Goal: Complete application form

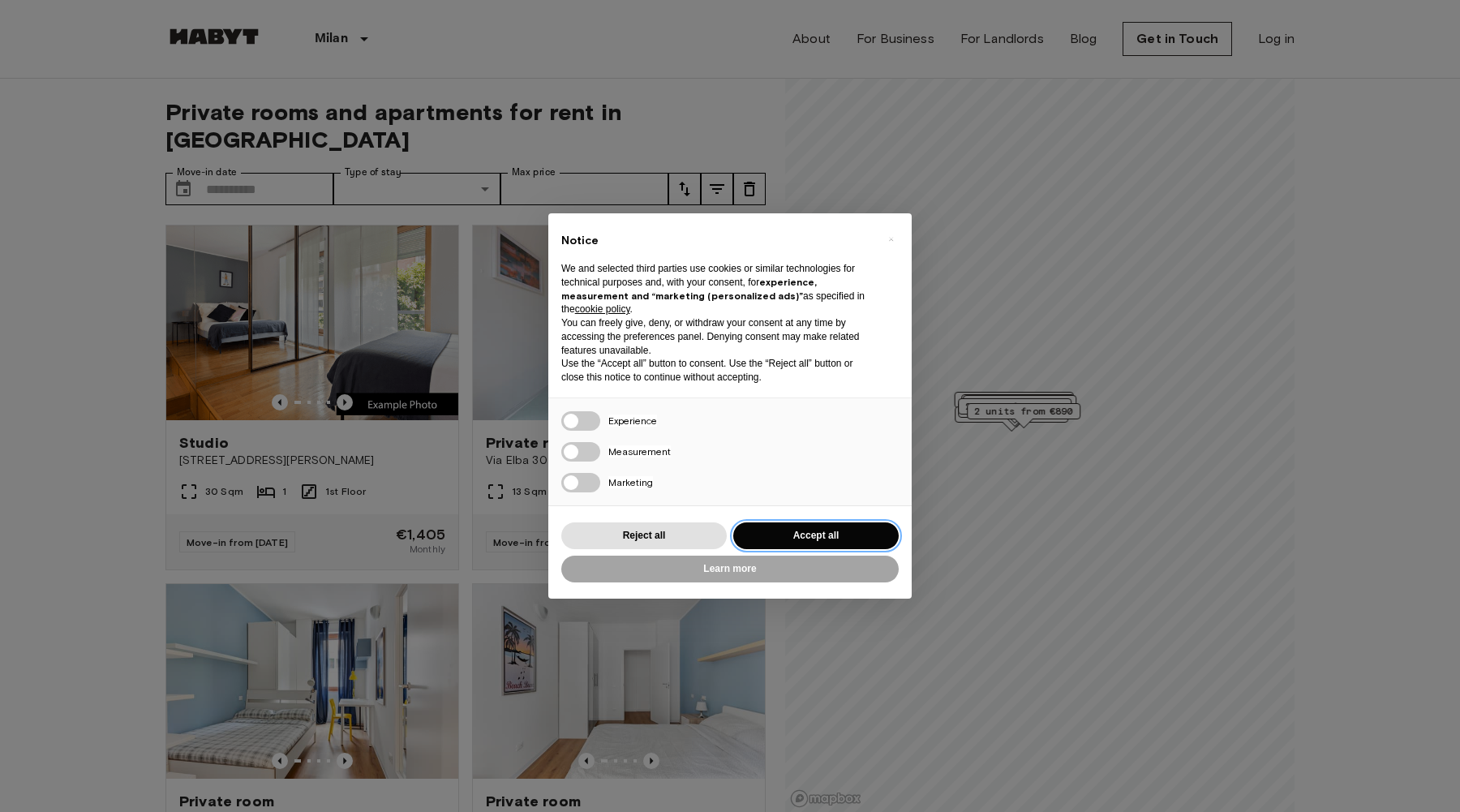
click at [782, 531] on button "Accept all" at bounding box center [816, 535] width 166 height 26
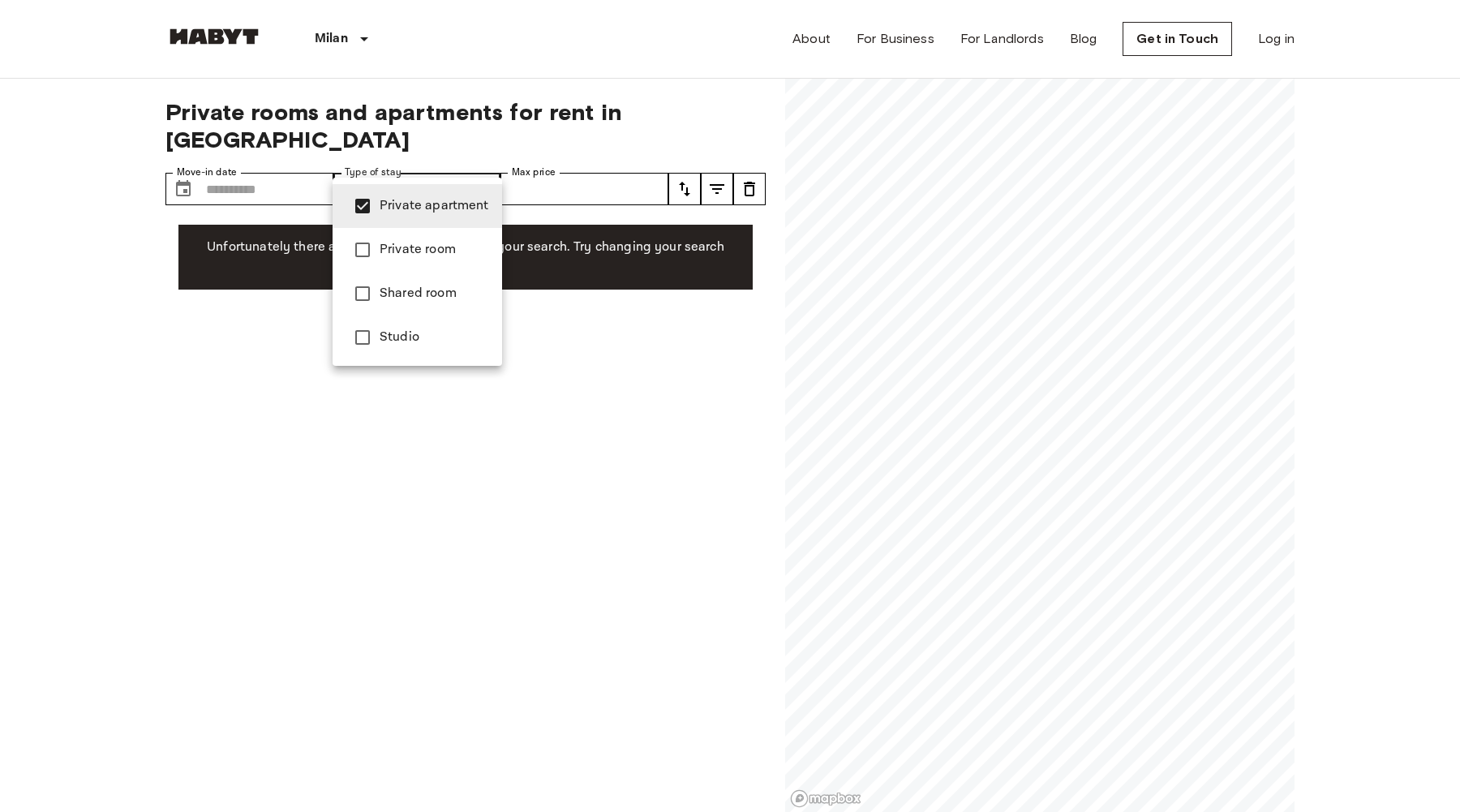
type input "**********"
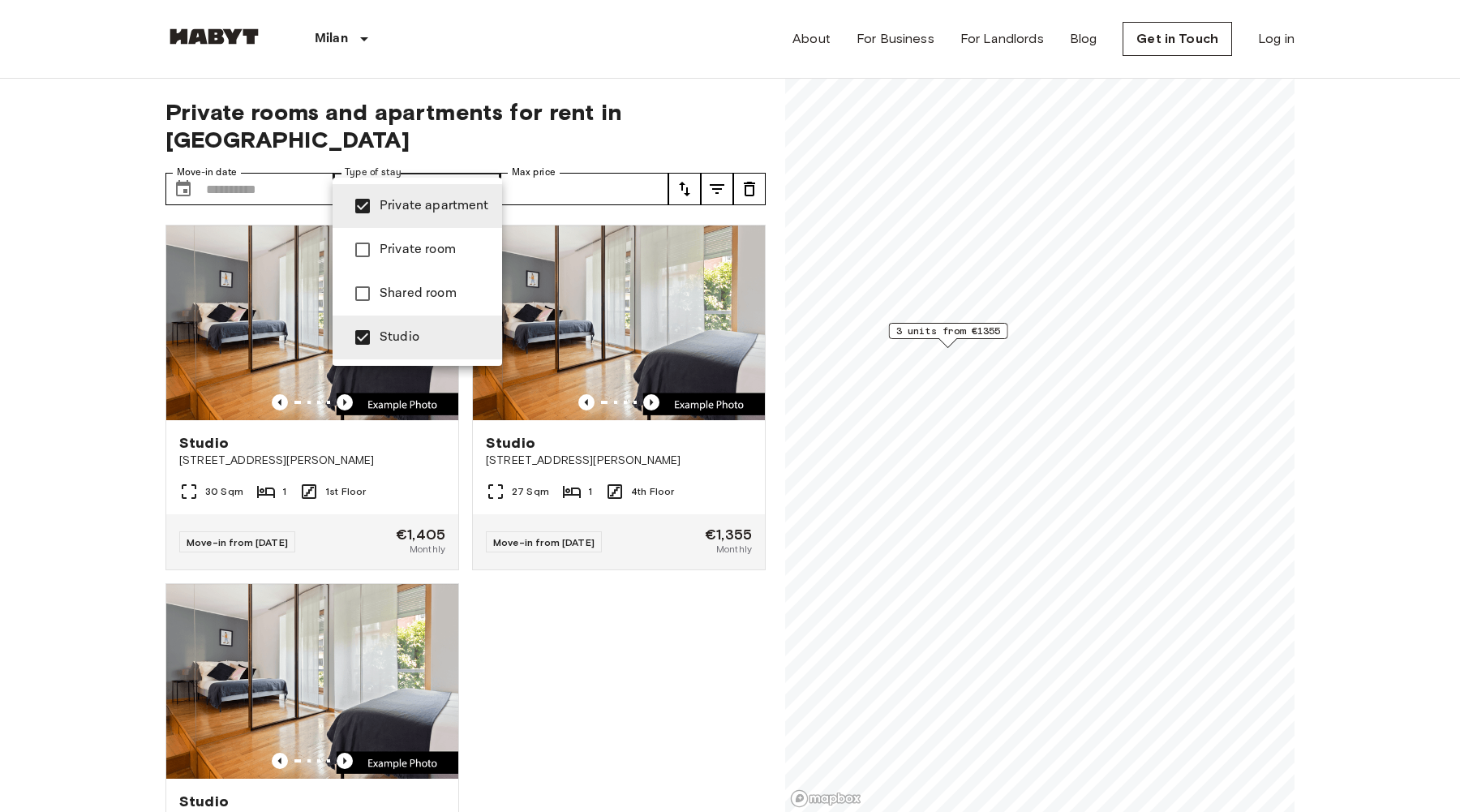
click at [661, 642] on div at bounding box center [730, 406] width 1460 height 812
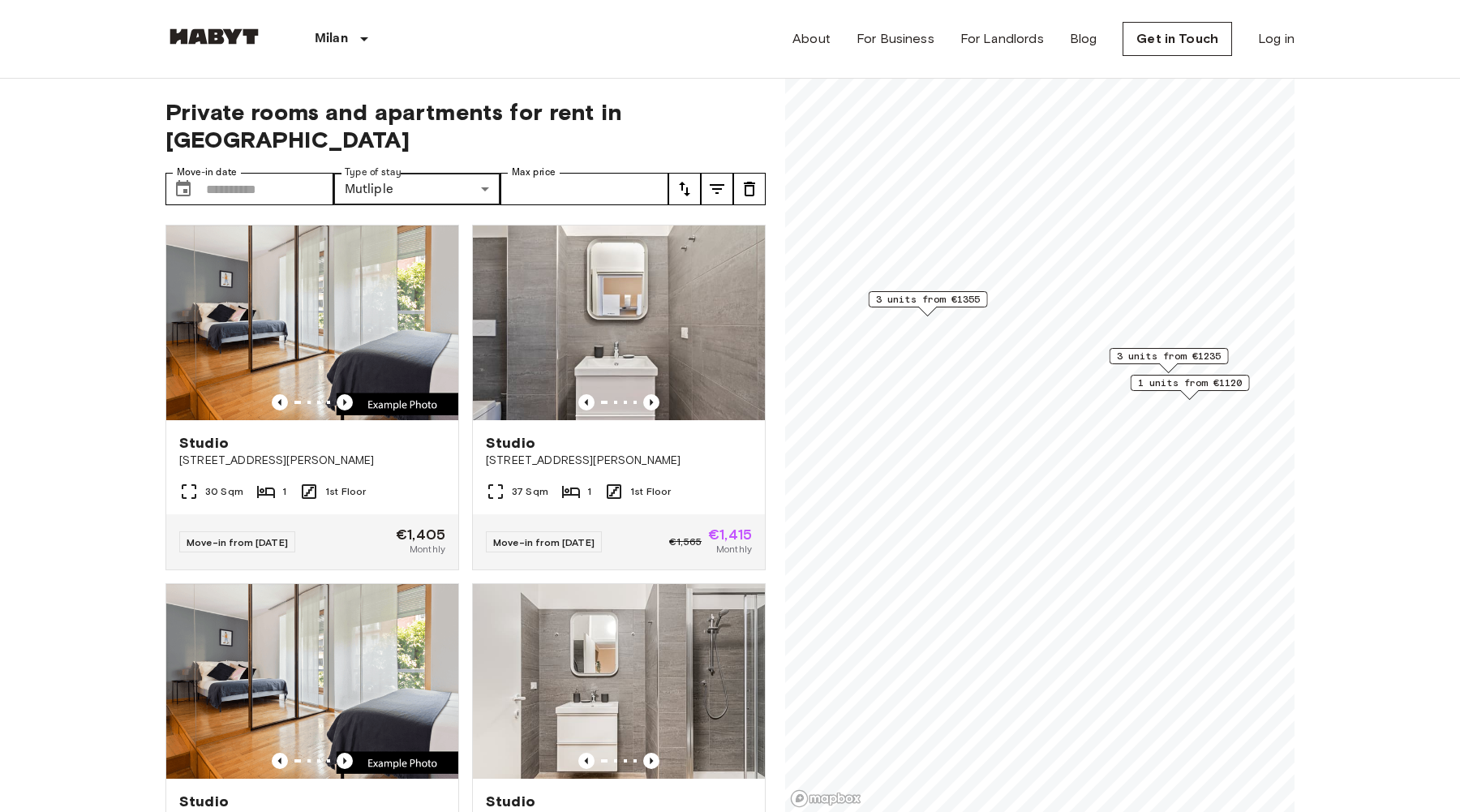
click at [938, 298] on span "3 units from €1355" at bounding box center [928, 299] width 104 height 15
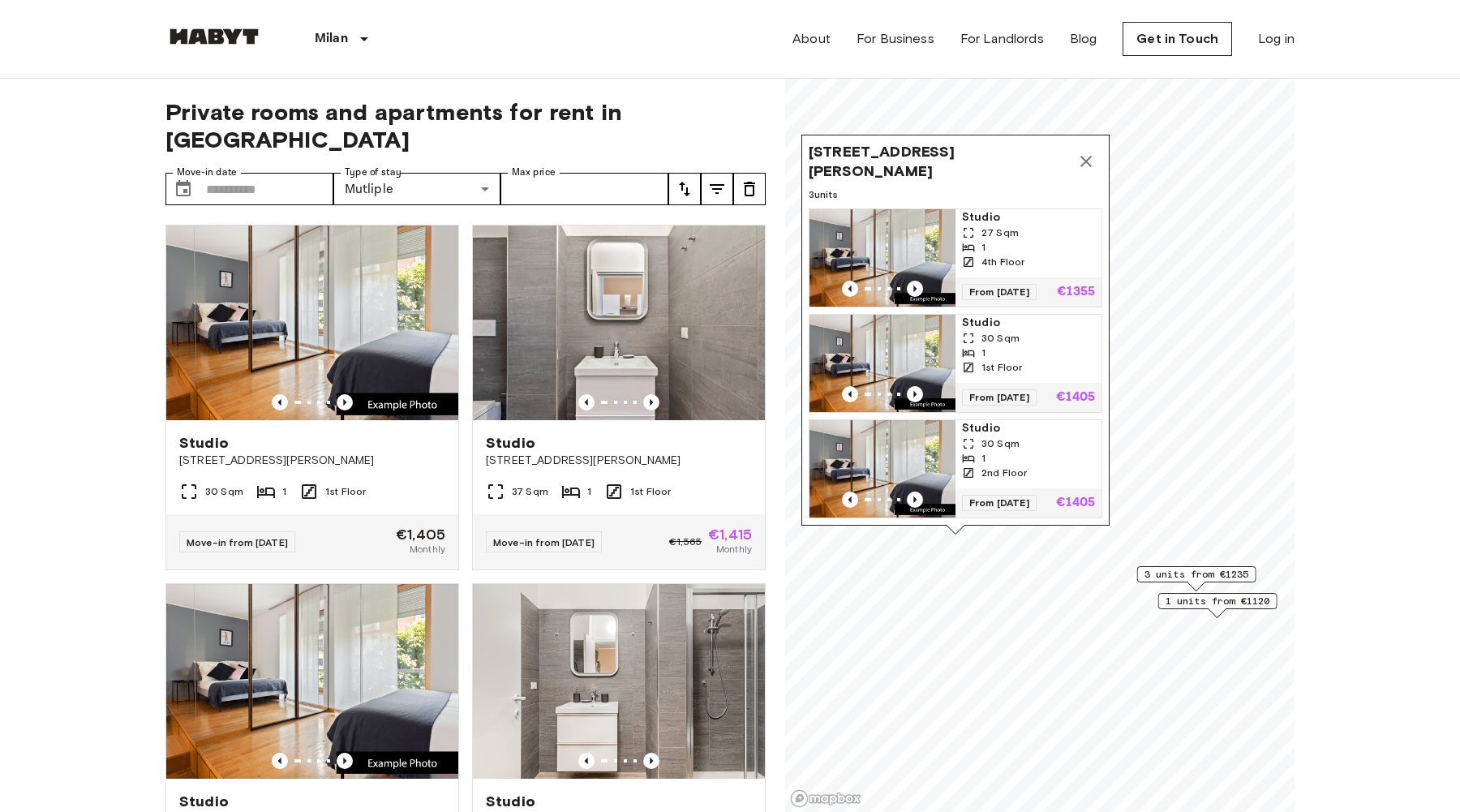
click at [1045, 226] on div "27 Sqm" at bounding box center [1028, 233] width 133 height 15
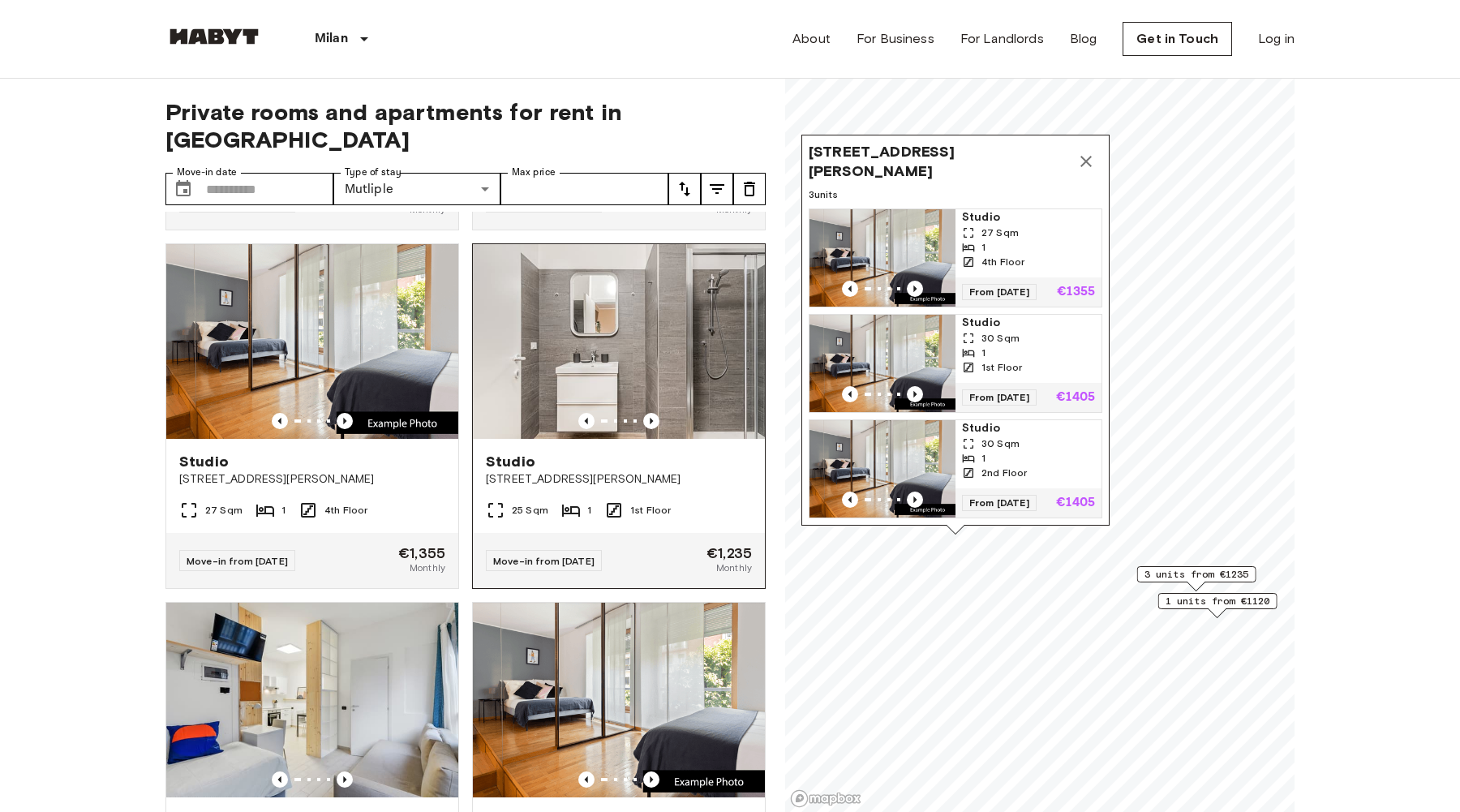
scroll to position [353, 0]
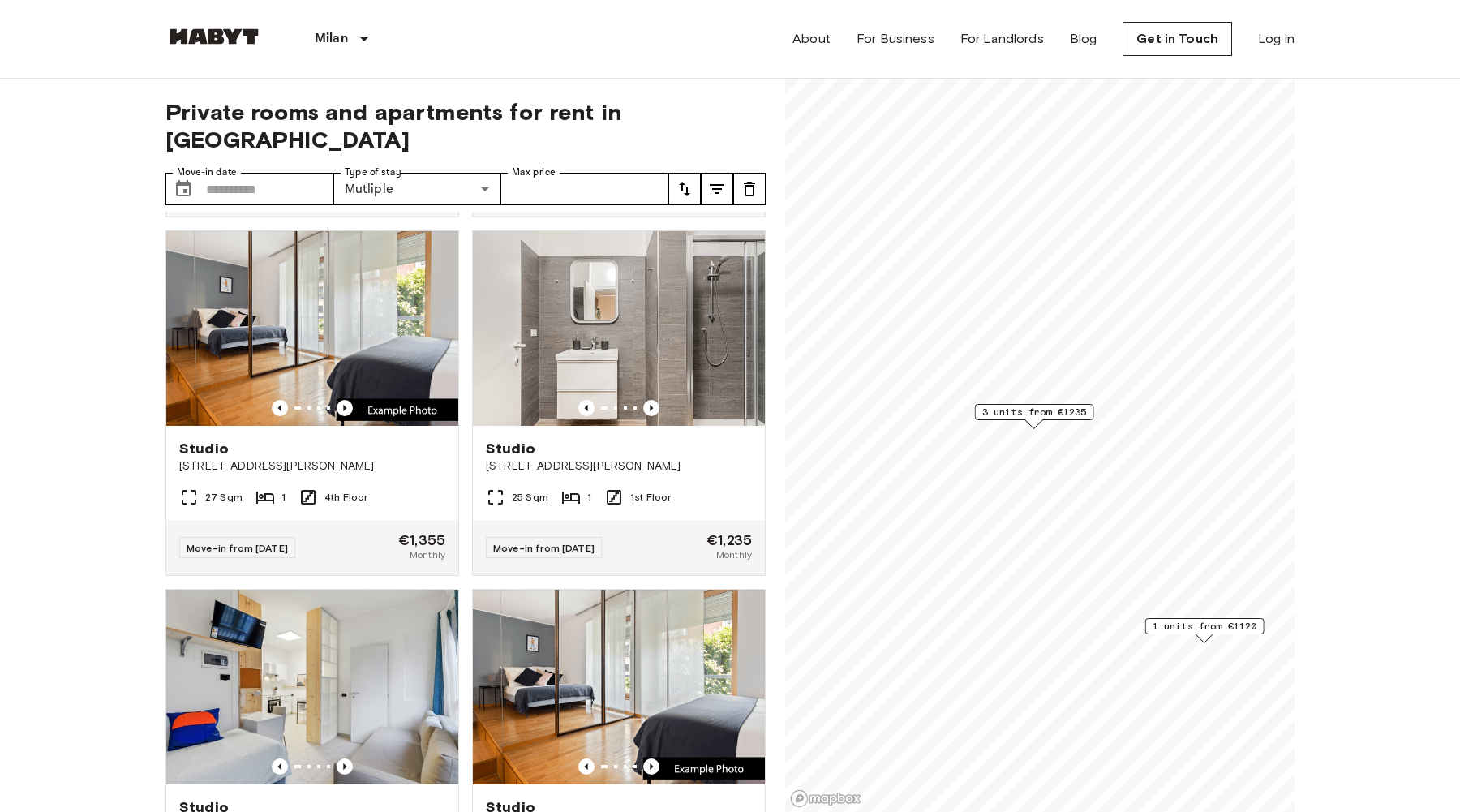
click at [1033, 407] on span "3 units from €1235" at bounding box center [1034, 412] width 104 height 15
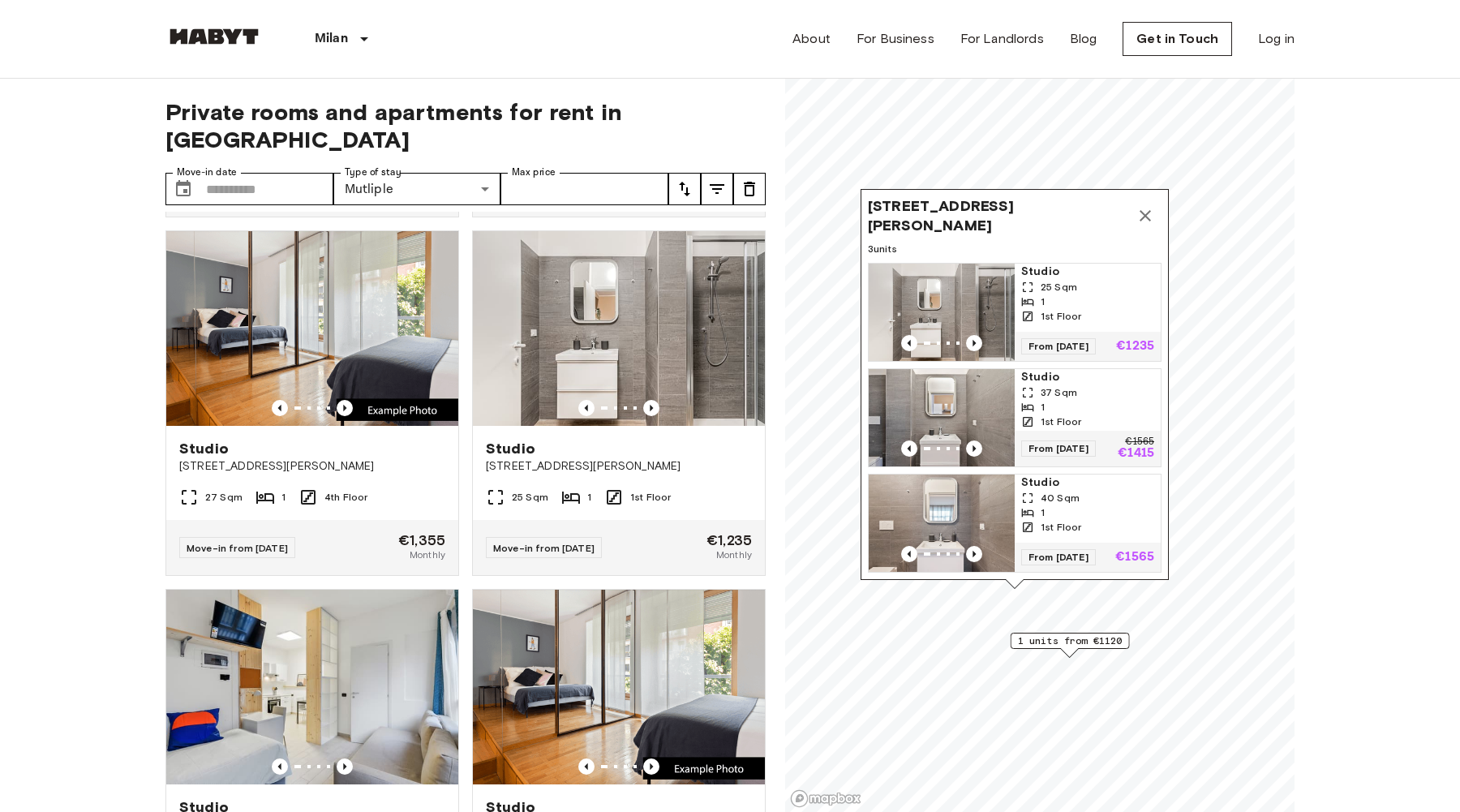
click at [249, 173] on input "Move-in date" at bounding box center [269, 189] width 127 height 32
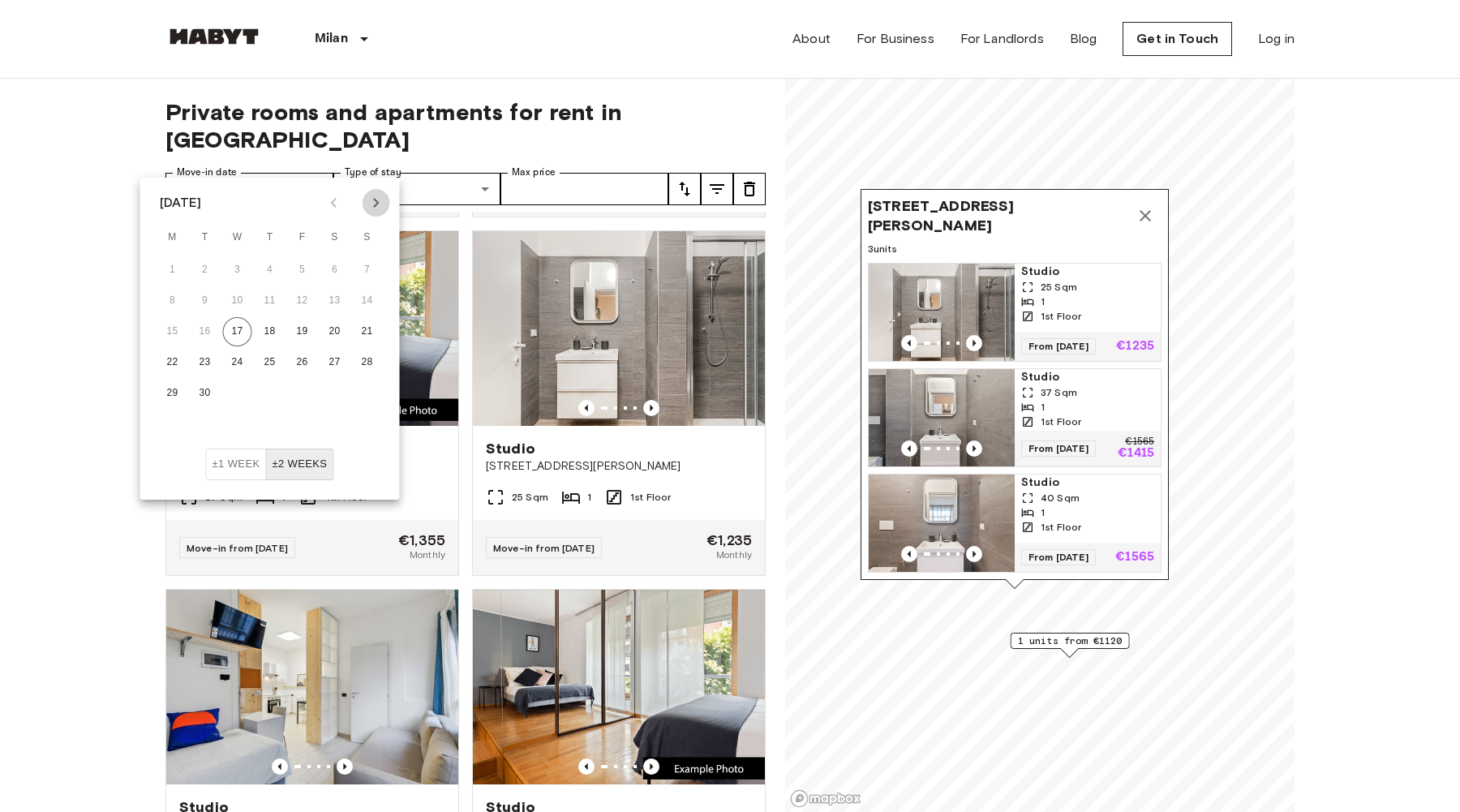
click at [372, 201] on icon "Next month" at bounding box center [376, 202] width 20 height 20
click at [270, 368] on button "23" at bounding box center [269, 362] width 29 height 29
type input "**********"
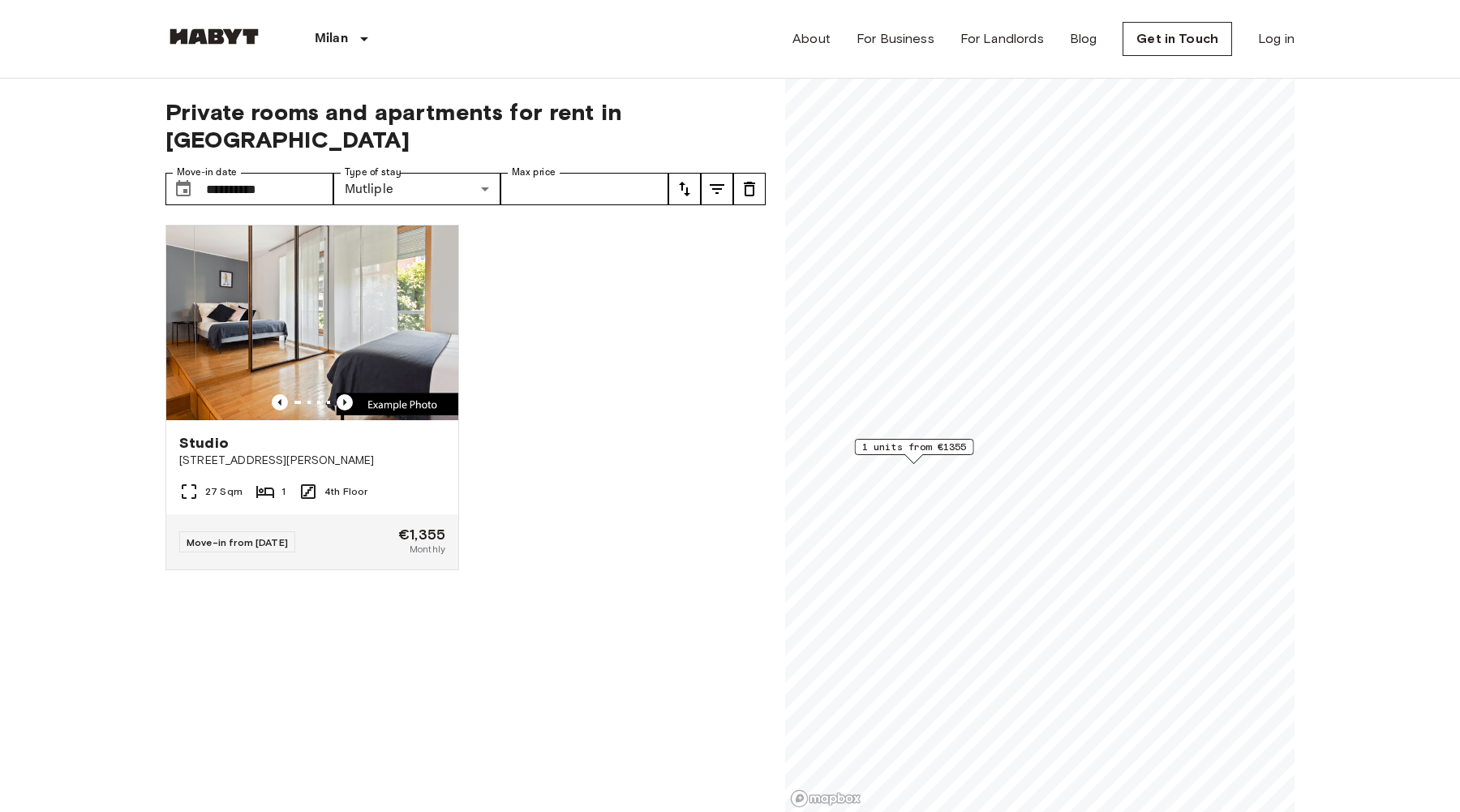
click at [895, 448] on span "1 units from €1355" at bounding box center [914, 447] width 104 height 15
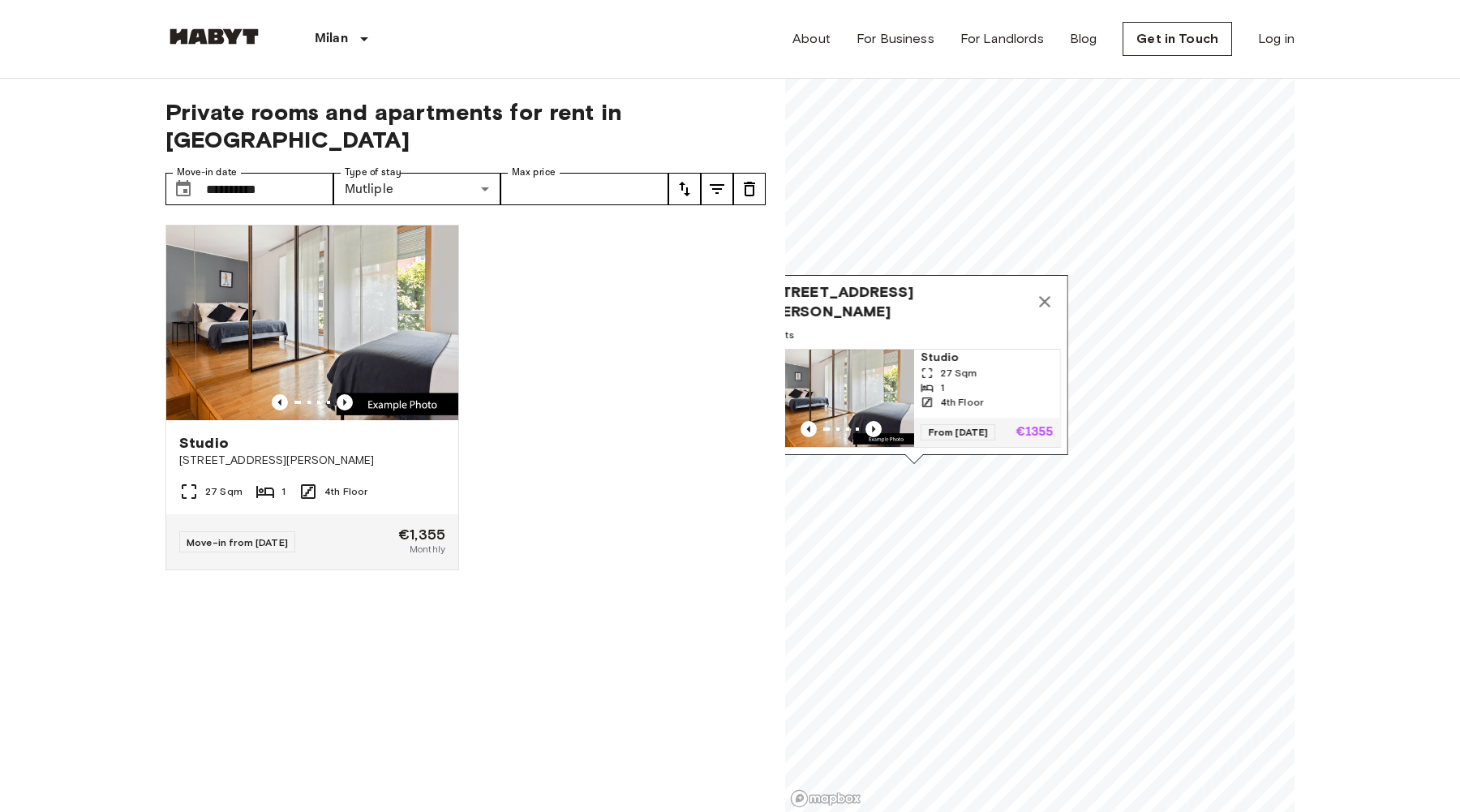
click at [987, 394] on div "1" at bounding box center [987, 388] width 133 height 15
click at [633, 438] on div "Studio Via Vittoria Colonna 32 27 Sqm 1 4th Floor Move-in from 01 Nov 25 €1,355…" at bounding box center [458, 512] width 613 height 600
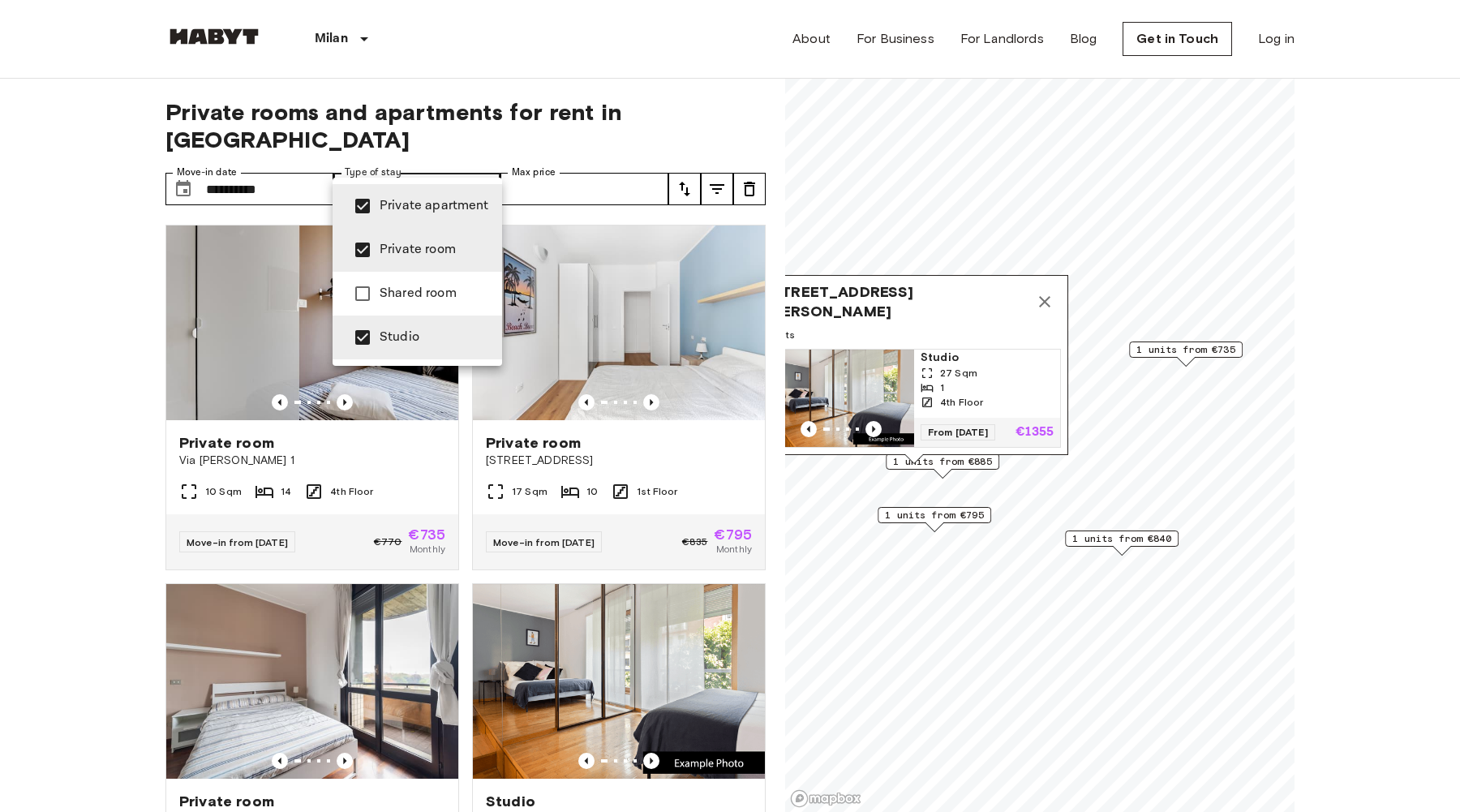
type input "**********"
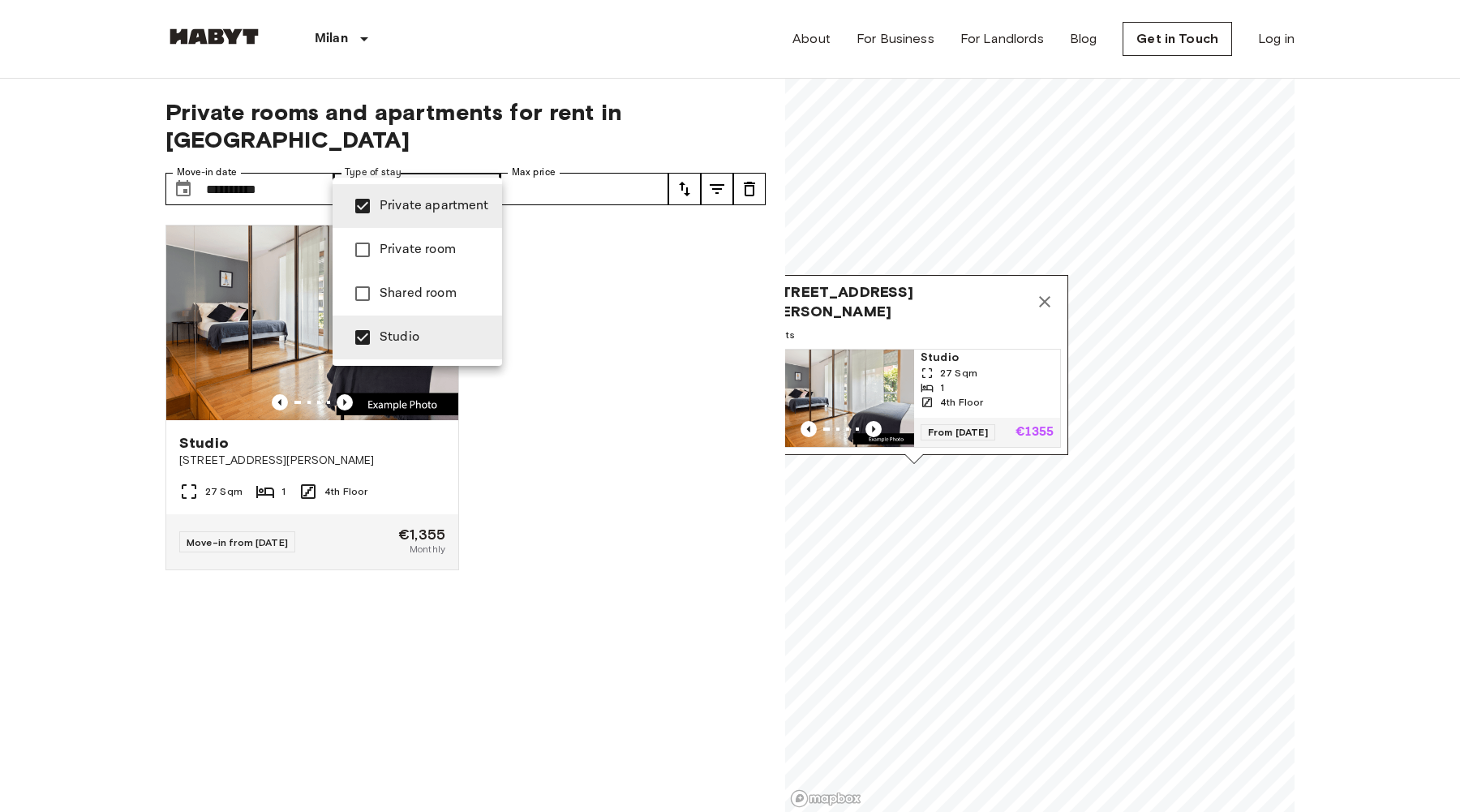
click at [972, 393] on div at bounding box center [730, 406] width 1460 height 812
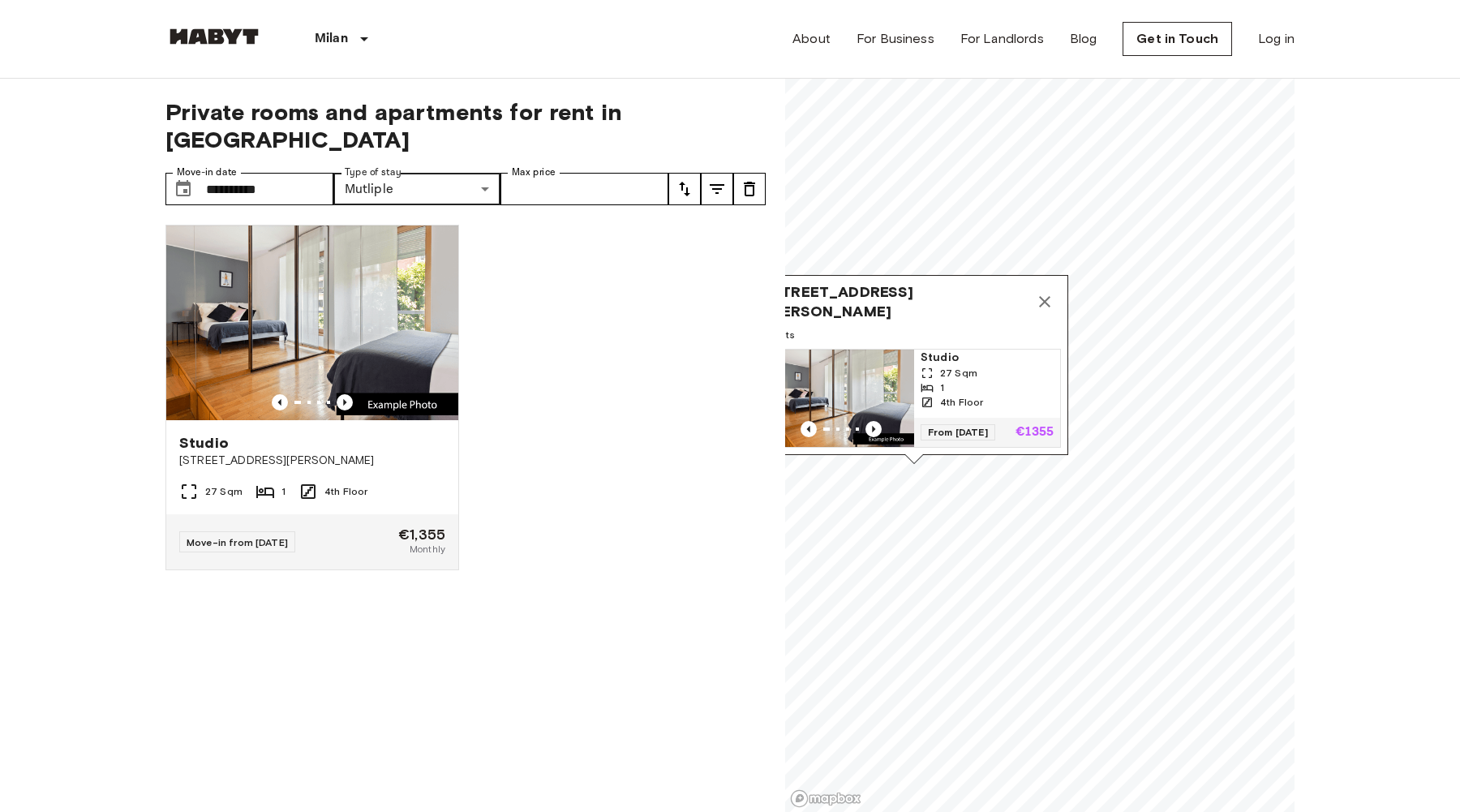
click at [965, 395] on span "4th Floor" at bounding box center [962, 403] width 43 height 15
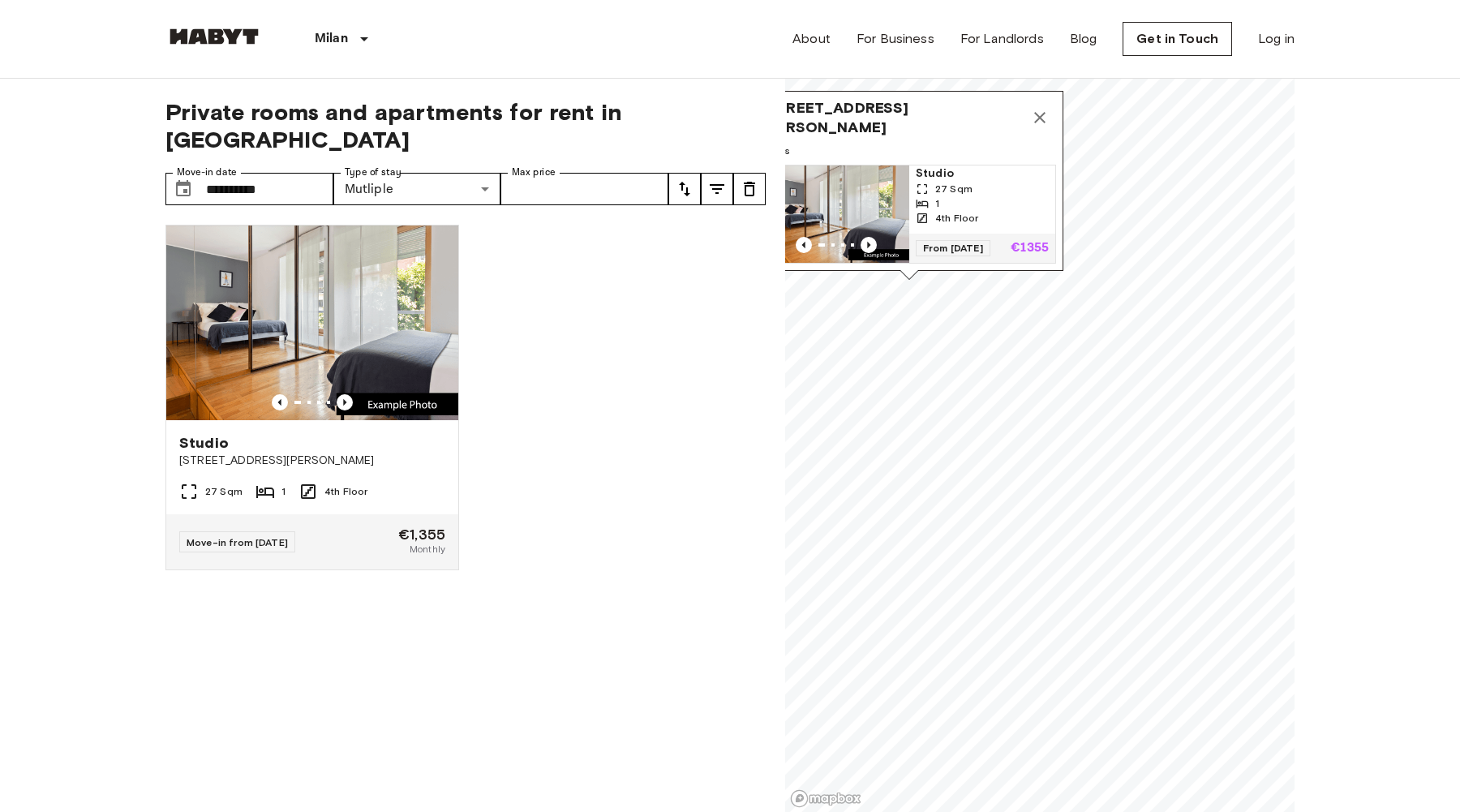
click at [1038, 115] on icon "Map marker" at bounding box center [1039, 118] width 20 height 20
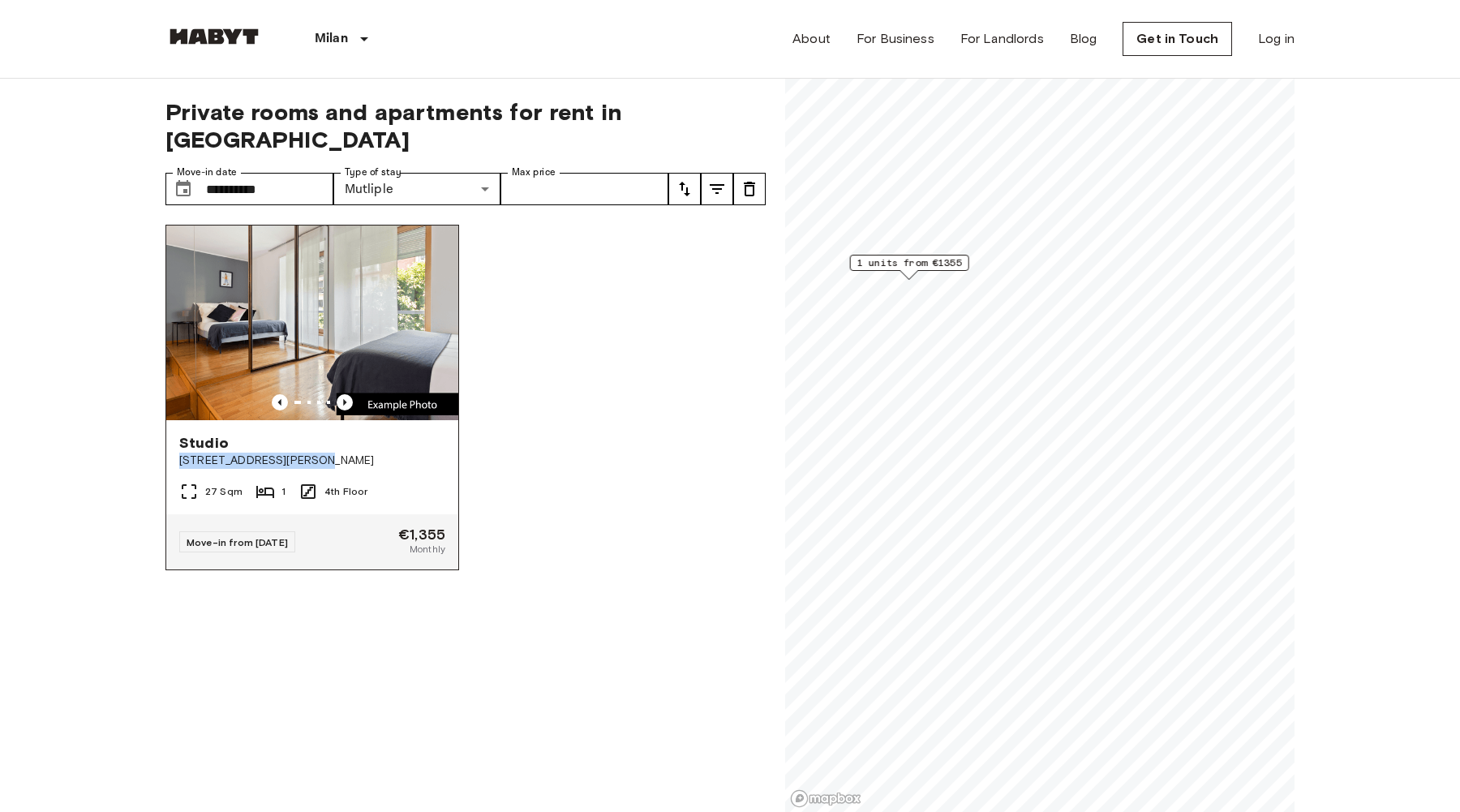
drag, startPoint x: 152, startPoint y: 432, endPoint x: 313, endPoint y: 432, distance: 161.0
copy span "[STREET_ADDRESS][PERSON_NAME]"
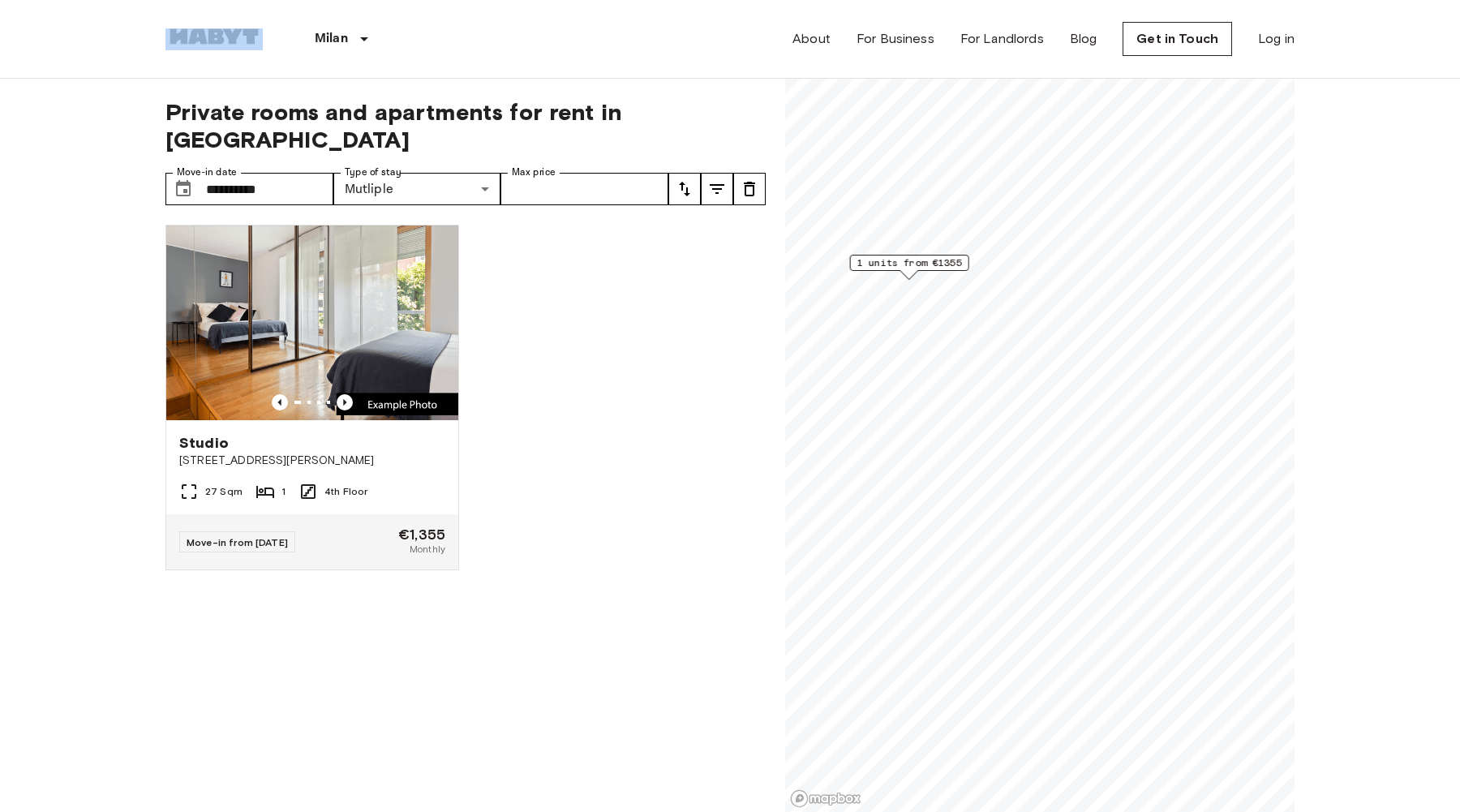
drag, startPoint x: 278, startPoint y: 34, endPoint x: 155, endPoint y: 34, distance: 123.0
click at [155, 34] on nav "Milan Europe Amsterdam Berlin Brussels Cologne Dusseldorf Frankfurt Graz Hambur…" at bounding box center [730, 39] width 1168 height 78
click at [288, 313] on img at bounding box center [313, 323] width 292 height 195
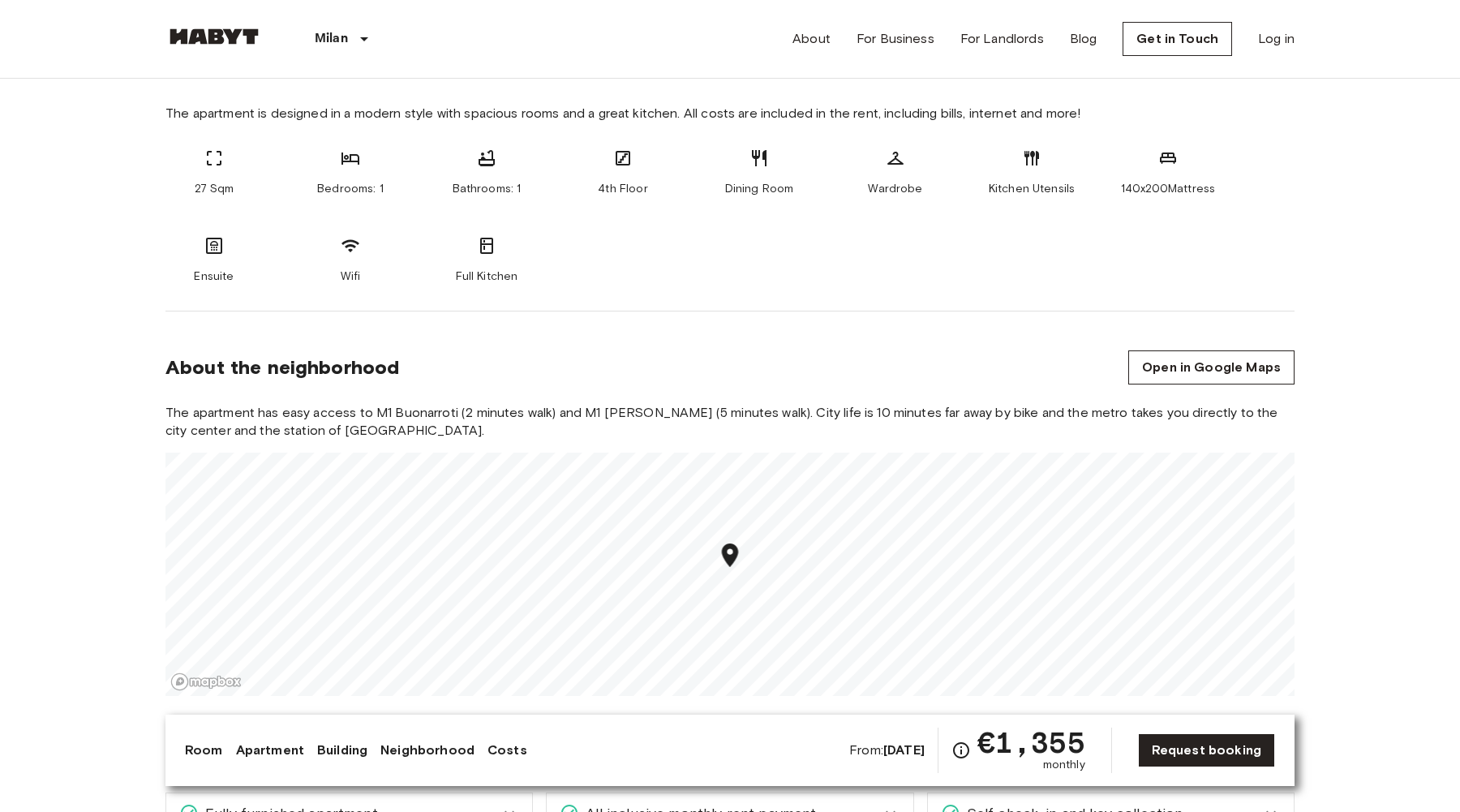
scroll to position [628, 0]
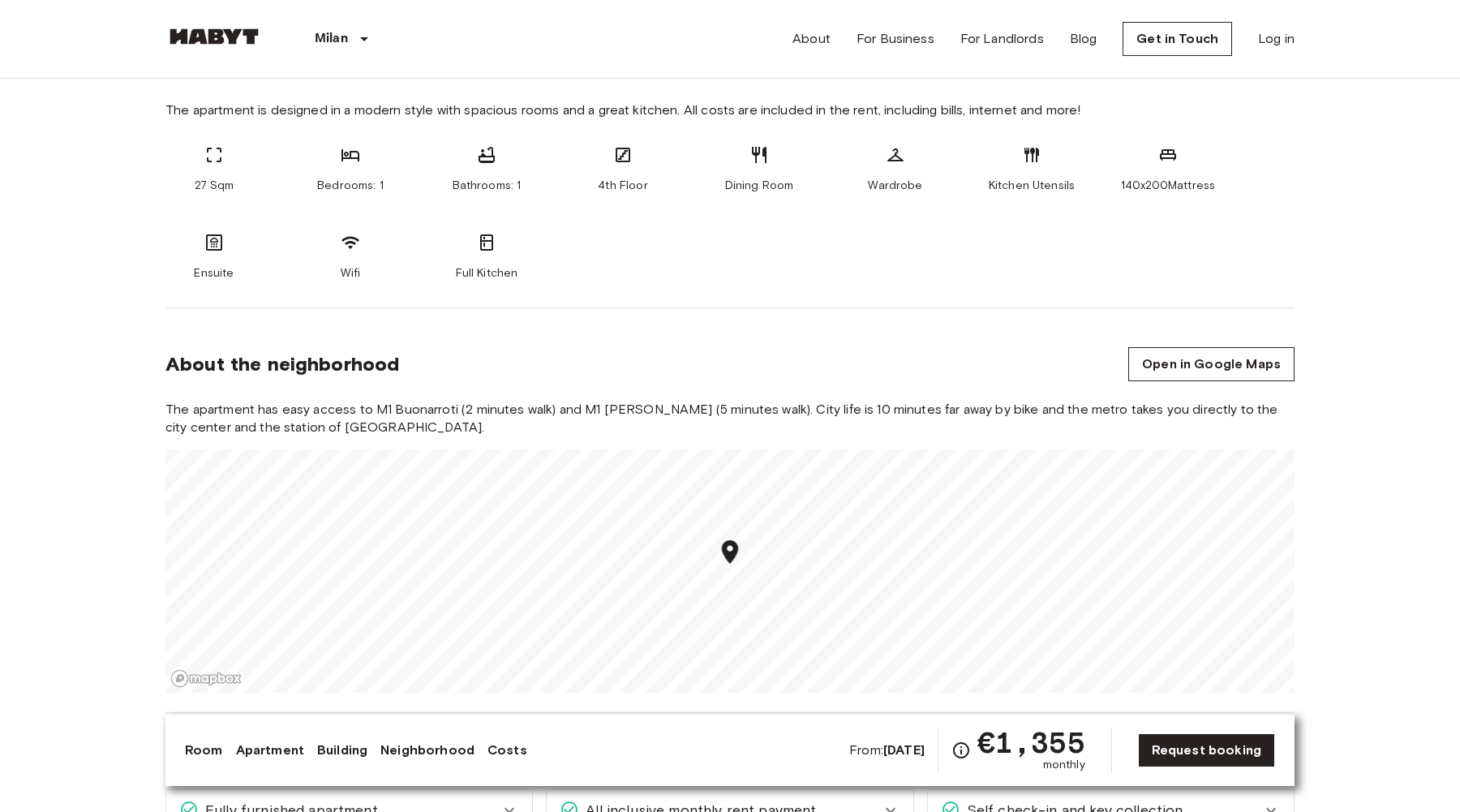
click at [738, 563] on icon "Map marker" at bounding box center [730, 551] width 28 height 28
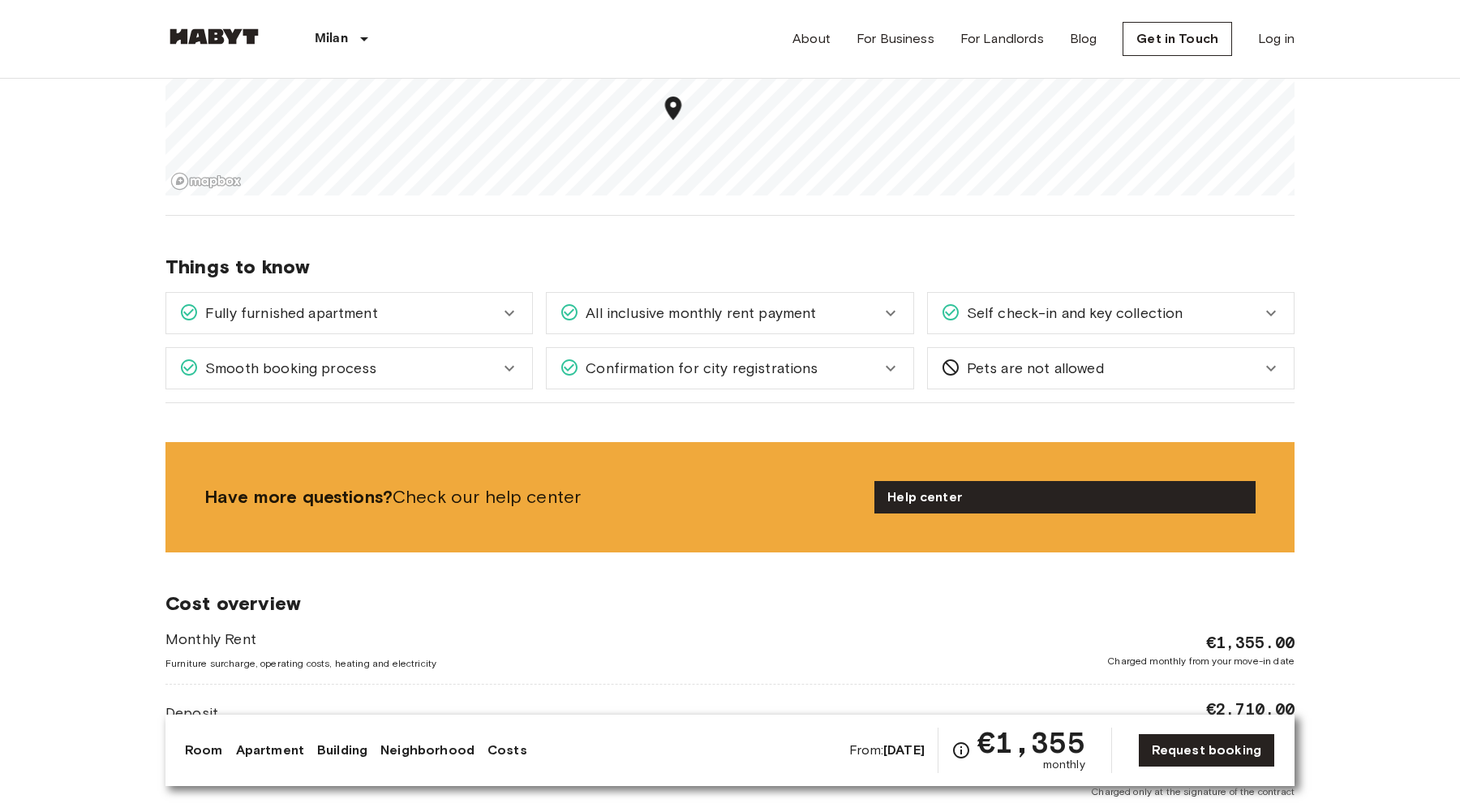
scroll to position [1135, 0]
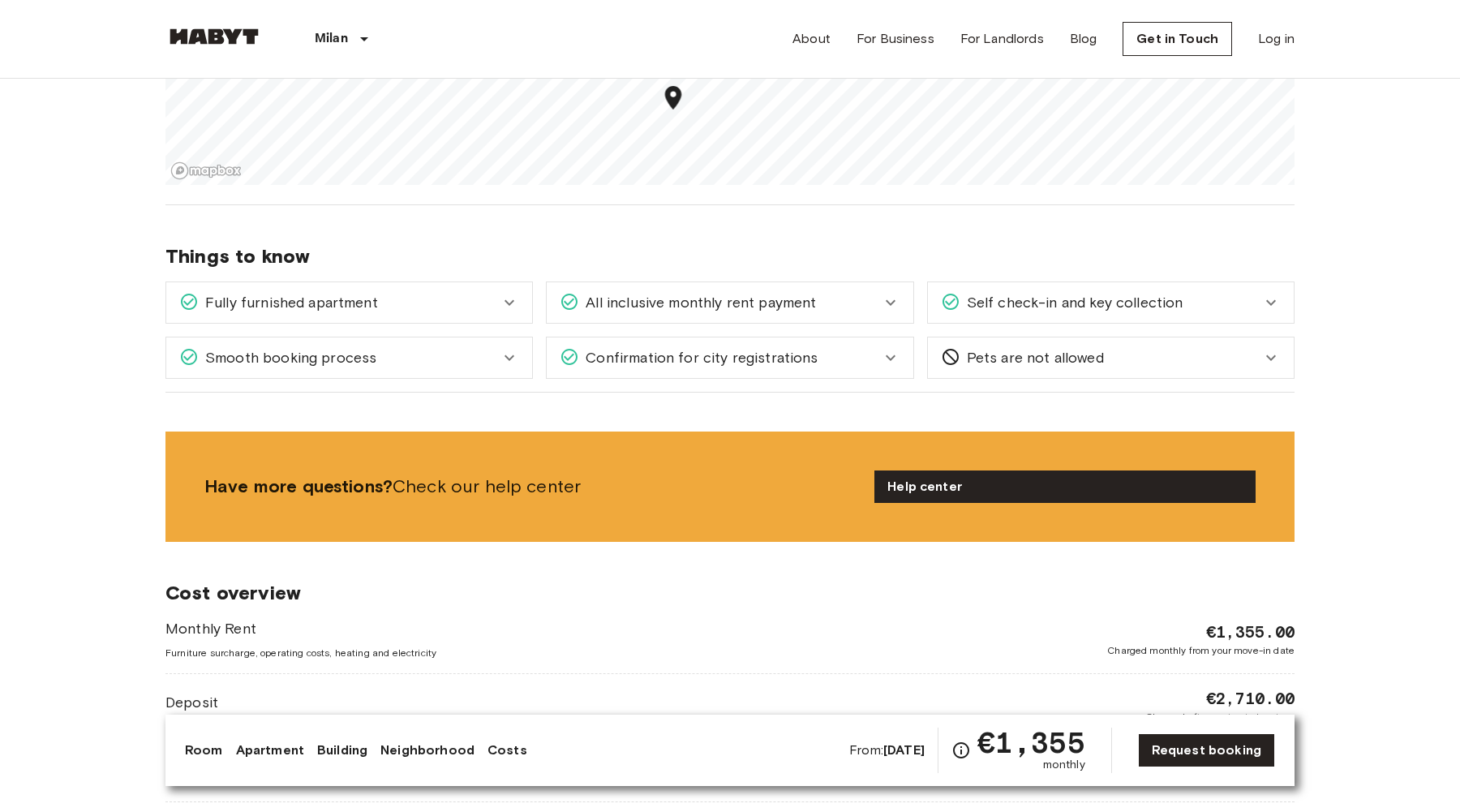
click at [876, 295] on div "All inclusive monthly rent payment" at bounding box center [720, 302] width 320 height 21
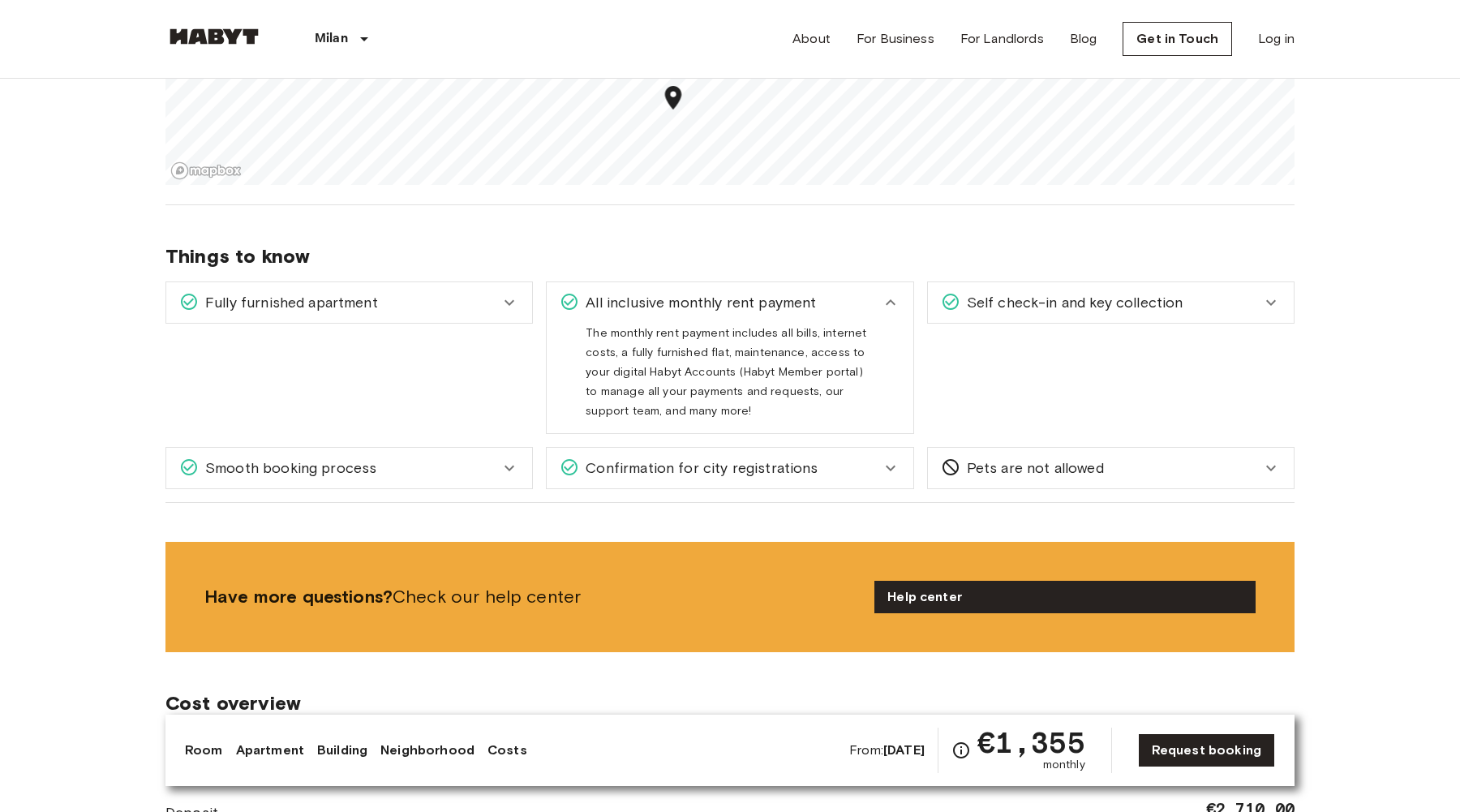
scroll to position [0, 0]
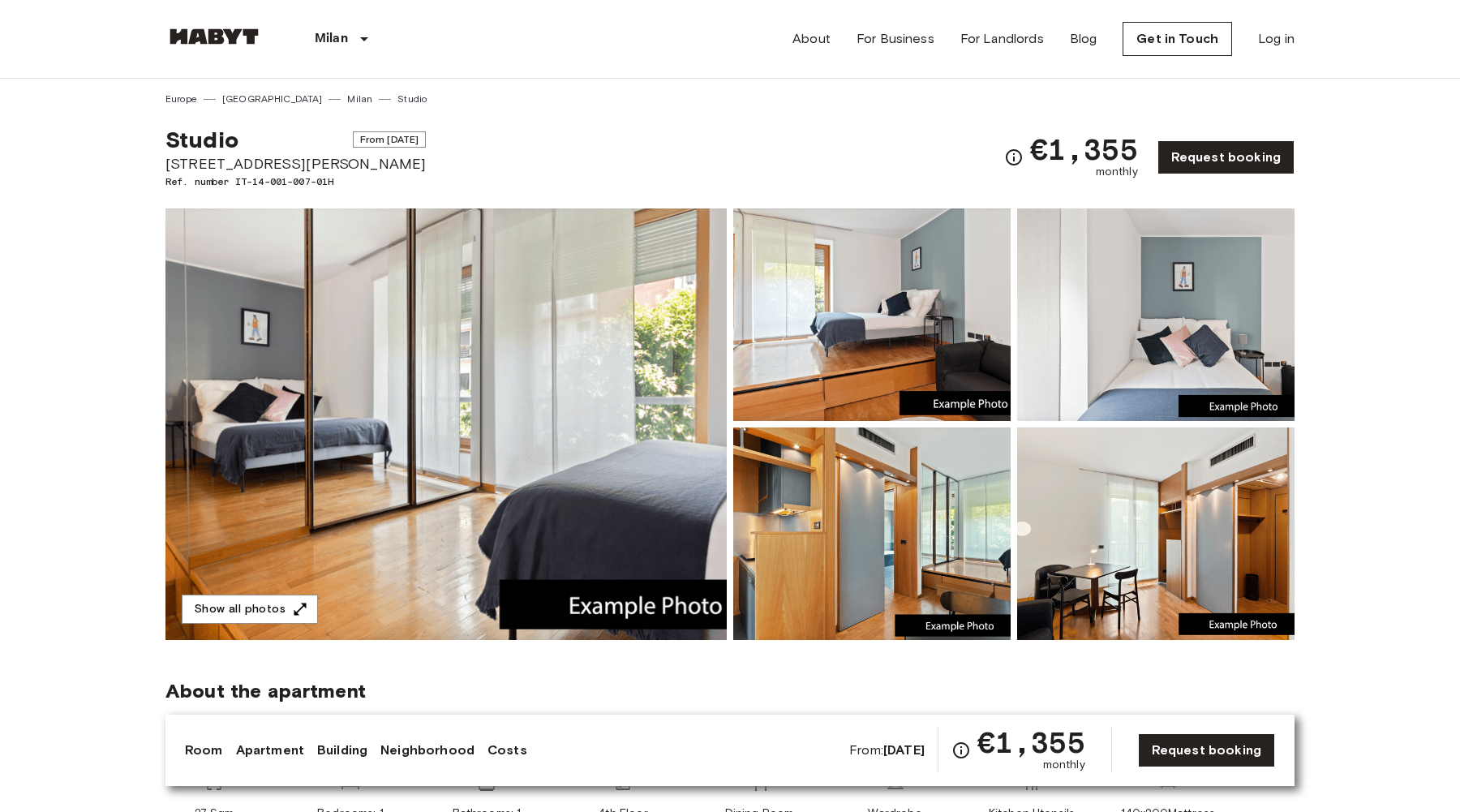
click at [795, 111] on div "Studio From Nov 1 2025 Via Vittoria Colonna 32 Ref. number IT-14-001-007-01H €1…" at bounding box center [730, 148] width 1129 height 83
click at [1026, 146] on div "€1,355 monthly" at bounding box center [1071, 157] width 134 height 45
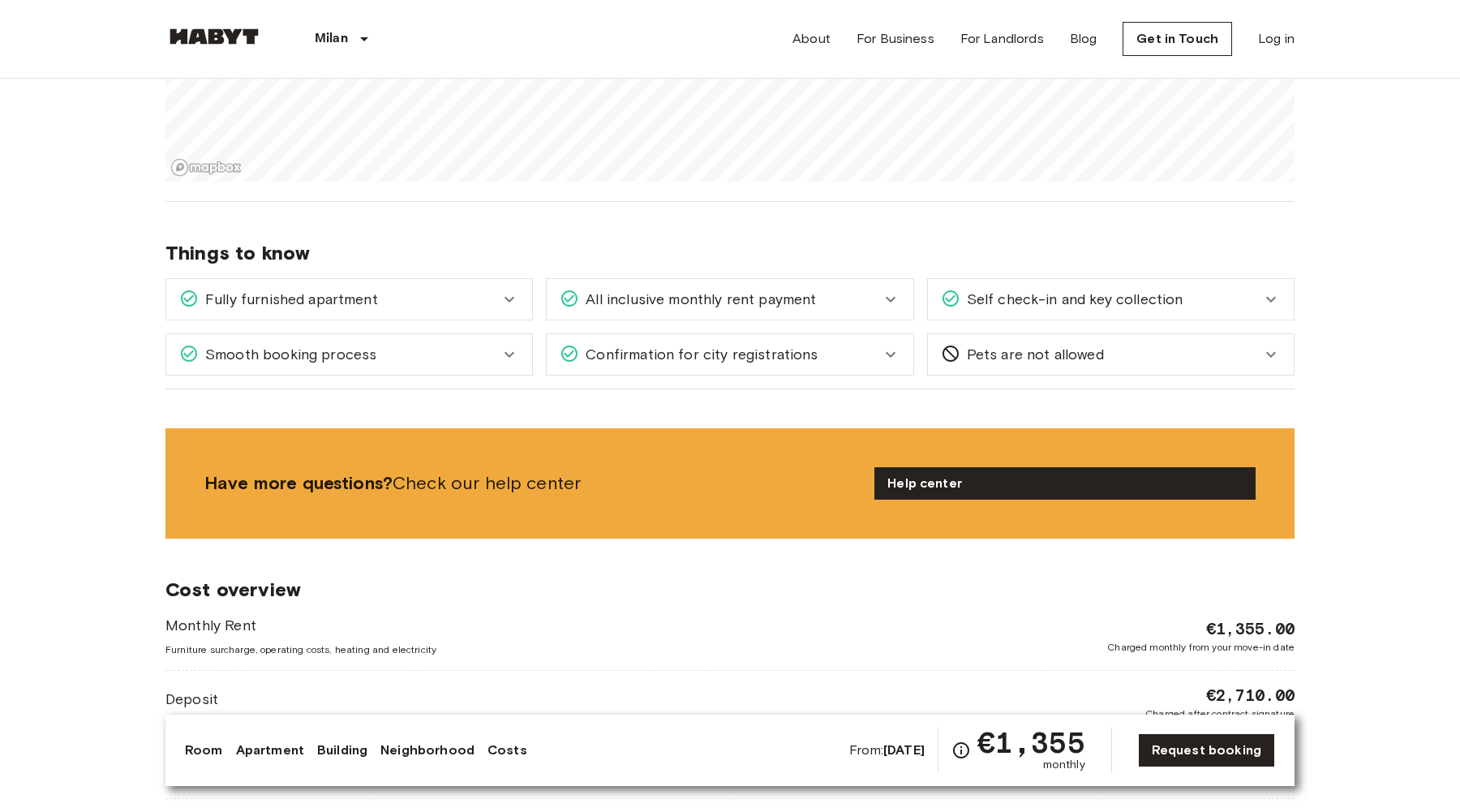
scroll to position [1225, 0]
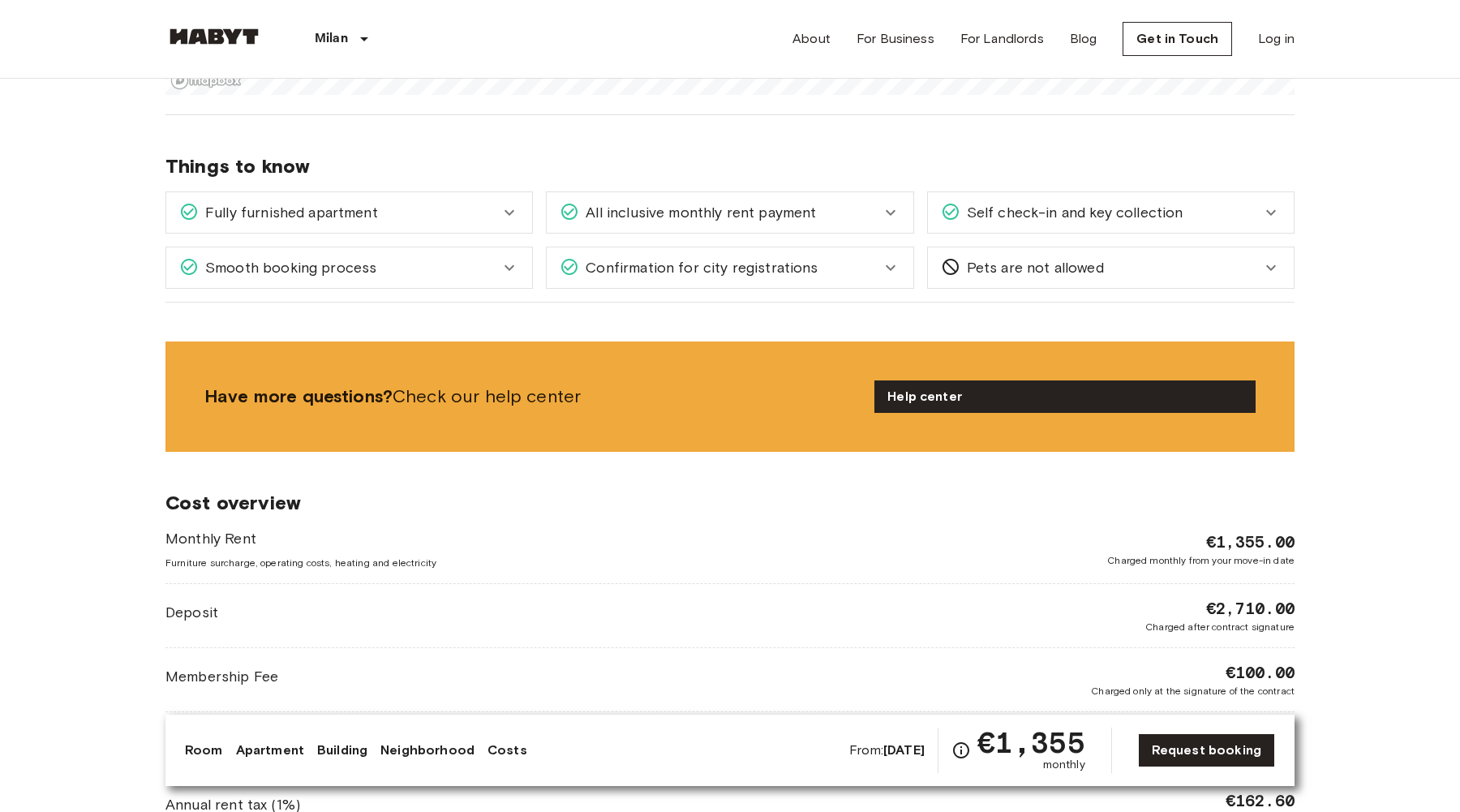
click at [723, 207] on span "All inclusive monthly rent payment" at bounding box center [698, 213] width 237 height 21
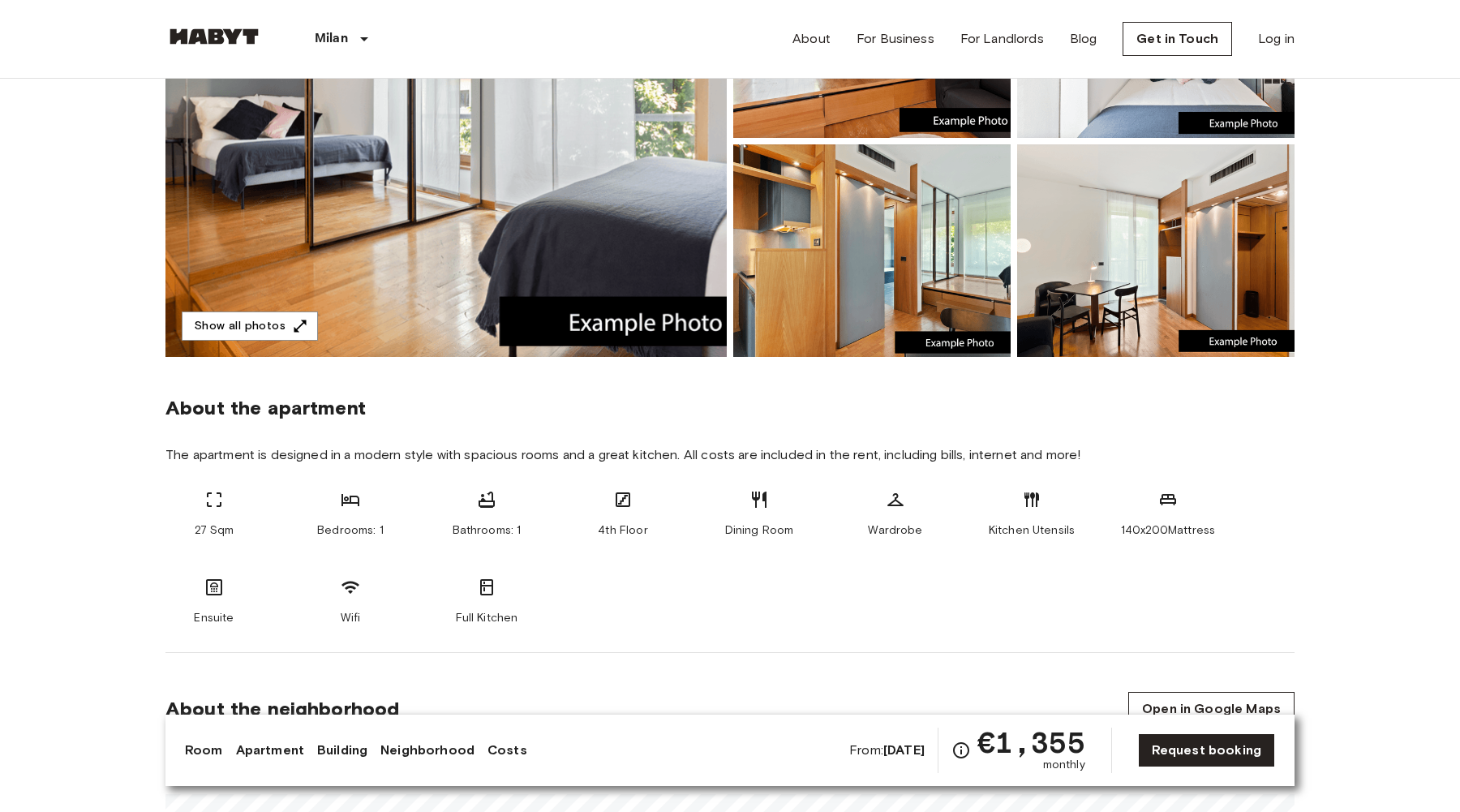
scroll to position [0, 0]
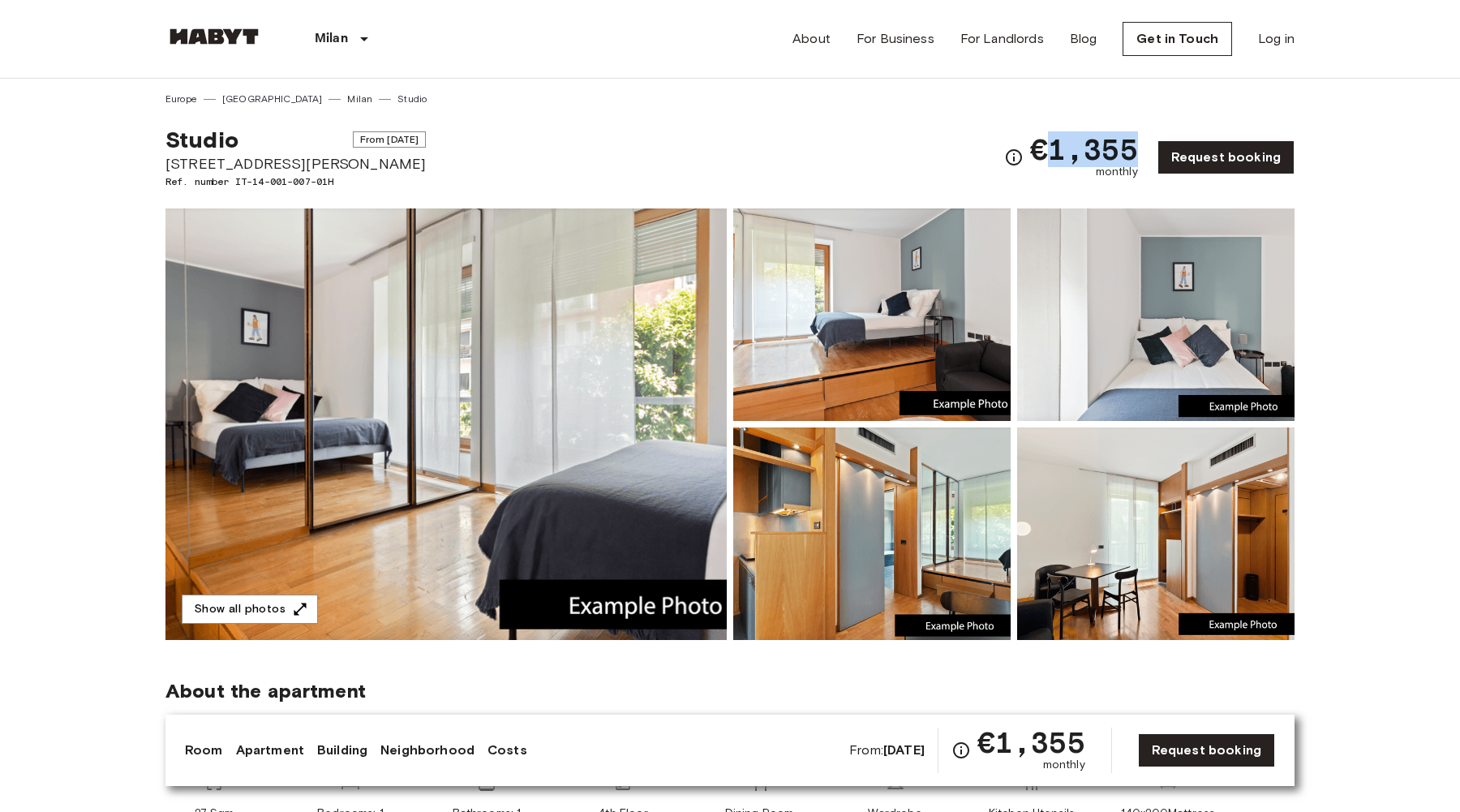
drag, startPoint x: 1140, startPoint y: 151, endPoint x: 1058, endPoint y: 150, distance: 82.0
click at [1058, 150] on span "€1,355" at bounding box center [1083, 149] width 108 height 29
copy span "1,355"
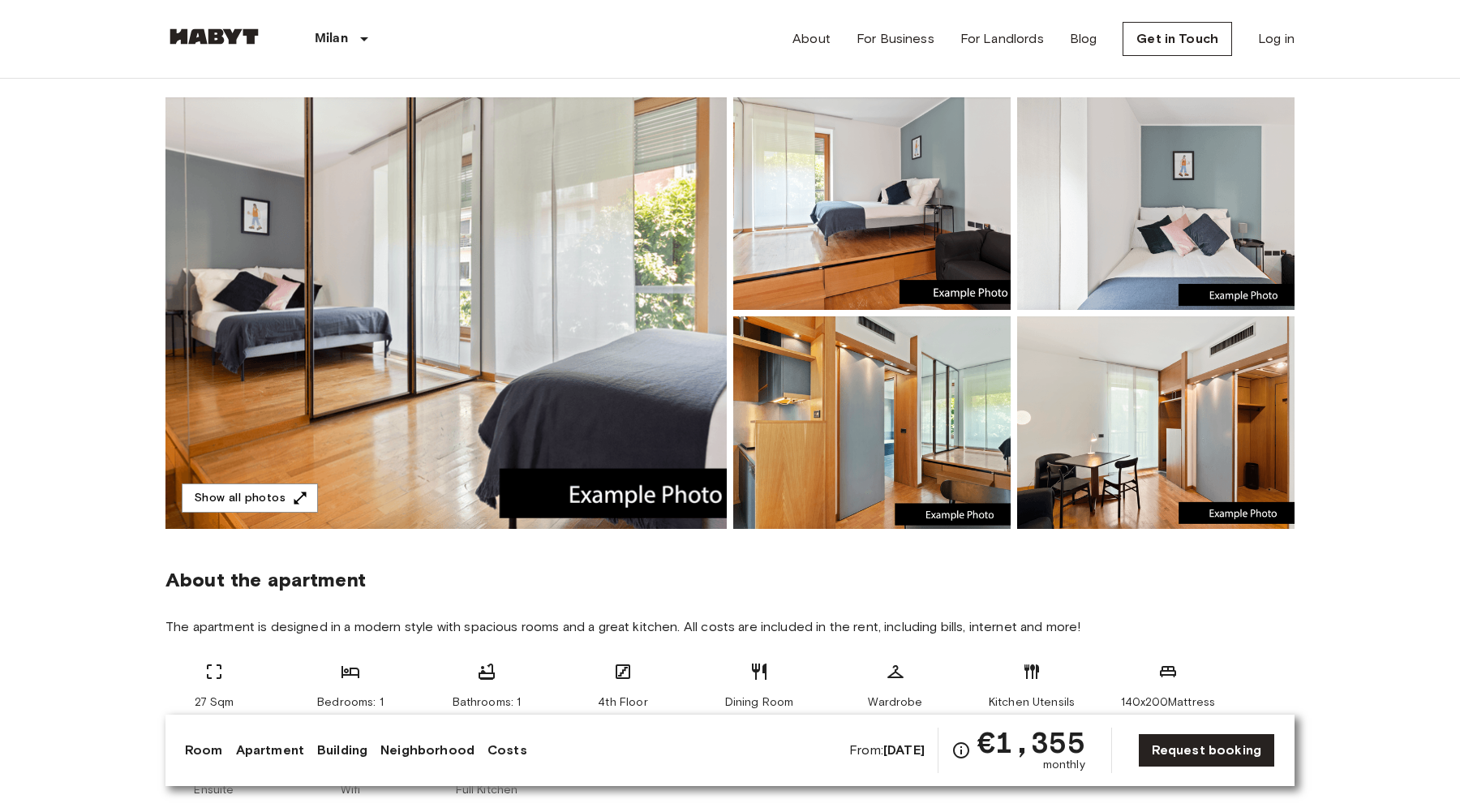
scroll to position [103, 0]
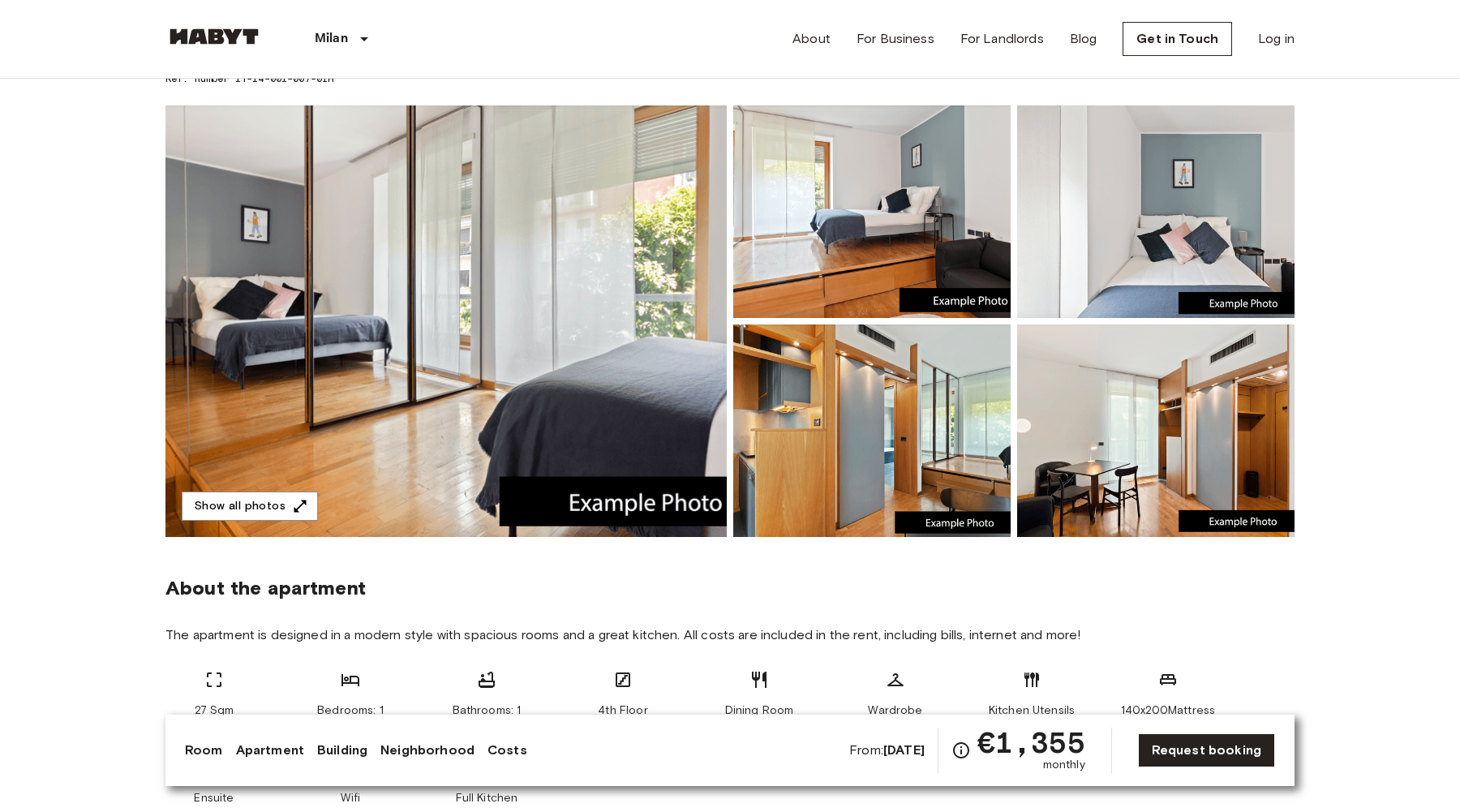
click at [926, 242] on img at bounding box center [872, 212] width 278 height 213
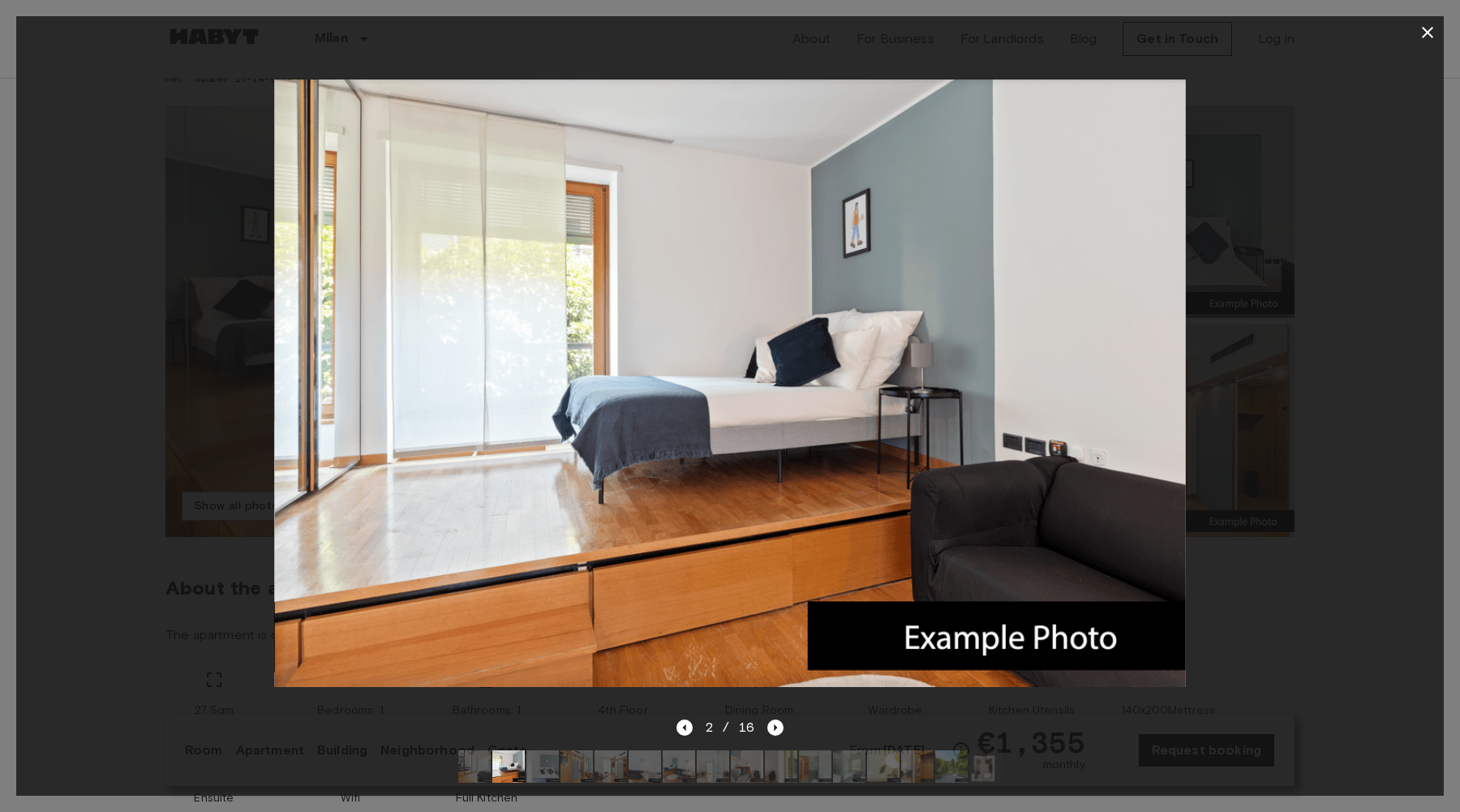
click at [1270, 368] on div at bounding box center [730, 383] width 1428 height 669
click at [771, 723] on icon "Next image" at bounding box center [775, 726] width 16 height 16
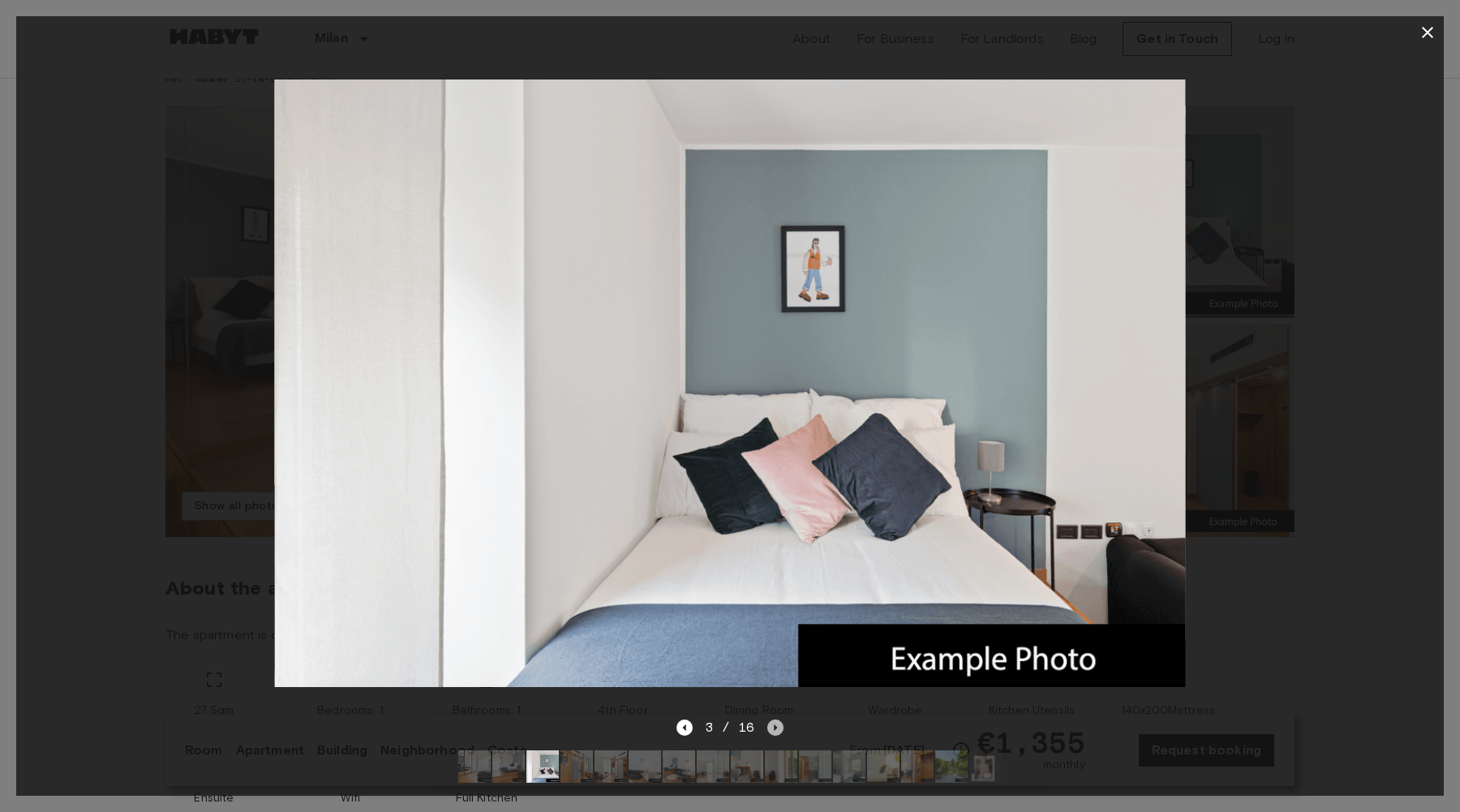
click at [771, 724] on icon "Next image" at bounding box center [775, 726] width 16 height 16
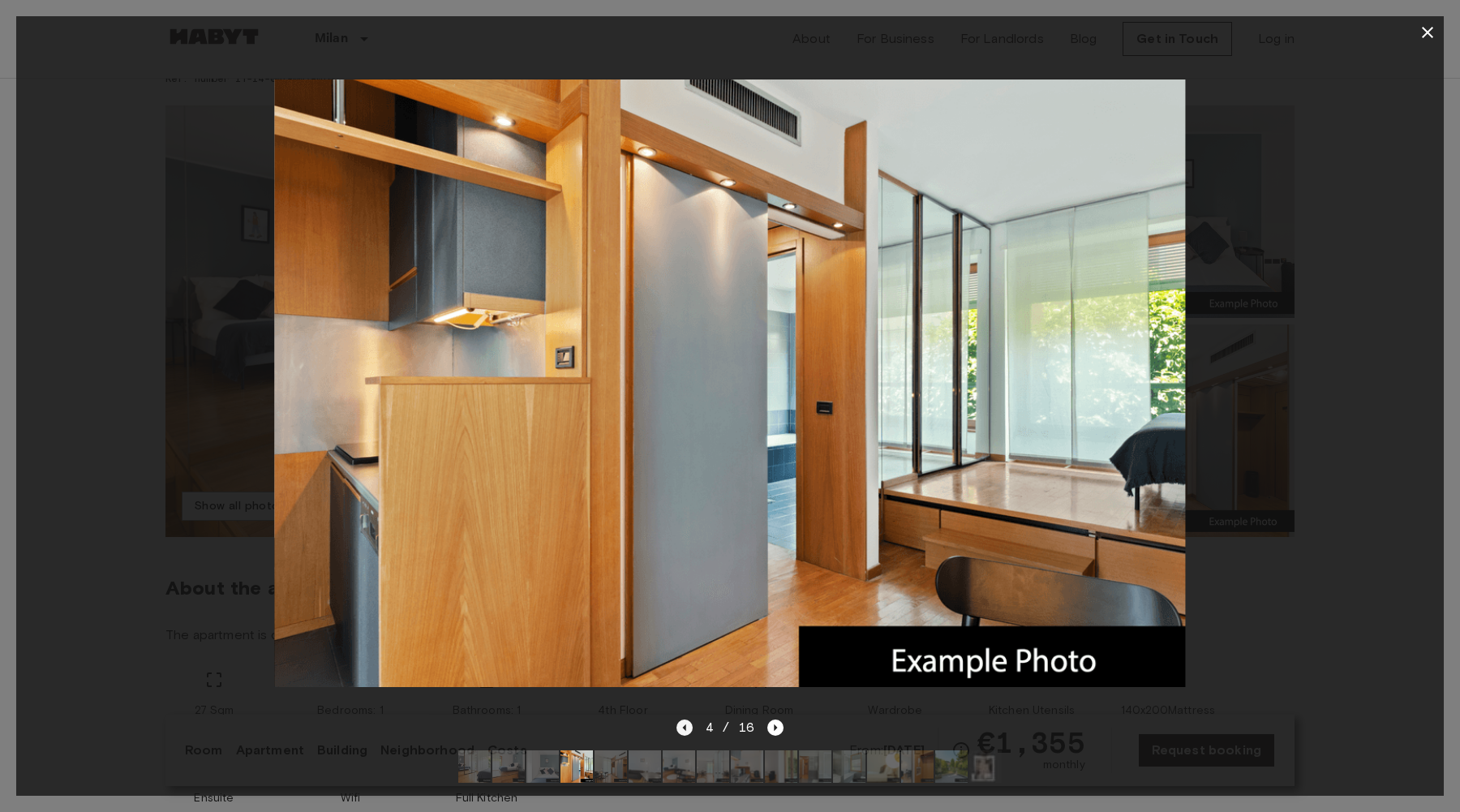
click at [689, 729] on icon "Previous image" at bounding box center [684, 726] width 16 height 16
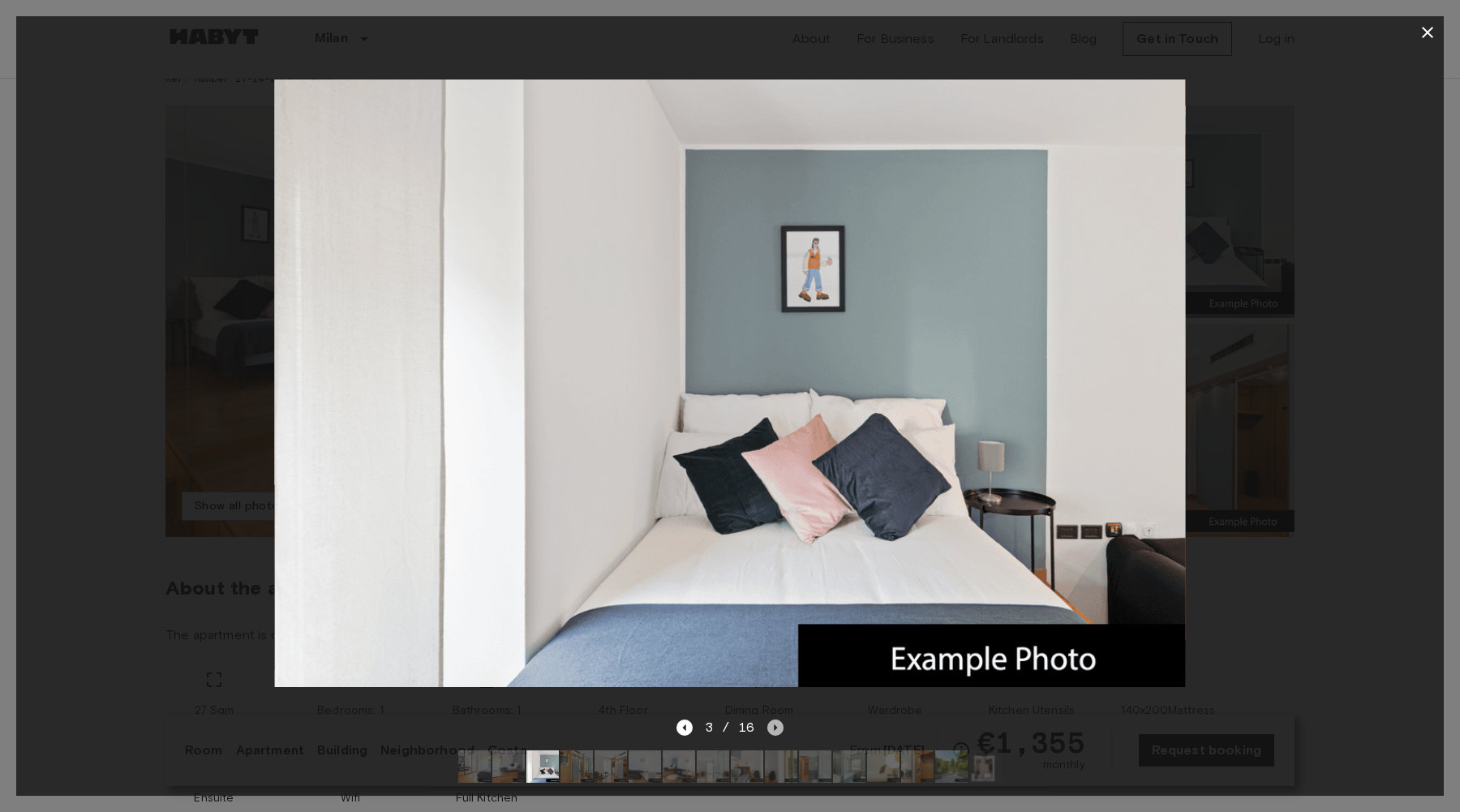
click at [777, 727] on icon "Next image" at bounding box center [775, 726] width 16 height 16
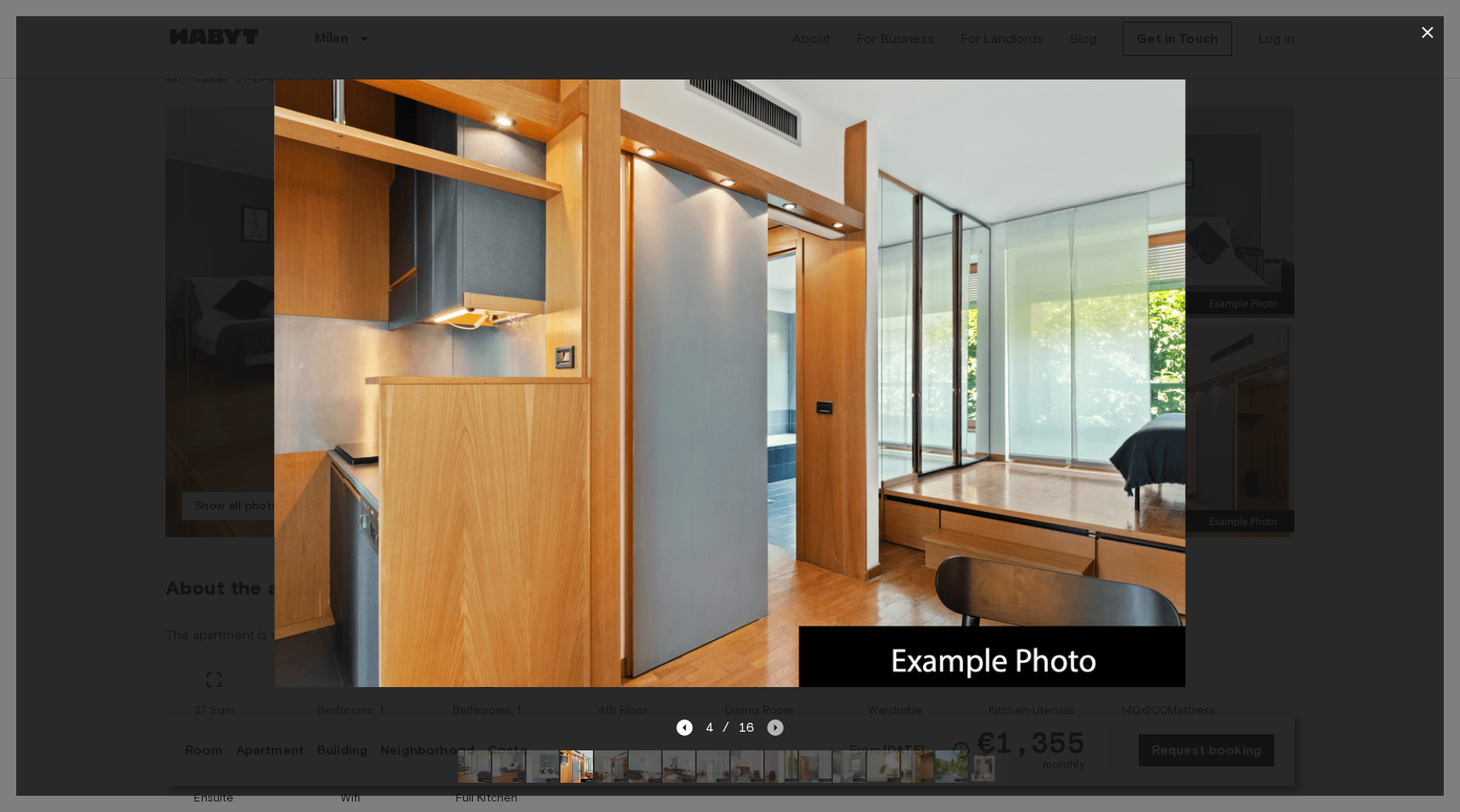
click at [777, 727] on icon "Next image" at bounding box center [775, 726] width 16 height 16
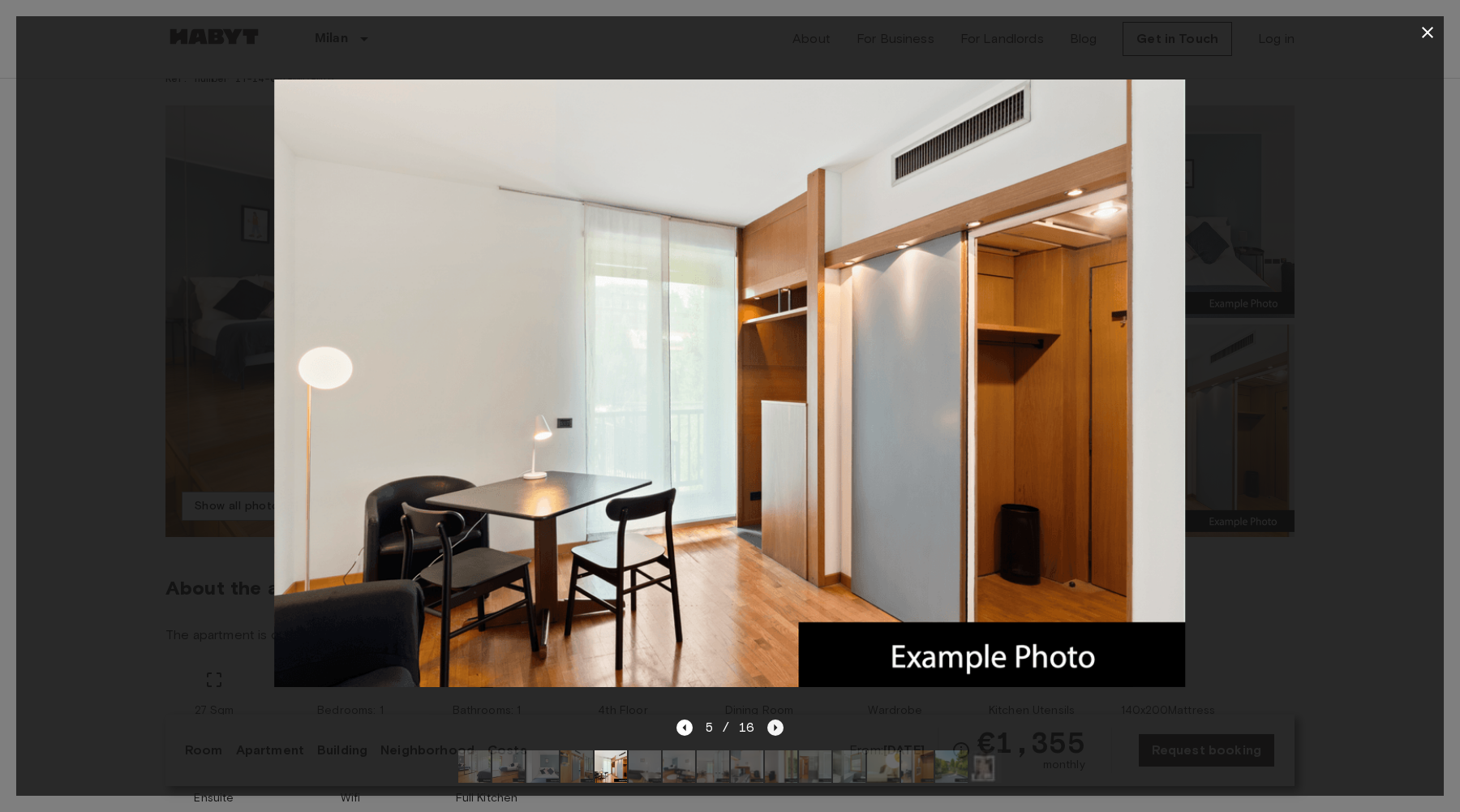
click at [777, 727] on icon "Next image" at bounding box center [775, 726] width 16 height 16
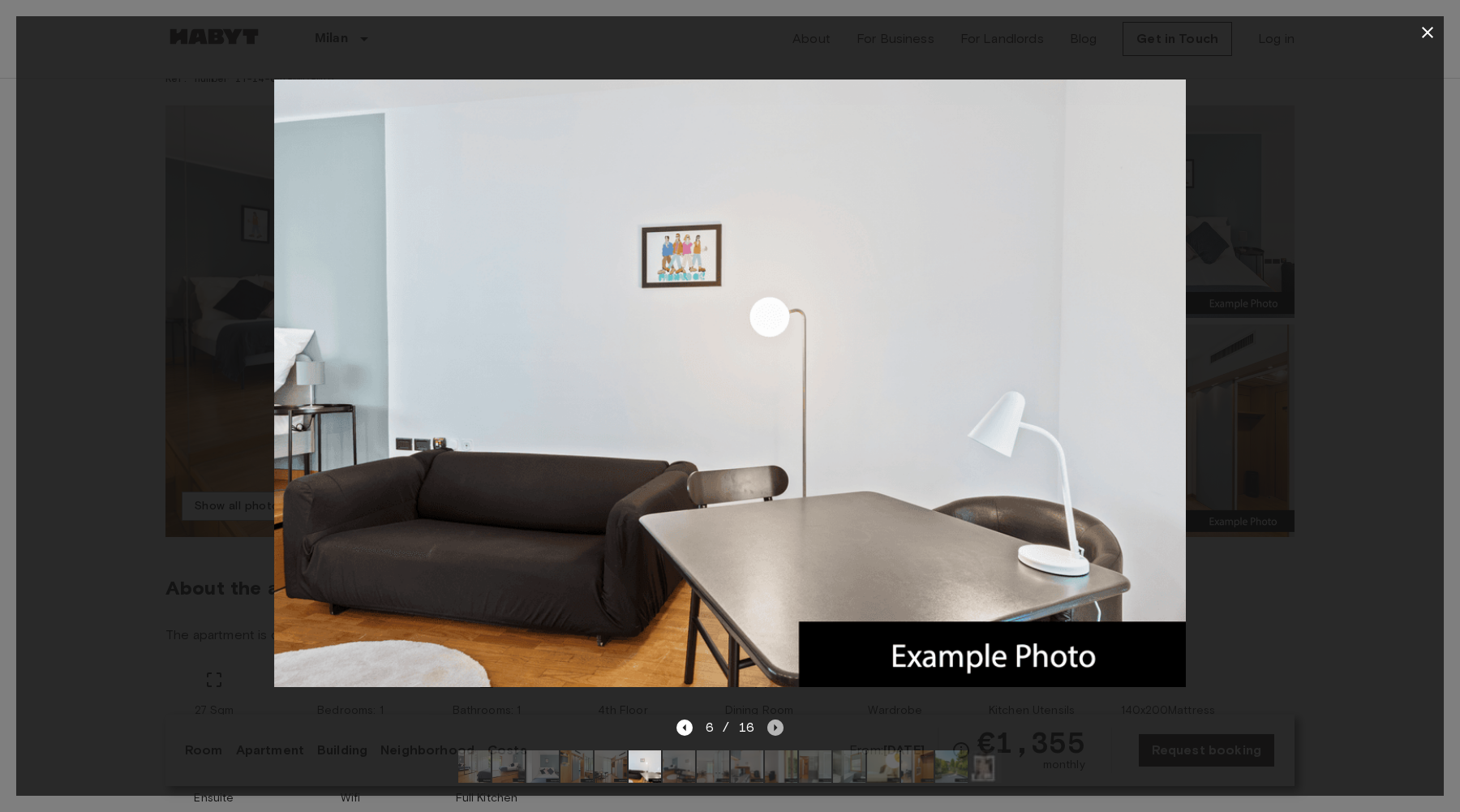
click at [777, 727] on icon "Next image" at bounding box center [775, 726] width 16 height 16
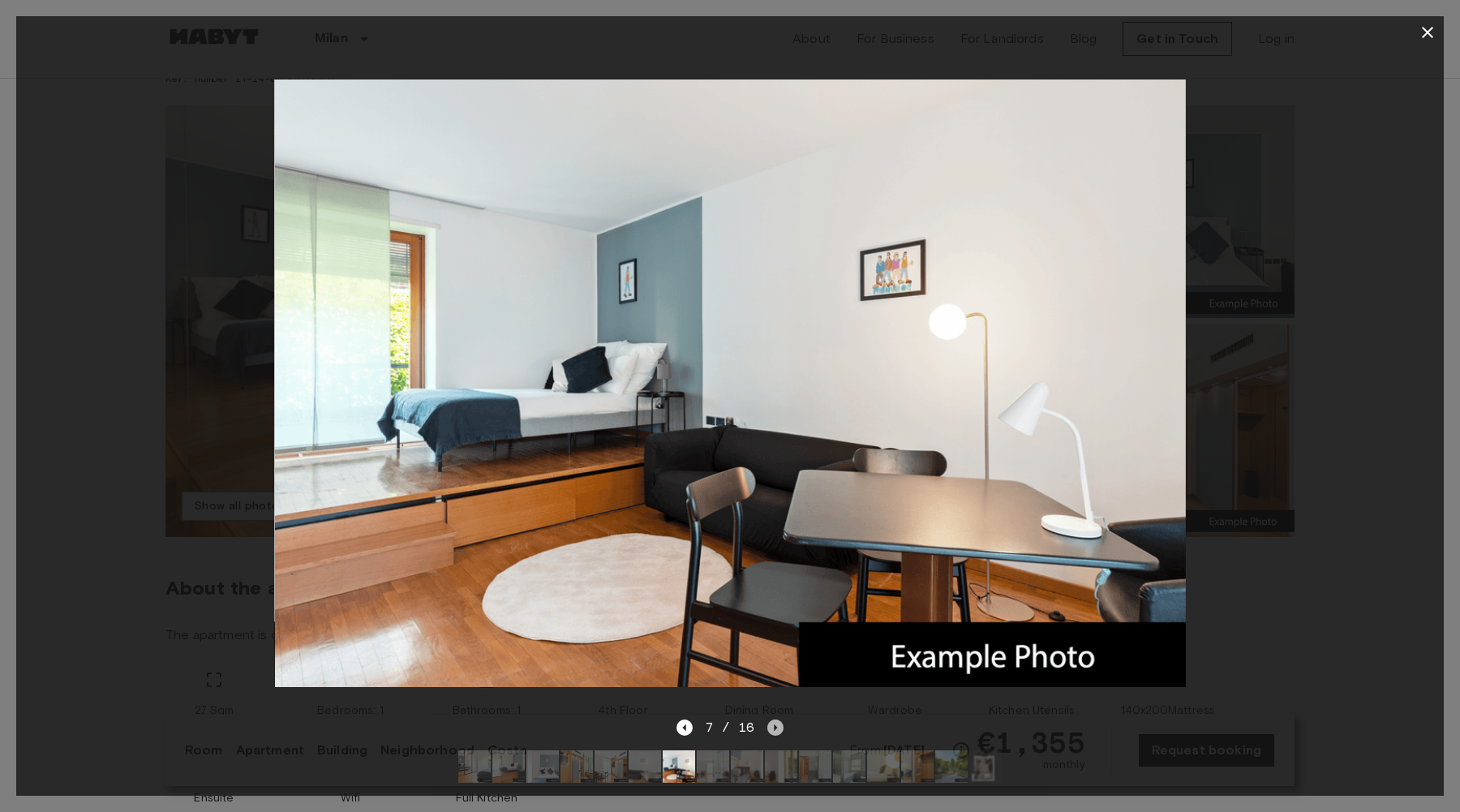
click at [777, 727] on icon "Next image" at bounding box center [775, 726] width 16 height 16
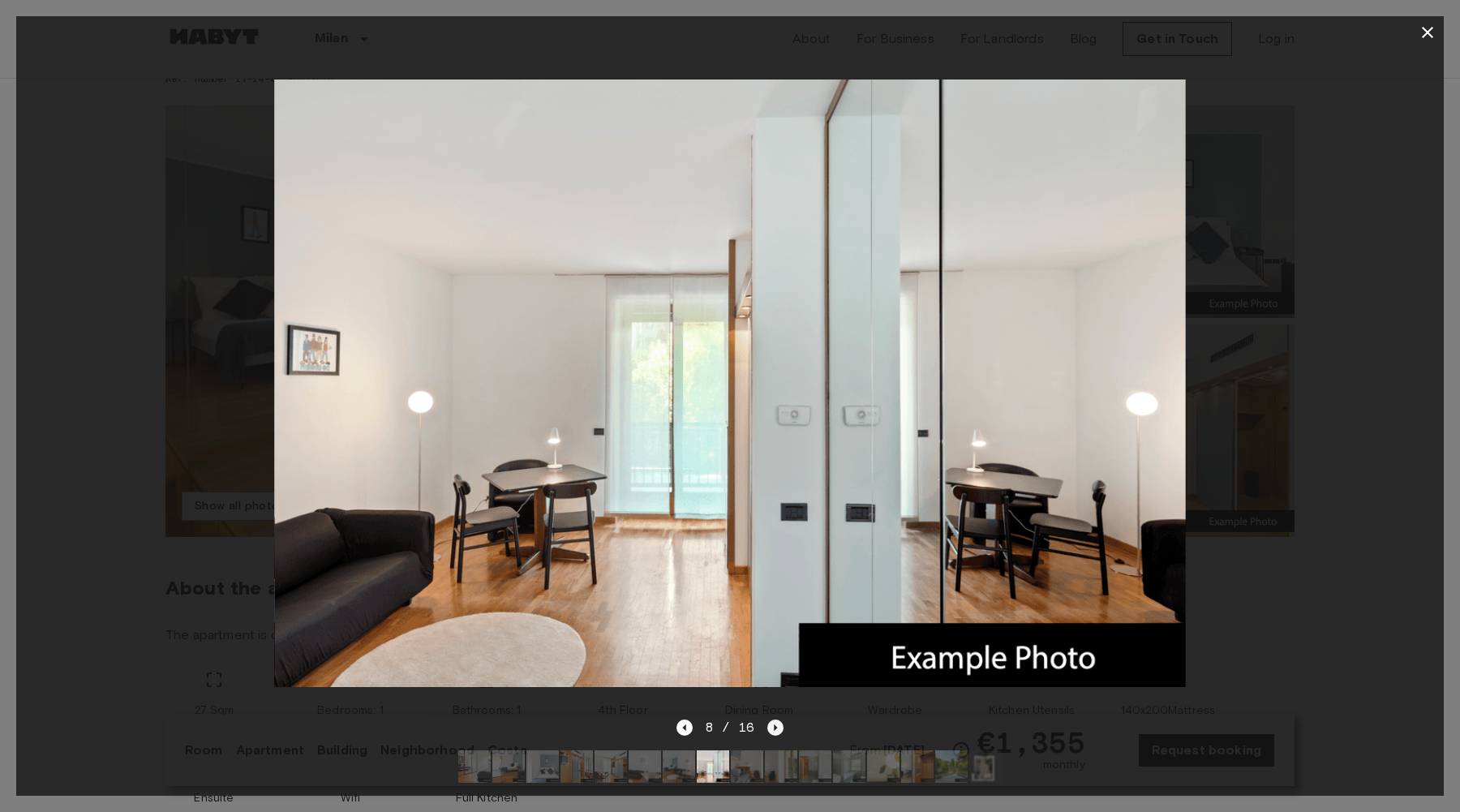
click at [777, 727] on icon "Next image" at bounding box center [775, 726] width 16 height 16
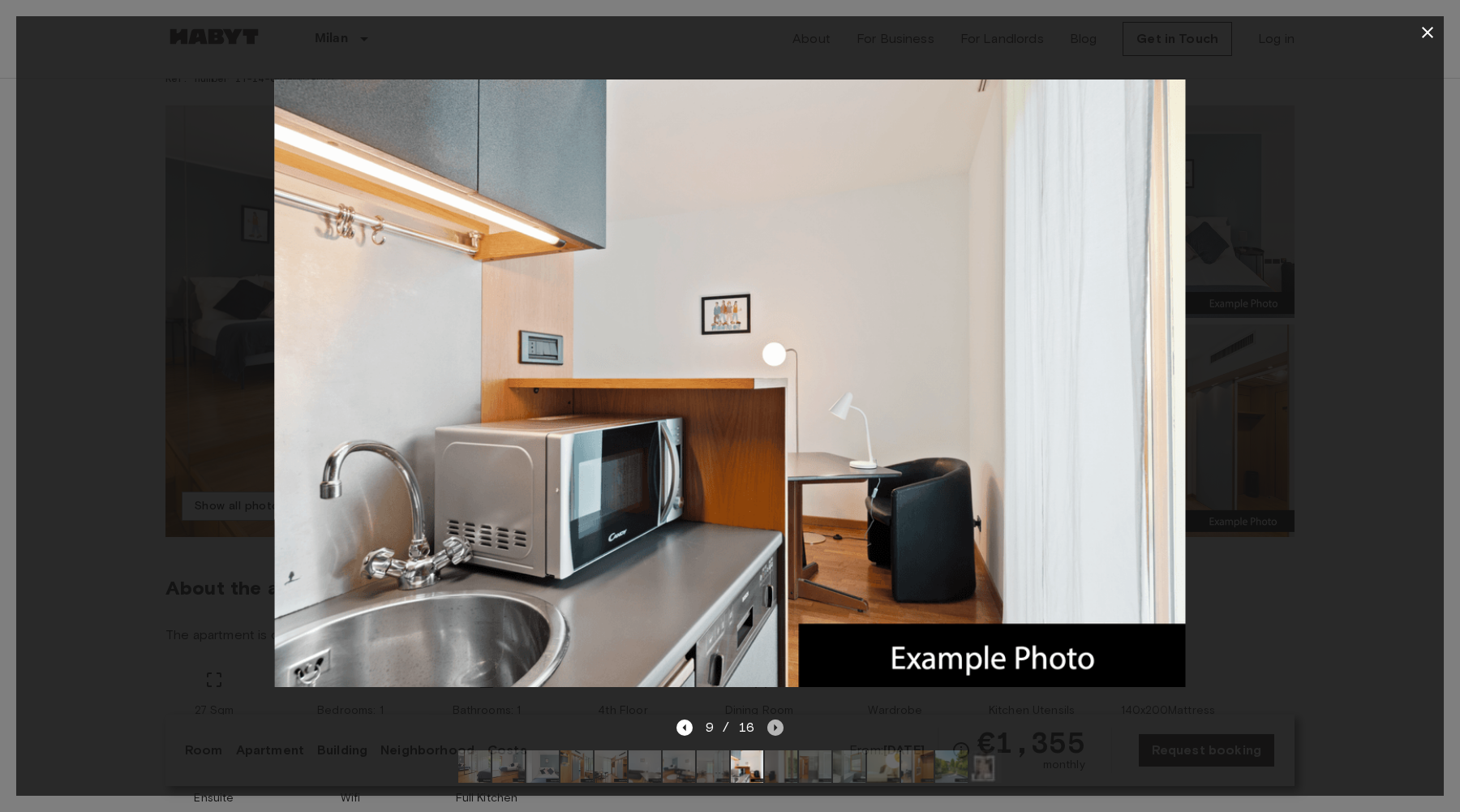
click at [777, 727] on icon "Next image" at bounding box center [775, 726] width 16 height 16
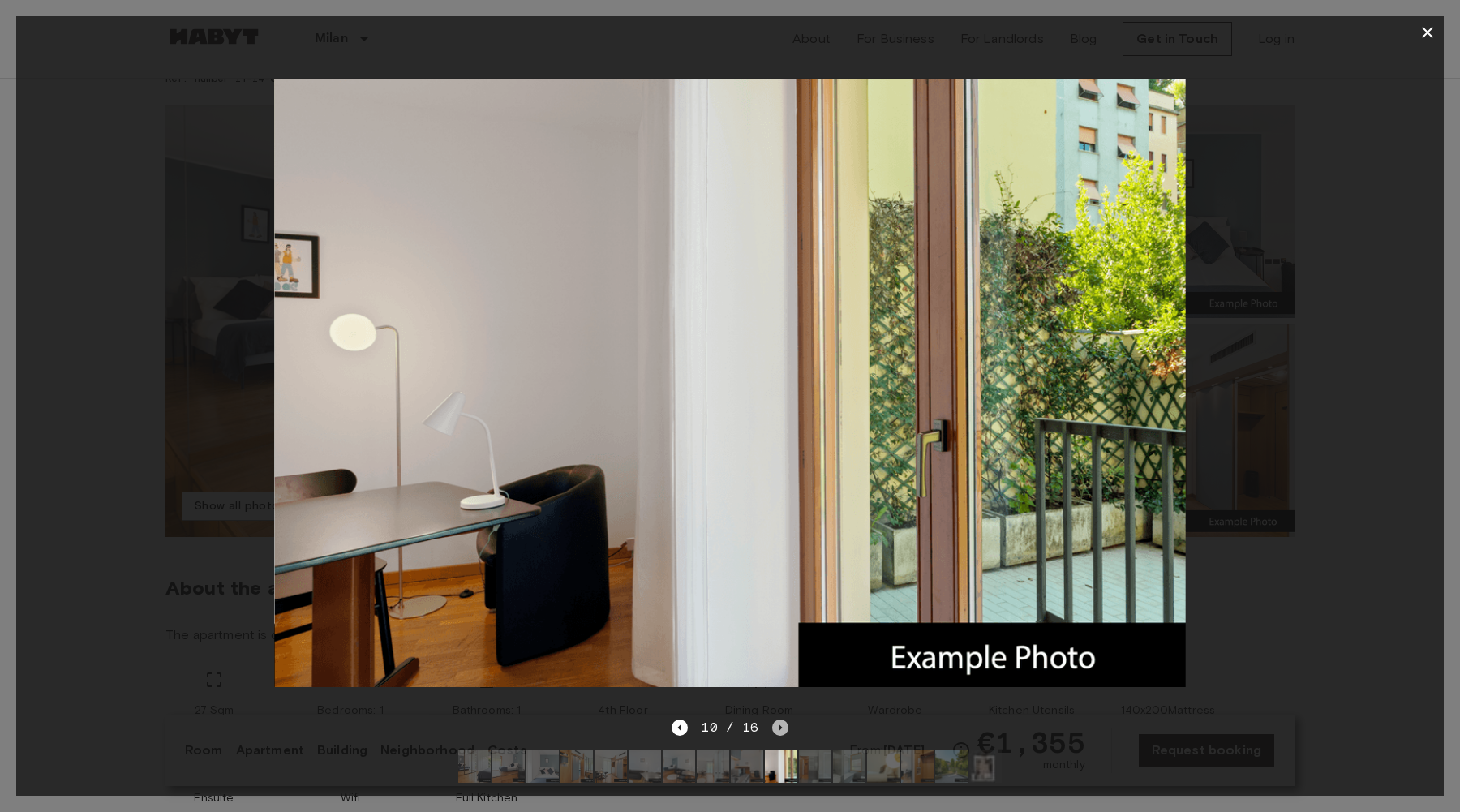
click at [777, 727] on icon "Next image" at bounding box center [779, 726] width 16 height 16
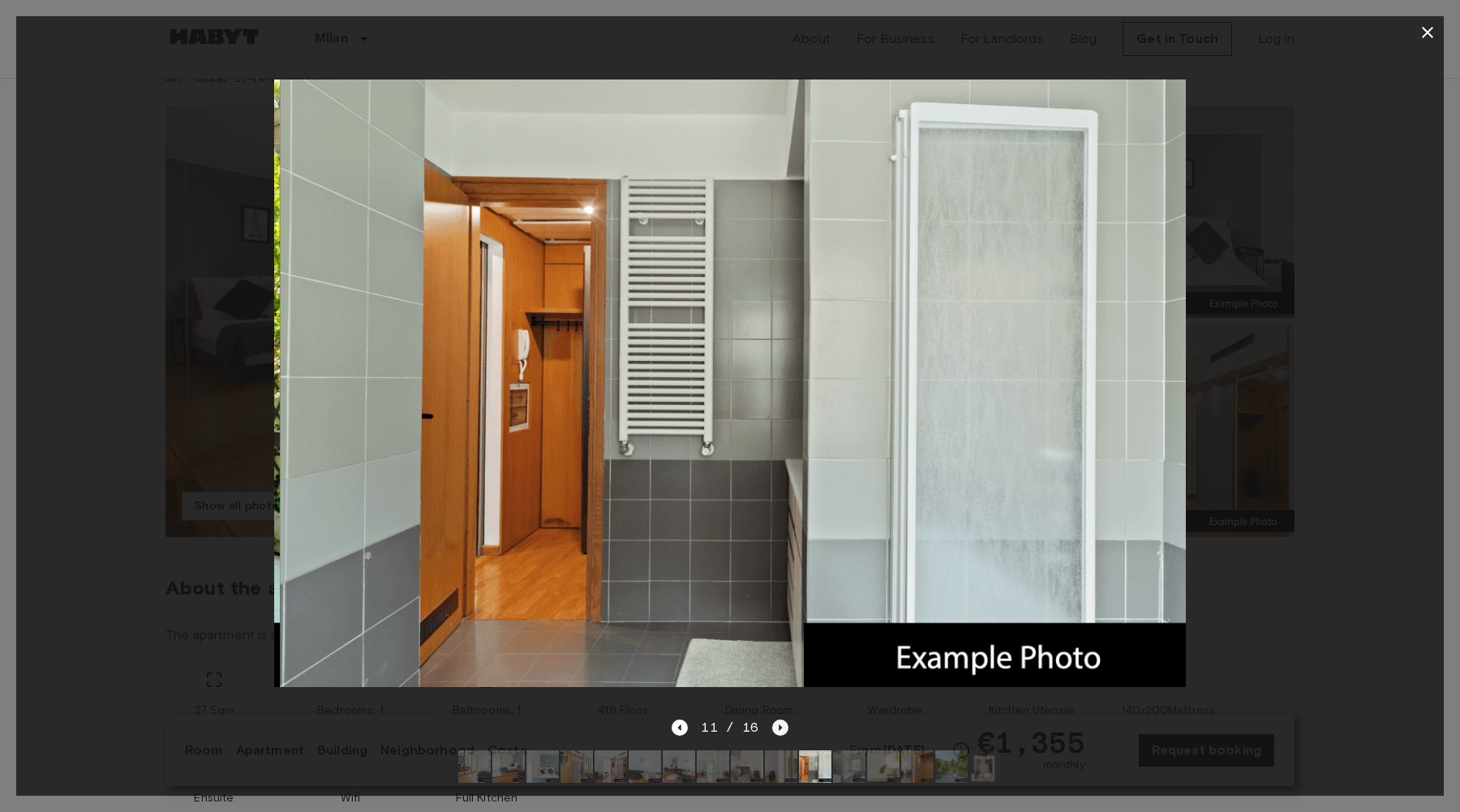
click at [777, 727] on icon "Next image" at bounding box center [779, 726] width 16 height 16
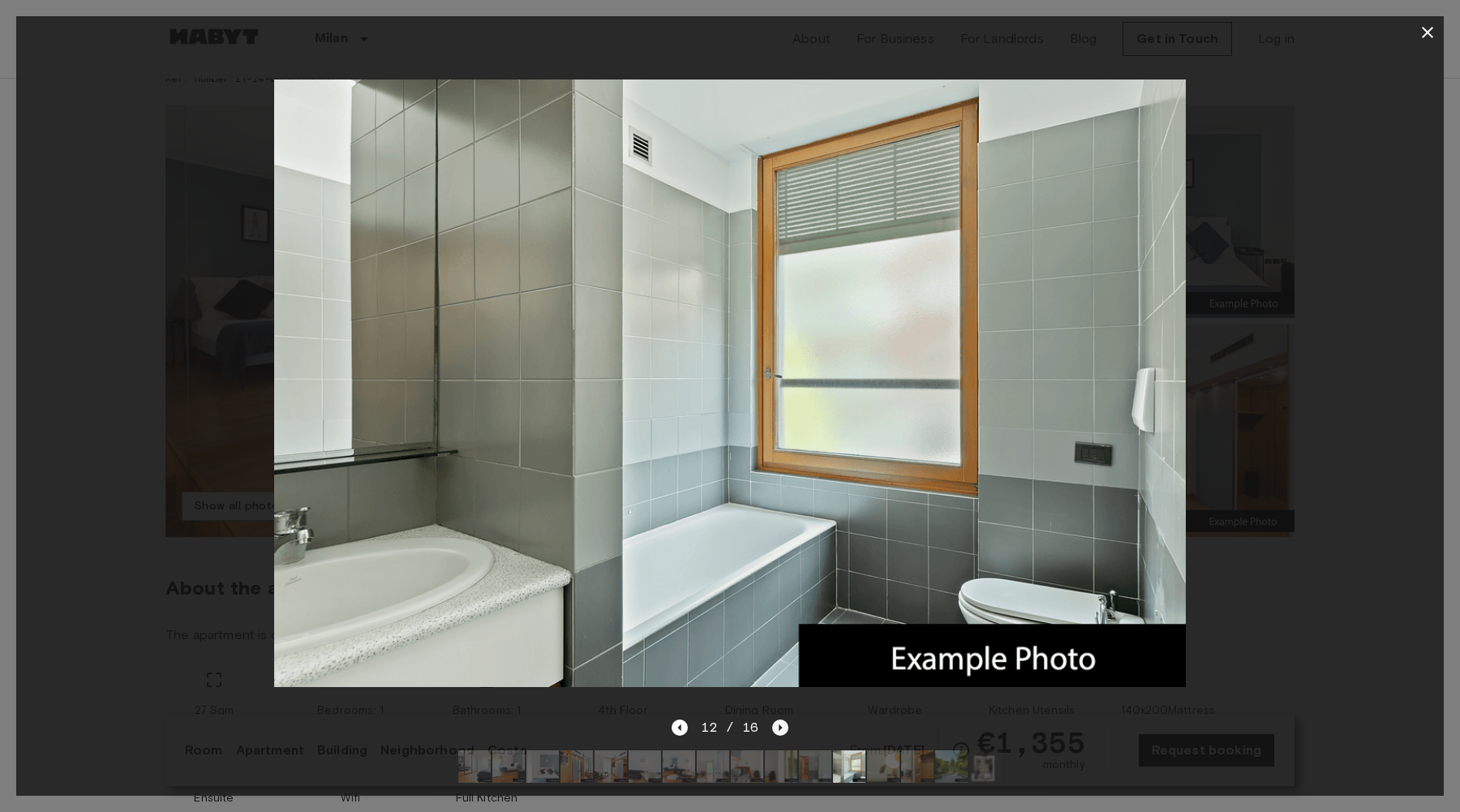
click at [777, 727] on icon "Next image" at bounding box center [779, 726] width 16 height 16
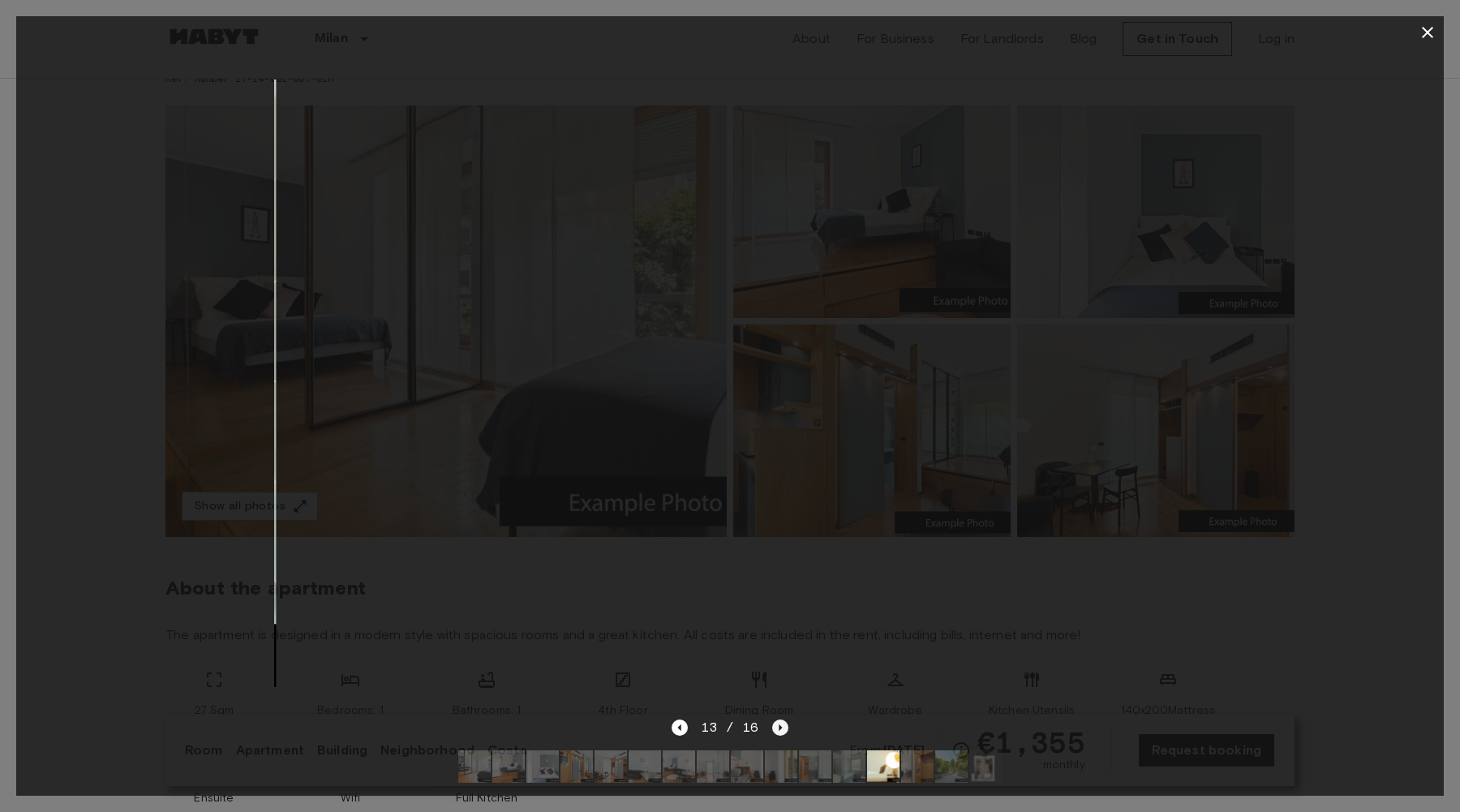
click at [777, 727] on icon "Next image" at bounding box center [779, 726] width 16 height 16
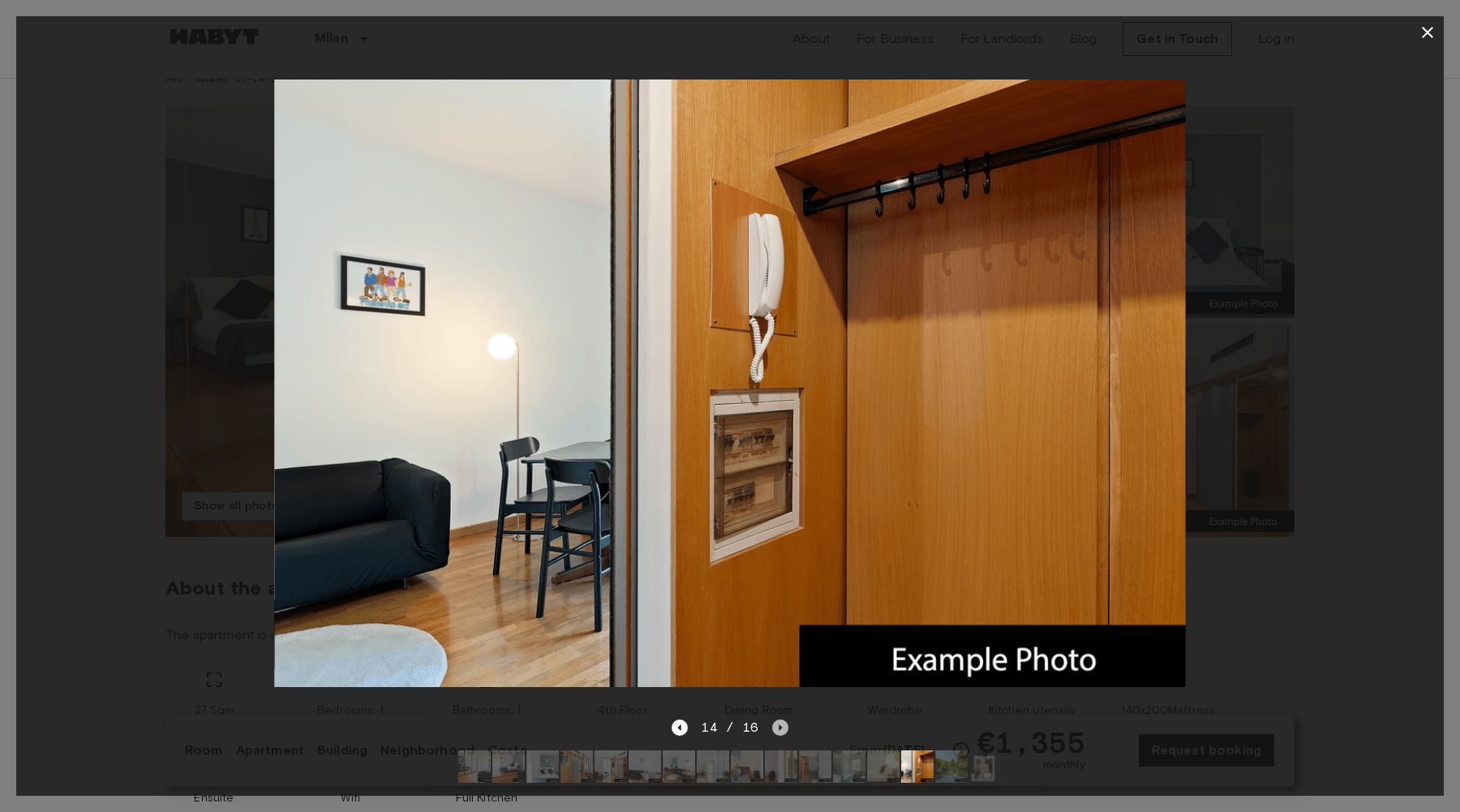
click at [777, 727] on icon "Next image" at bounding box center [779, 726] width 16 height 16
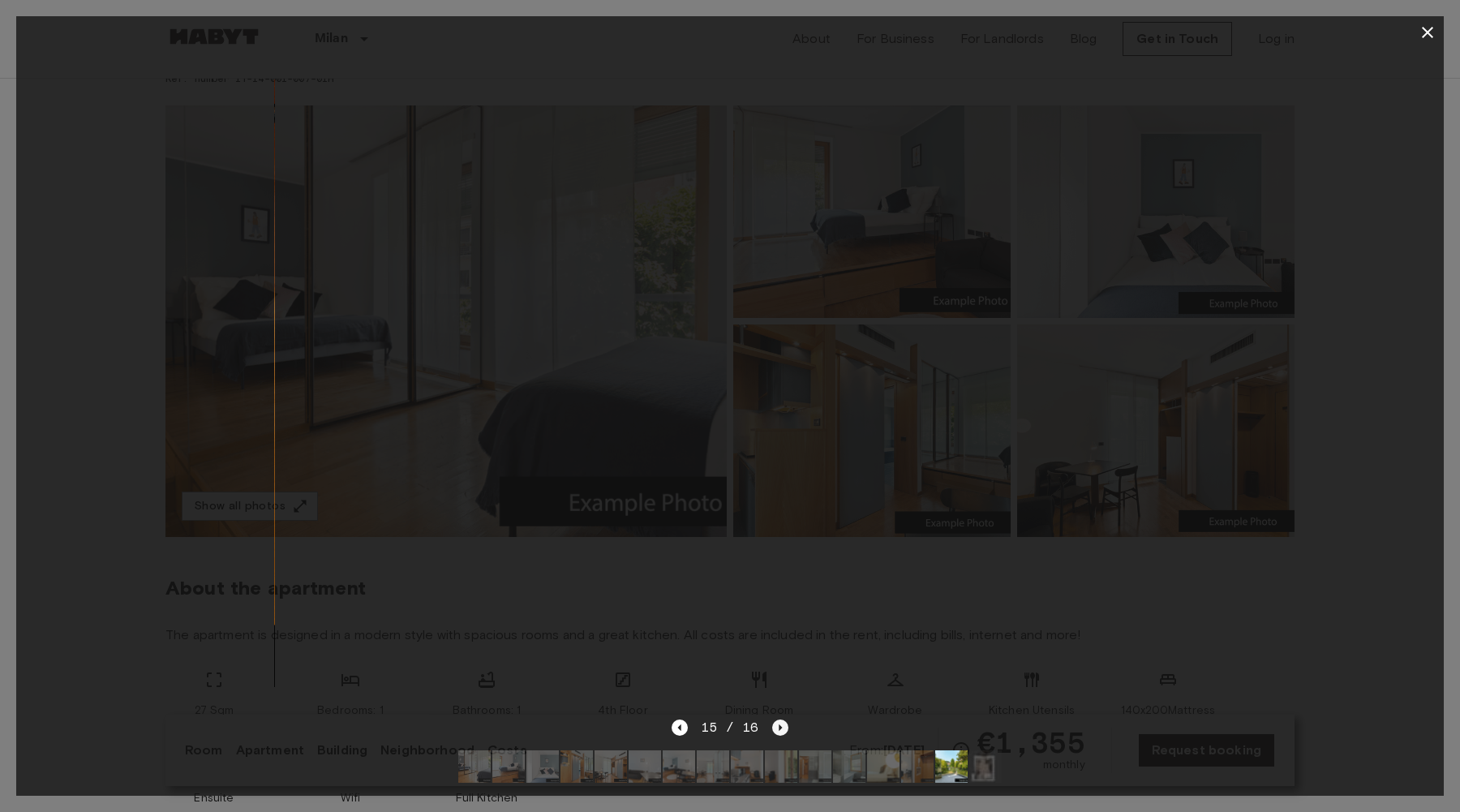
click at [777, 727] on icon "Next image" at bounding box center [779, 726] width 16 height 16
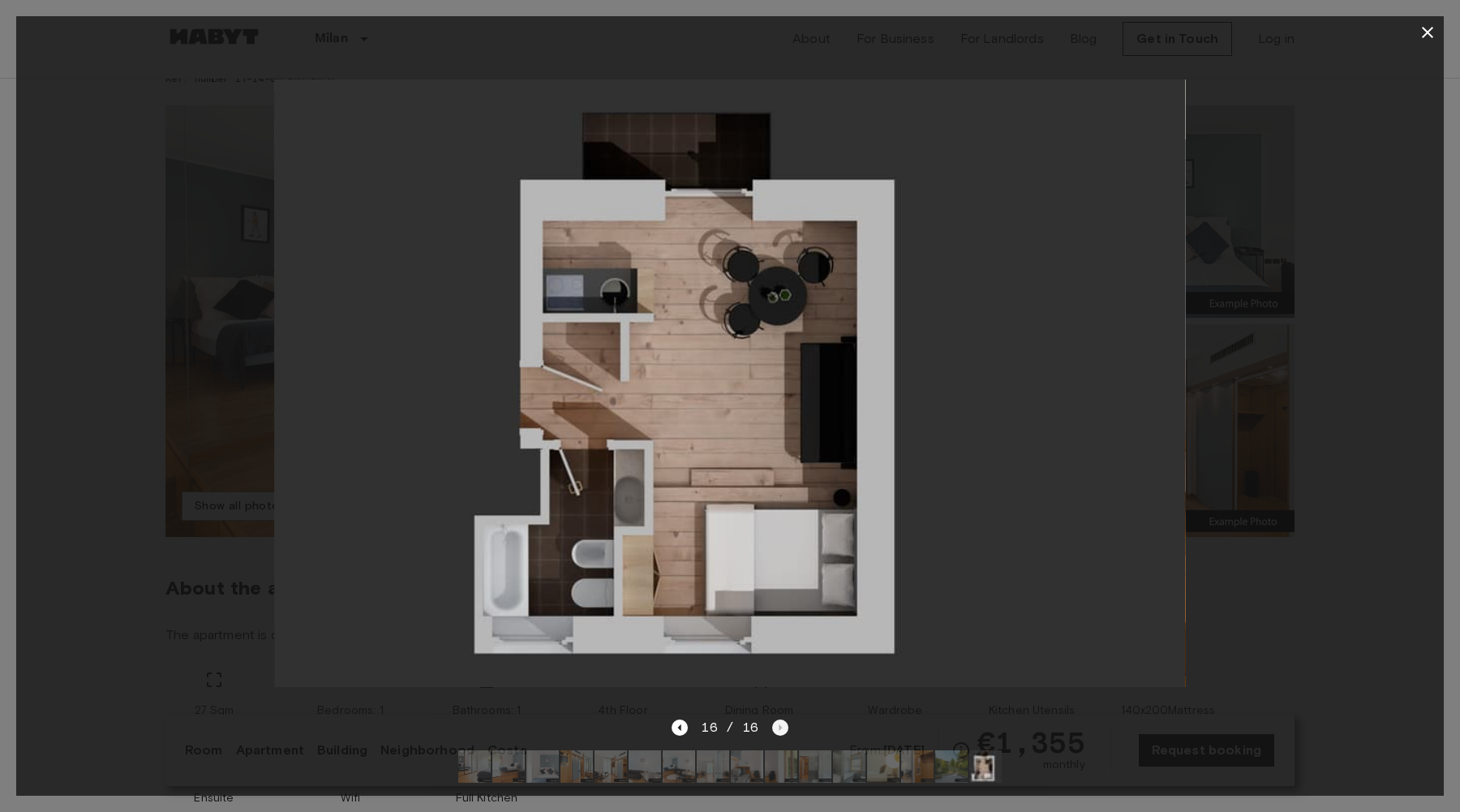
click at [777, 727] on div "16 / 16" at bounding box center [729, 727] width 116 height 20
click at [673, 729] on icon "Previous image" at bounding box center [679, 726] width 16 height 16
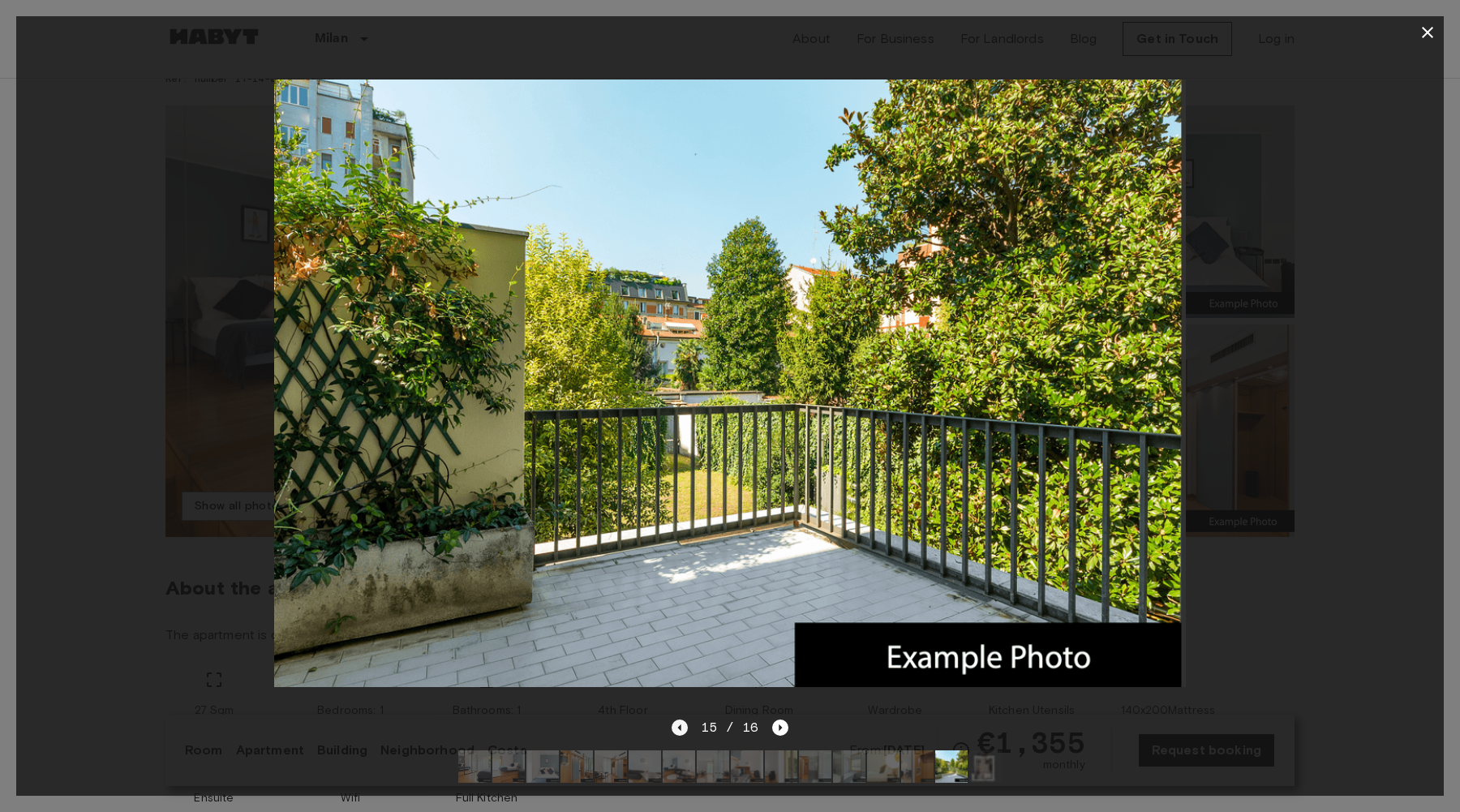
click at [673, 729] on icon "Previous image" at bounding box center [679, 726] width 16 height 16
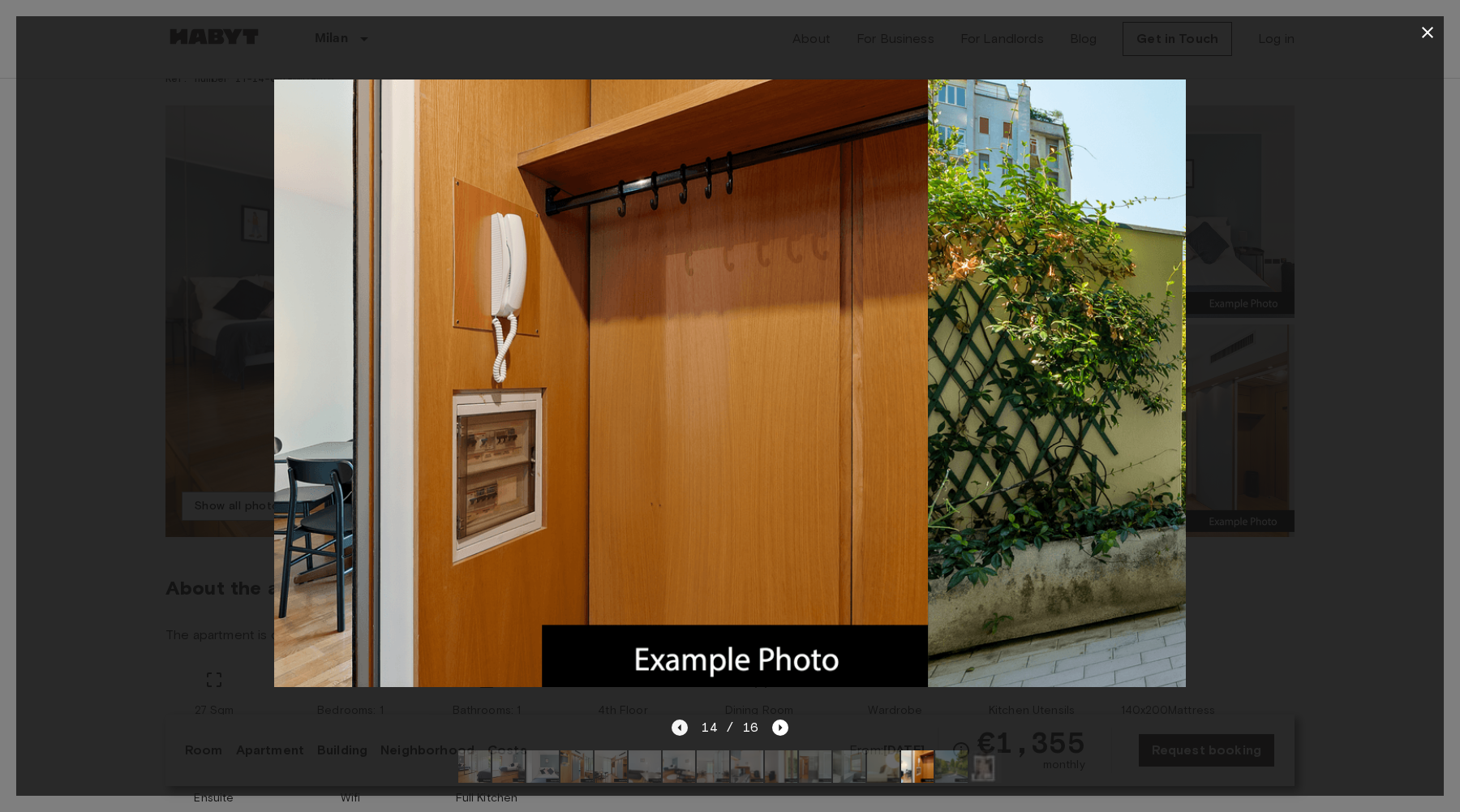
click at [673, 729] on icon "Previous image" at bounding box center [679, 726] width 16 height 16
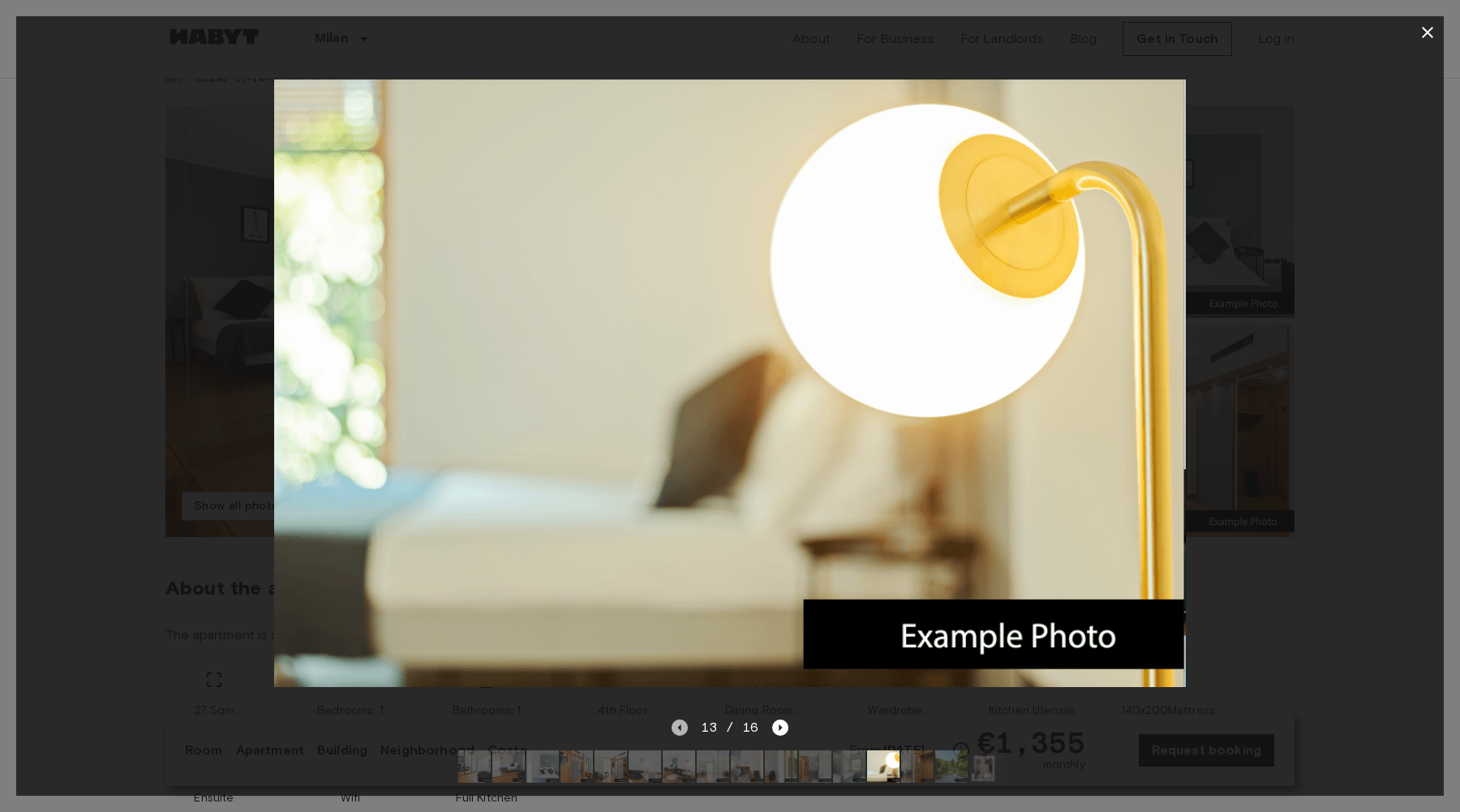
click at [673, 729] on icon "Previous image" at bounding box center [679, 726] width 16 height 16
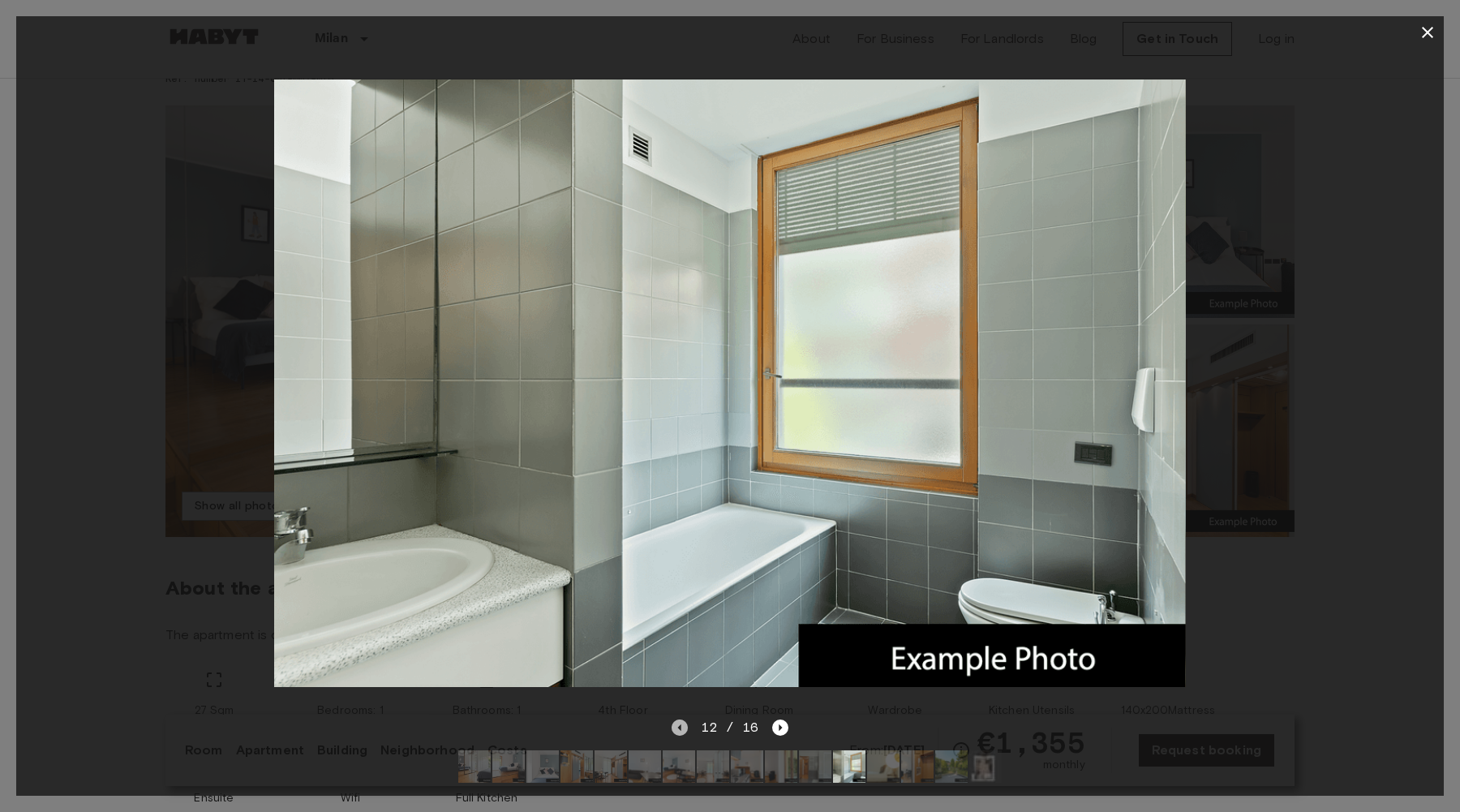
click at [673, 729] on icon "Previous image" at bounding box center [679, 726] width 16 height 16
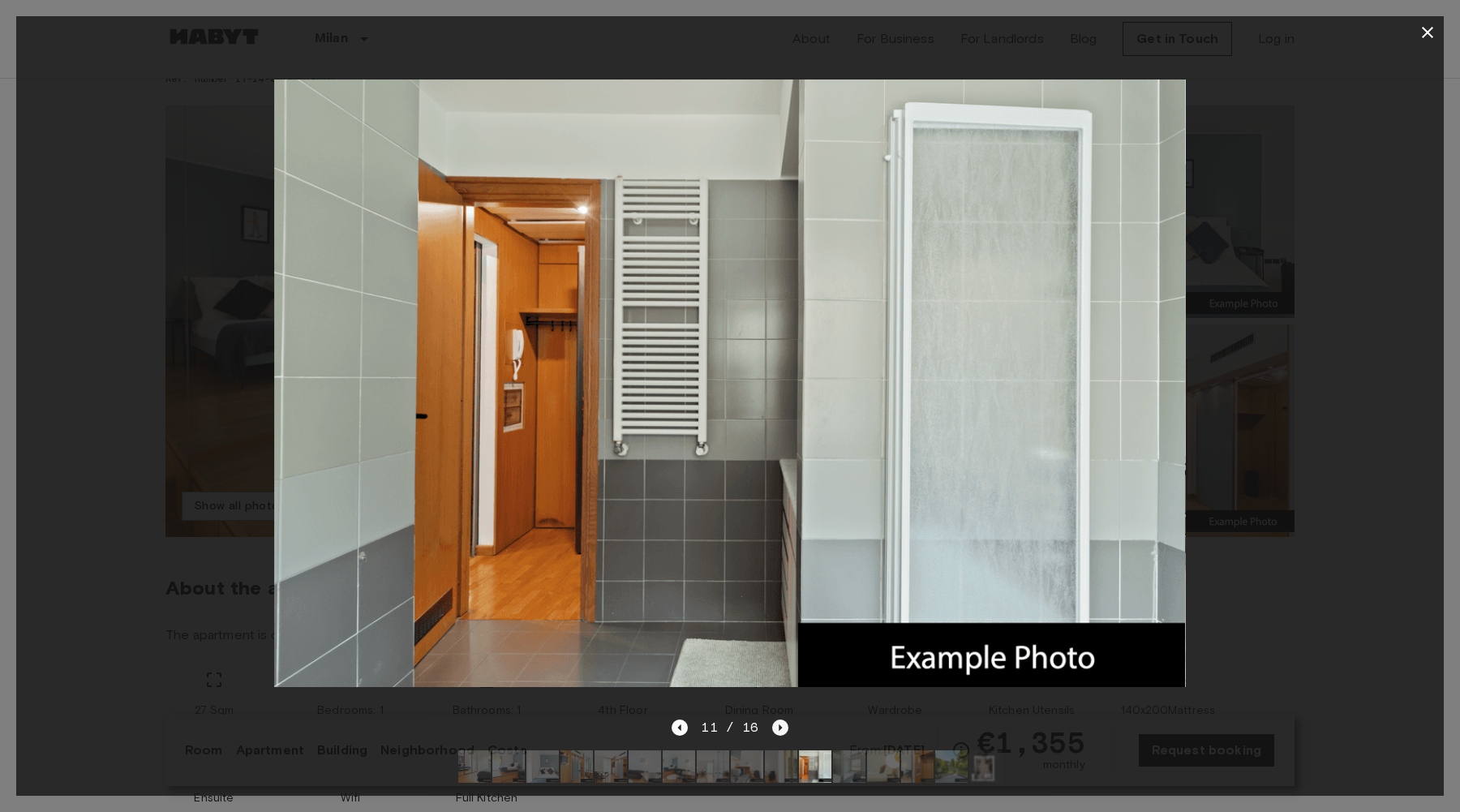
click at [776, 727] on icon "Next image" at bounding box center [779, 726] width 16 height 16
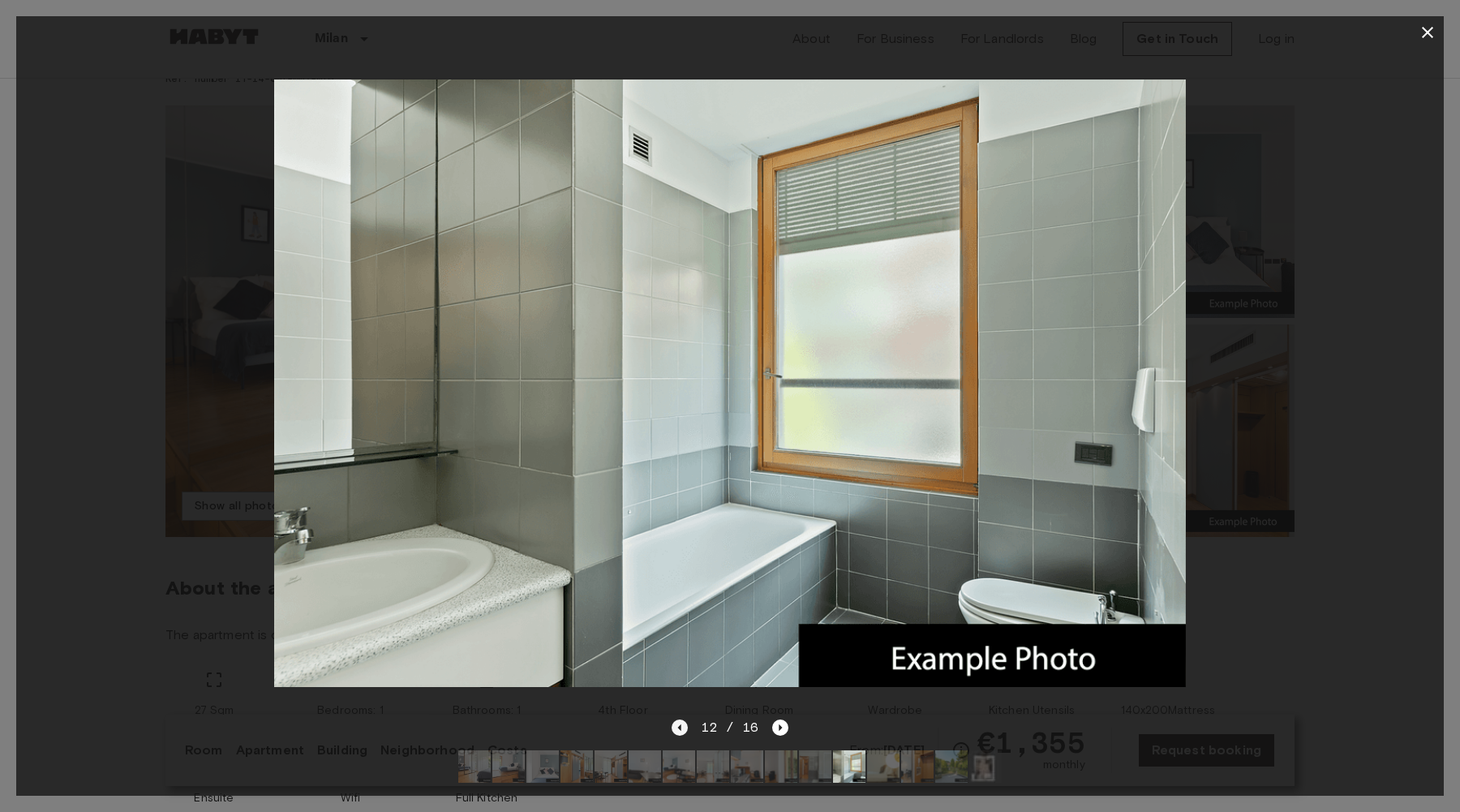
click at [682, 732] on icon "Previous image" at bounding box center [679, 726] width 16 height 16
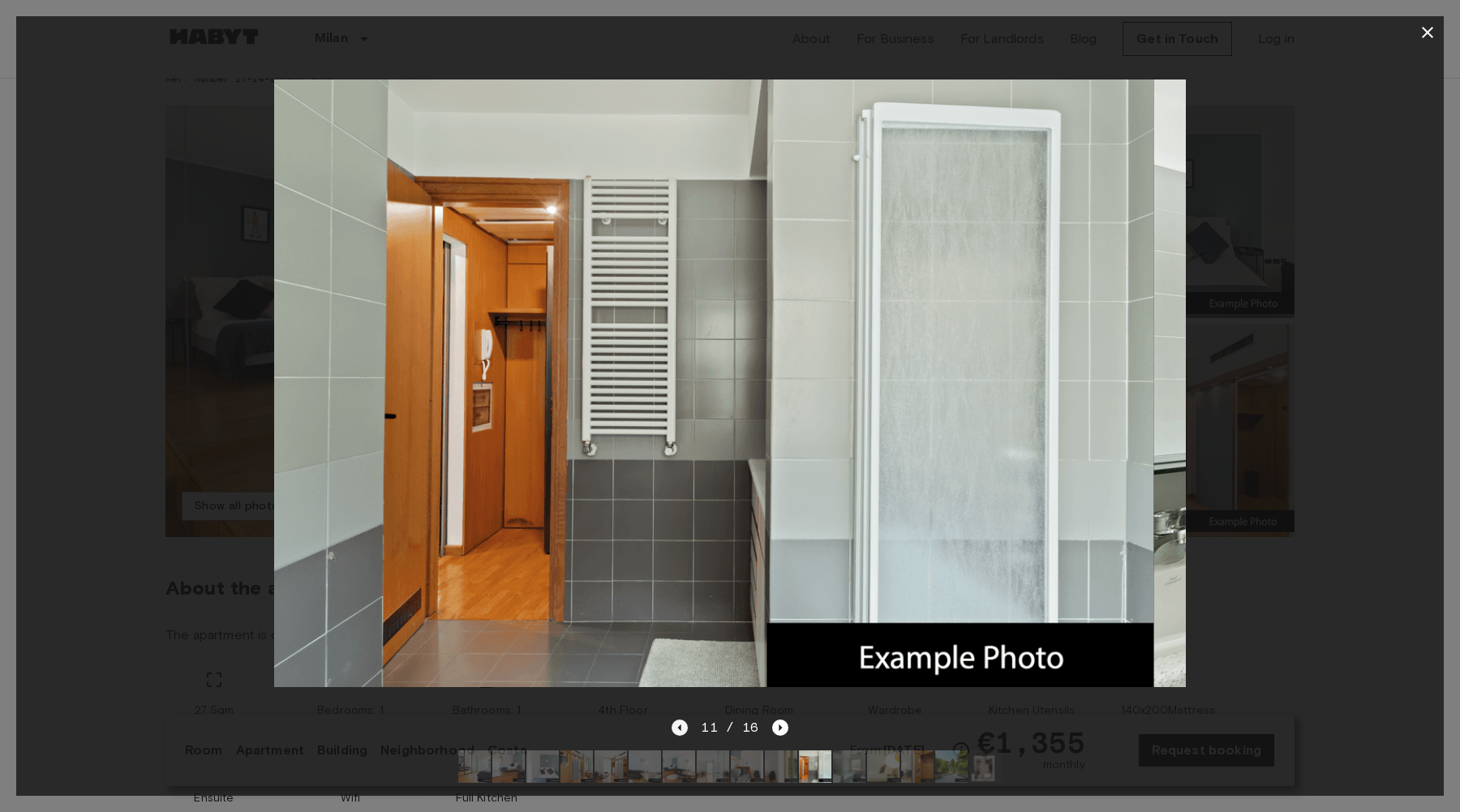
click at [682, 732] on icon "Previous image" at bounding box center [679, 726] width 16 height 16
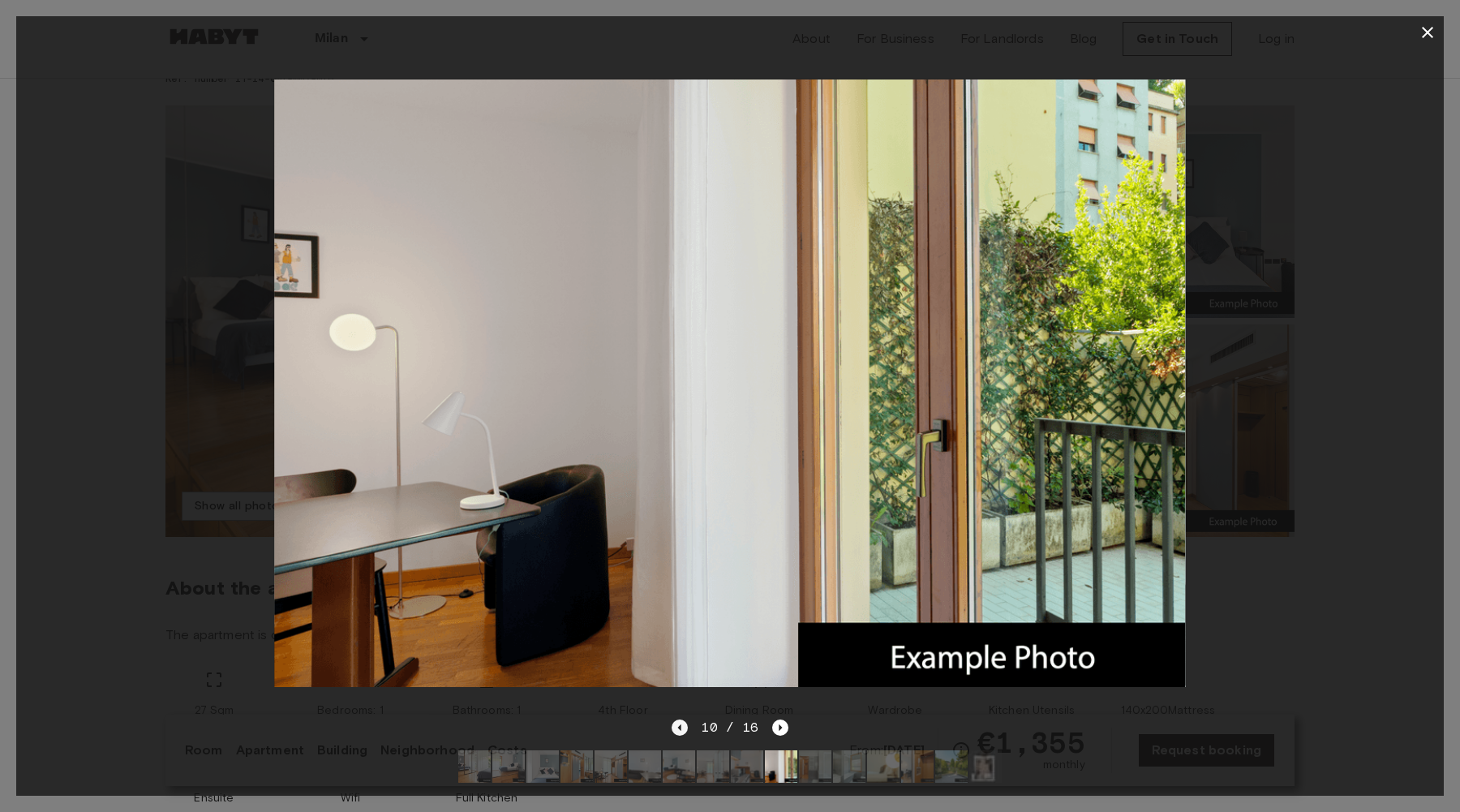
click at [682, 732] on icon "Previous image" at bounding box center [679, 726] width 16 height 16
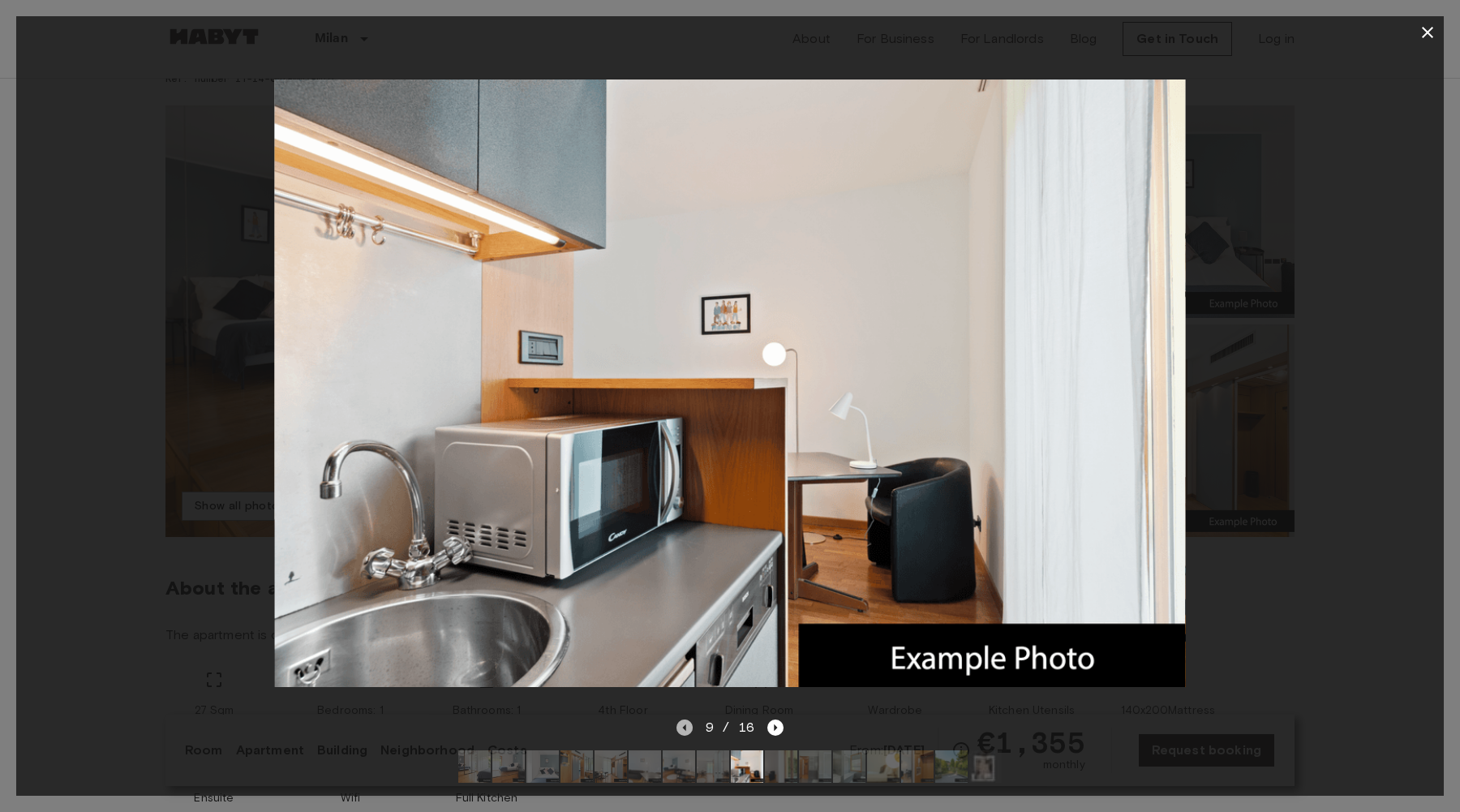
click at [682, 732] on icon "Previous image" at bounding box center [684, 726] width 16 height 16
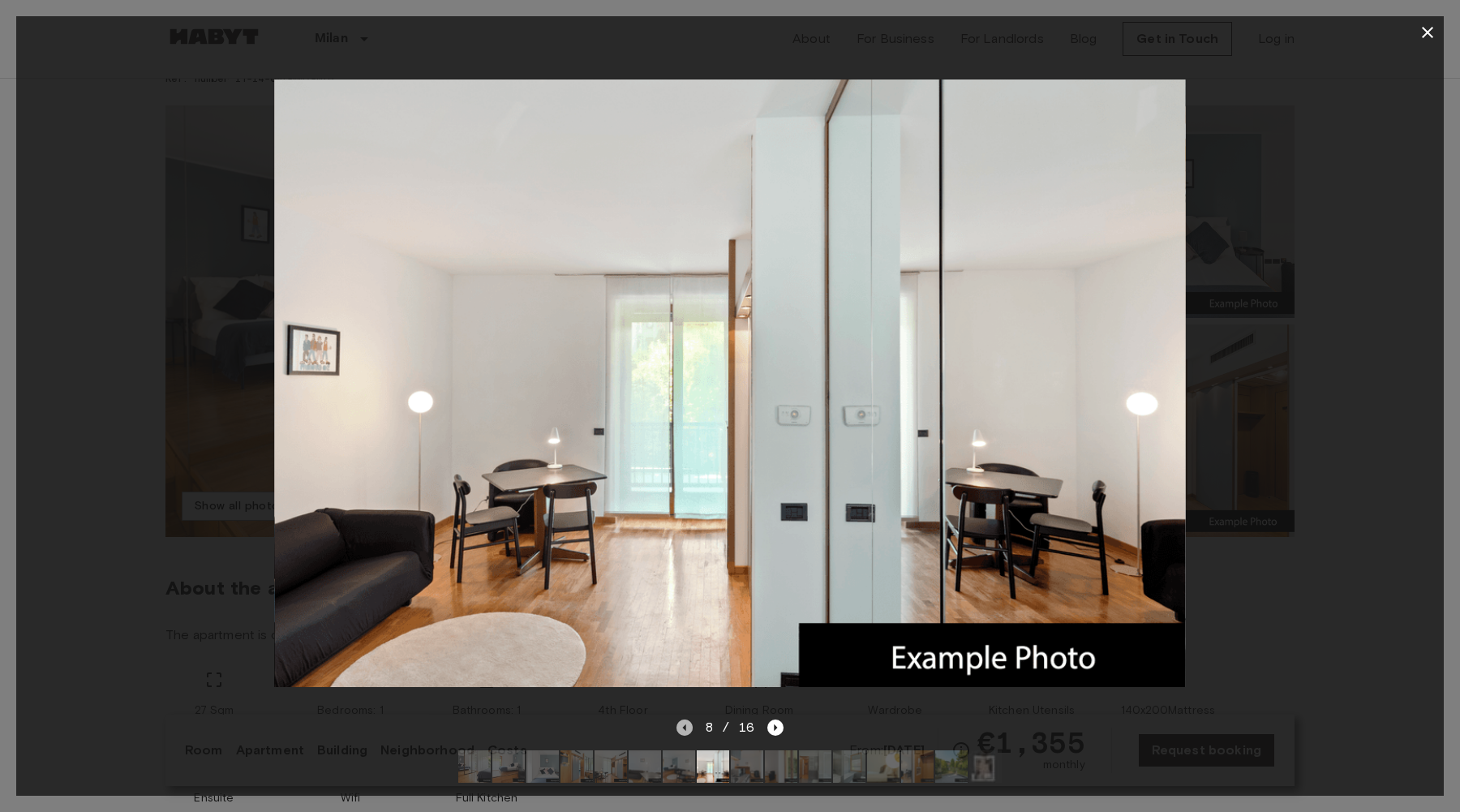
click at [682, 732] on icon "Previous image" at bounding box center [684, 726] width 16 height 16
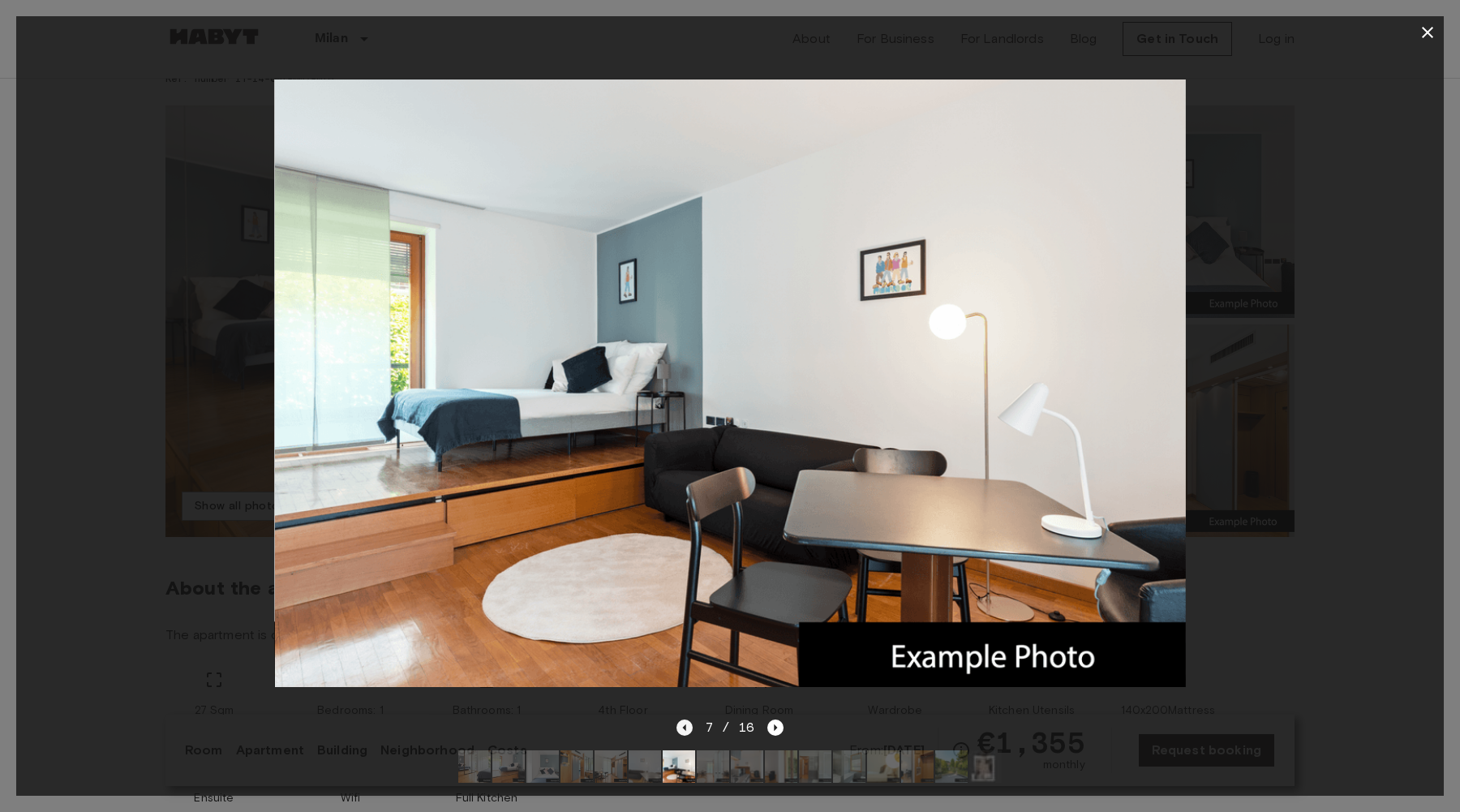
click at [682, 732] on icon "Previous image" at bounding box center [684, 726] width 16 height 16
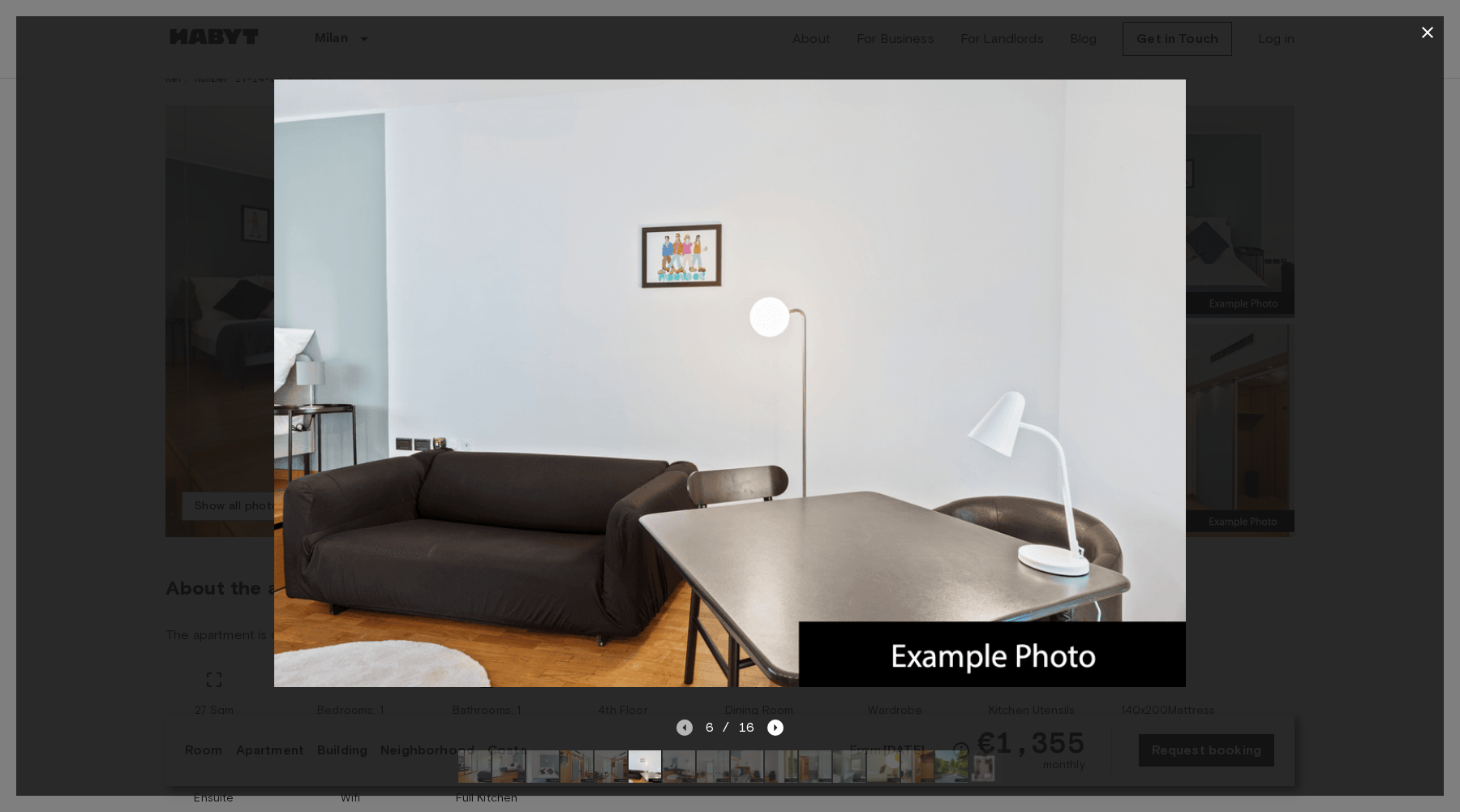
click at [682, 732] on icon "Previous image" at bounding box center [684, 726] width 16 height 16
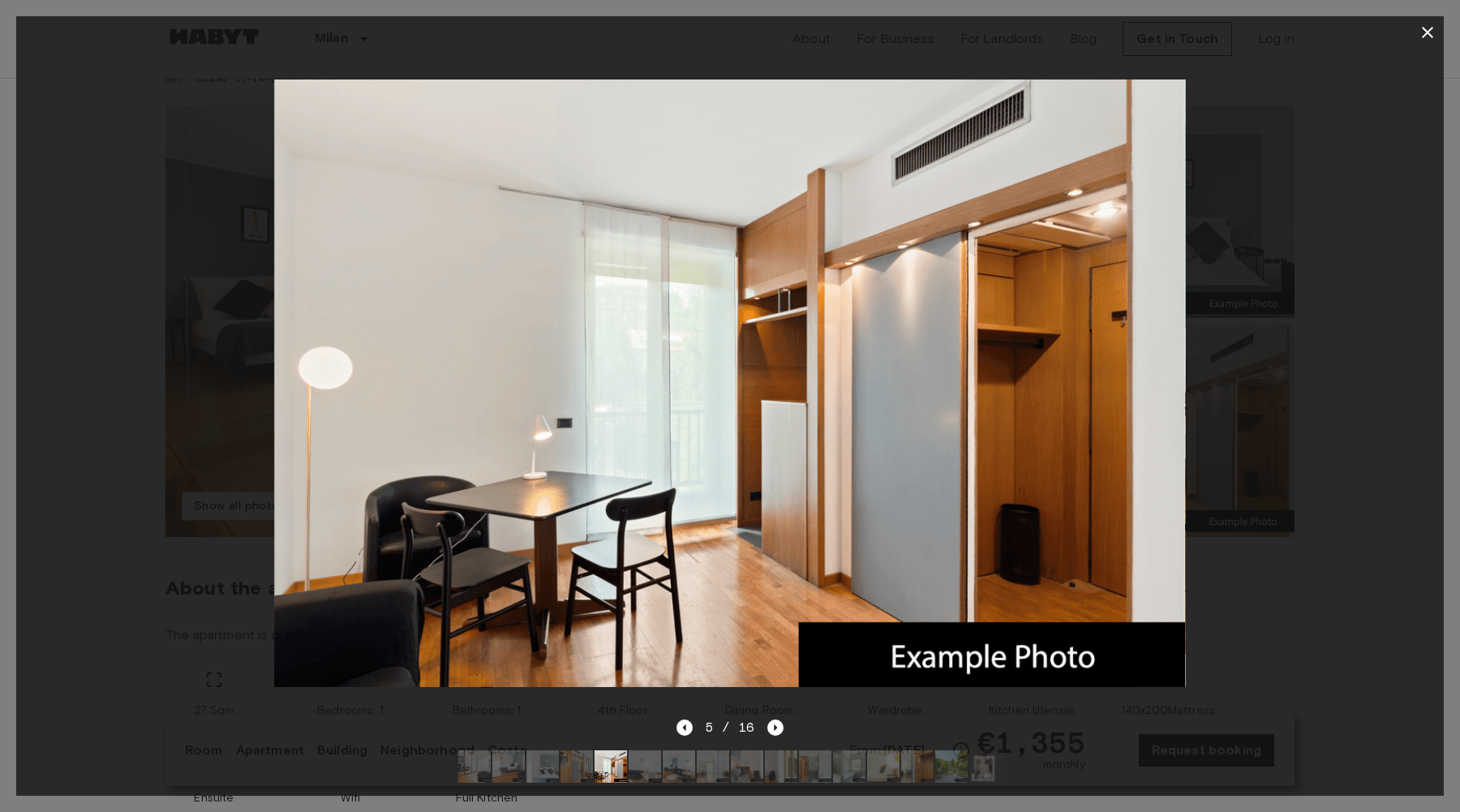
click at [1263, 345] on div at bounding box center [730, 383] width 1428 height 669
click at [1421, 37] on icon "button" at bounding box center [1427, 32] width 11 height 11
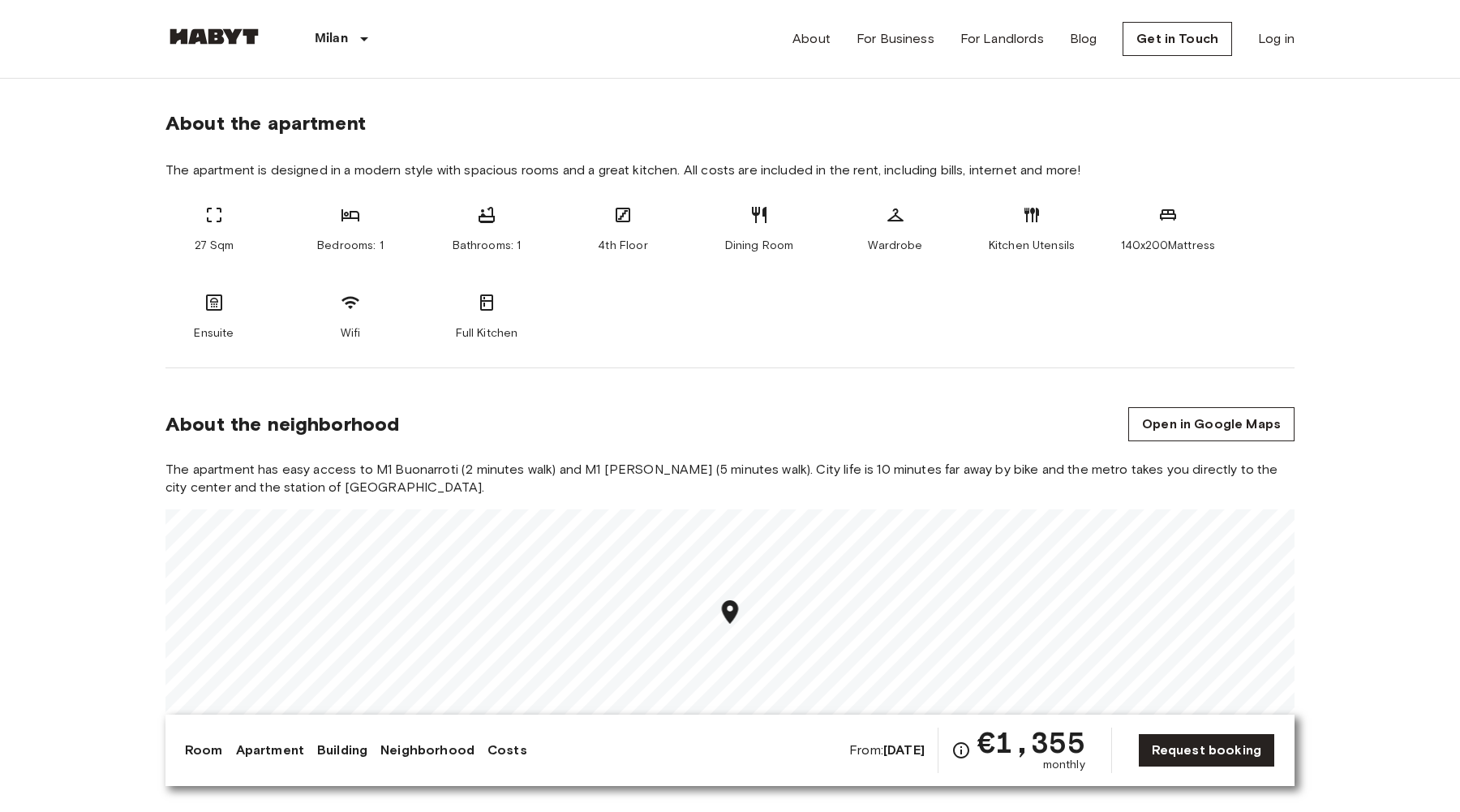
scroll to position [620, 0]
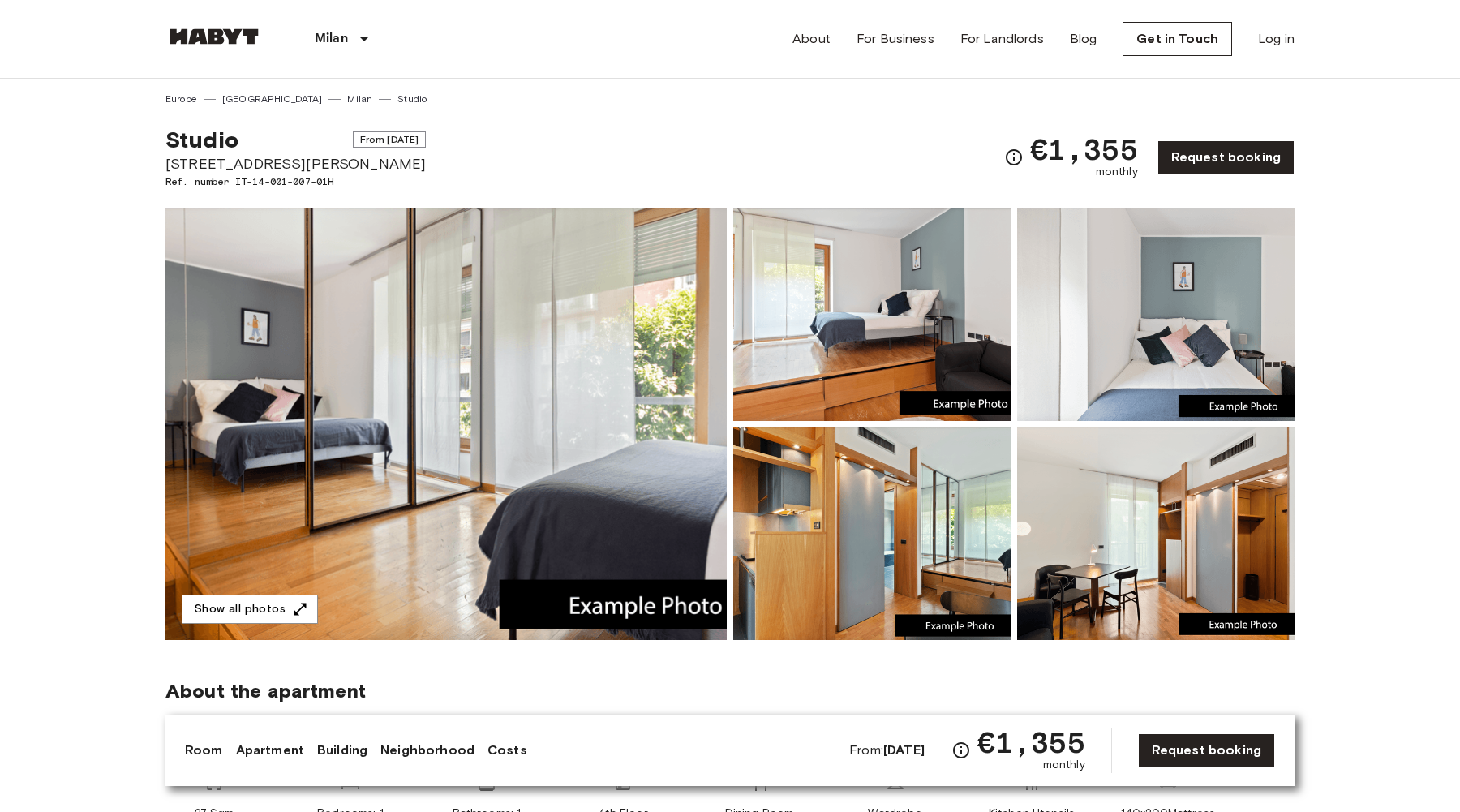
click at [1021, 159] on icon "Check cost overview for full price breakdown. Please note that discounts apply …" at bounding box center [1013, 157] width 16 height 16
click at [1170, 33] on link "Get in Touch" at bounding box center [1178, 39] width 109 height 34
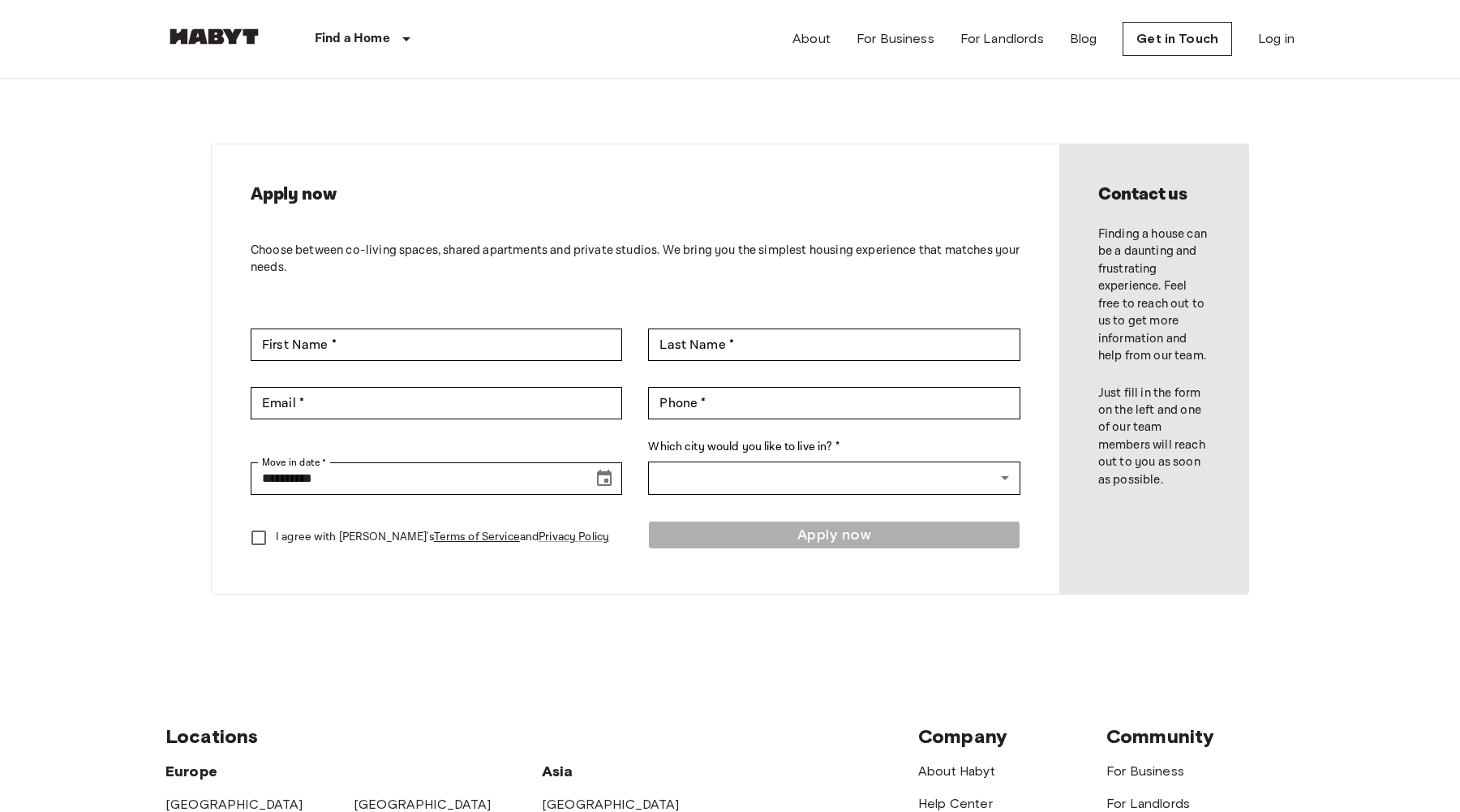
click at [294, 363] on div "**********" at bounding box center [635, 368] width 847 height 449
click at [287, 358] on input "First Name *" at bounding box center [436, 344] width 372 height 32
type input "*****"
type input "********"
type input "**********"
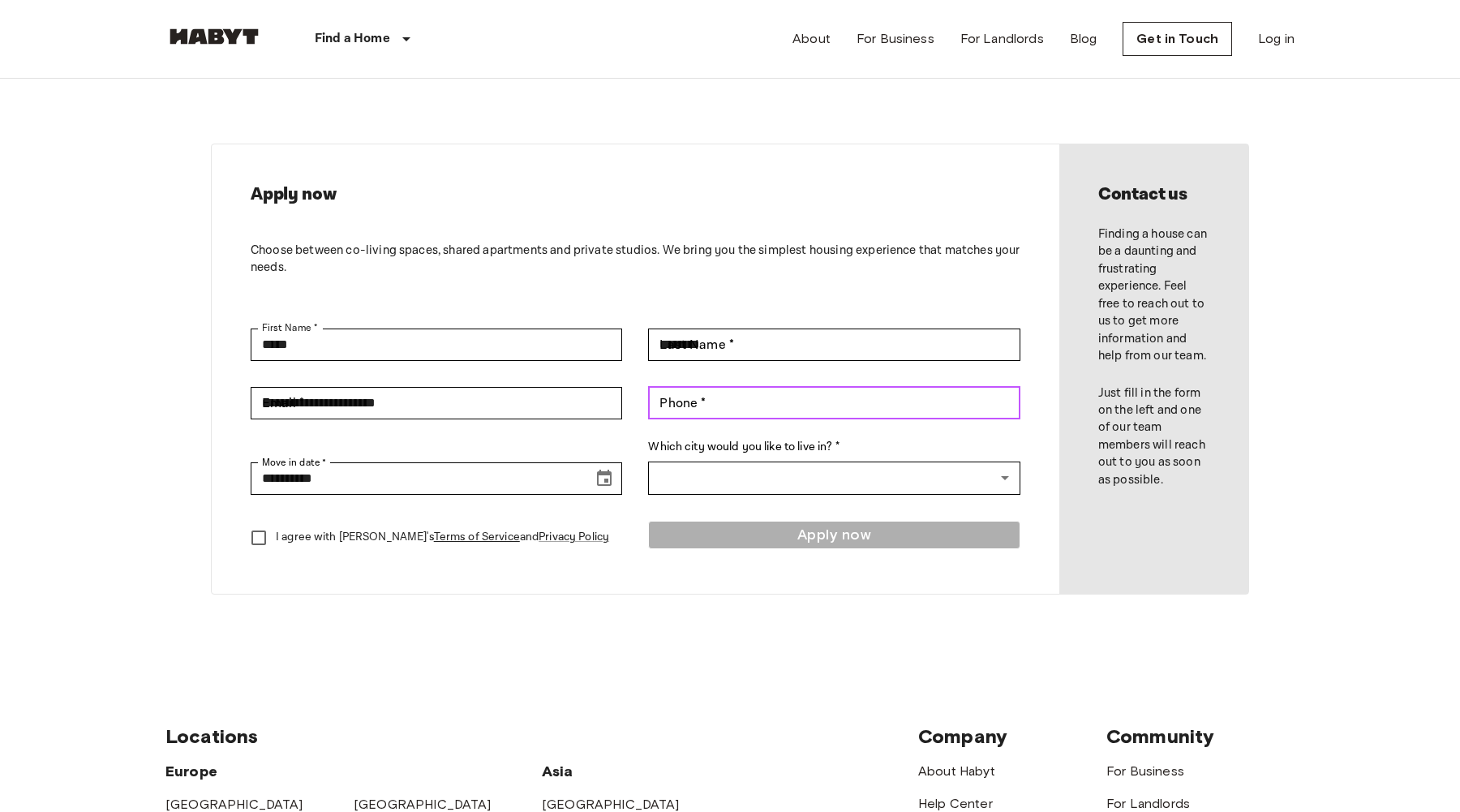
type input "**********"
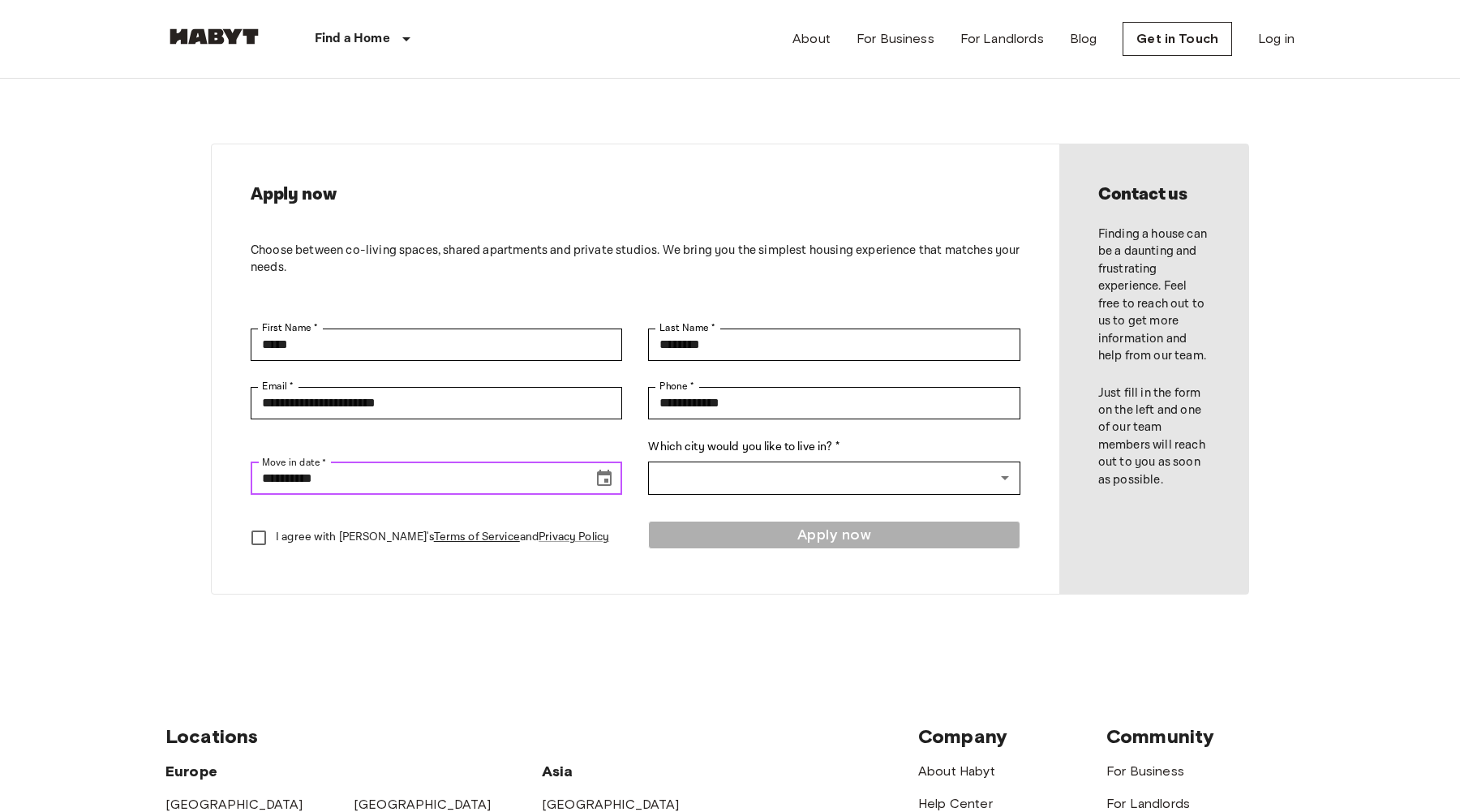
click at [354, 476] on input "**********" at bounding box center [416, 478] width 331 height 32
click at [599, 481] on icon "Choose date, selected date is Sep 18, 2025" at bounding box center [604, 477] width 15 height 16
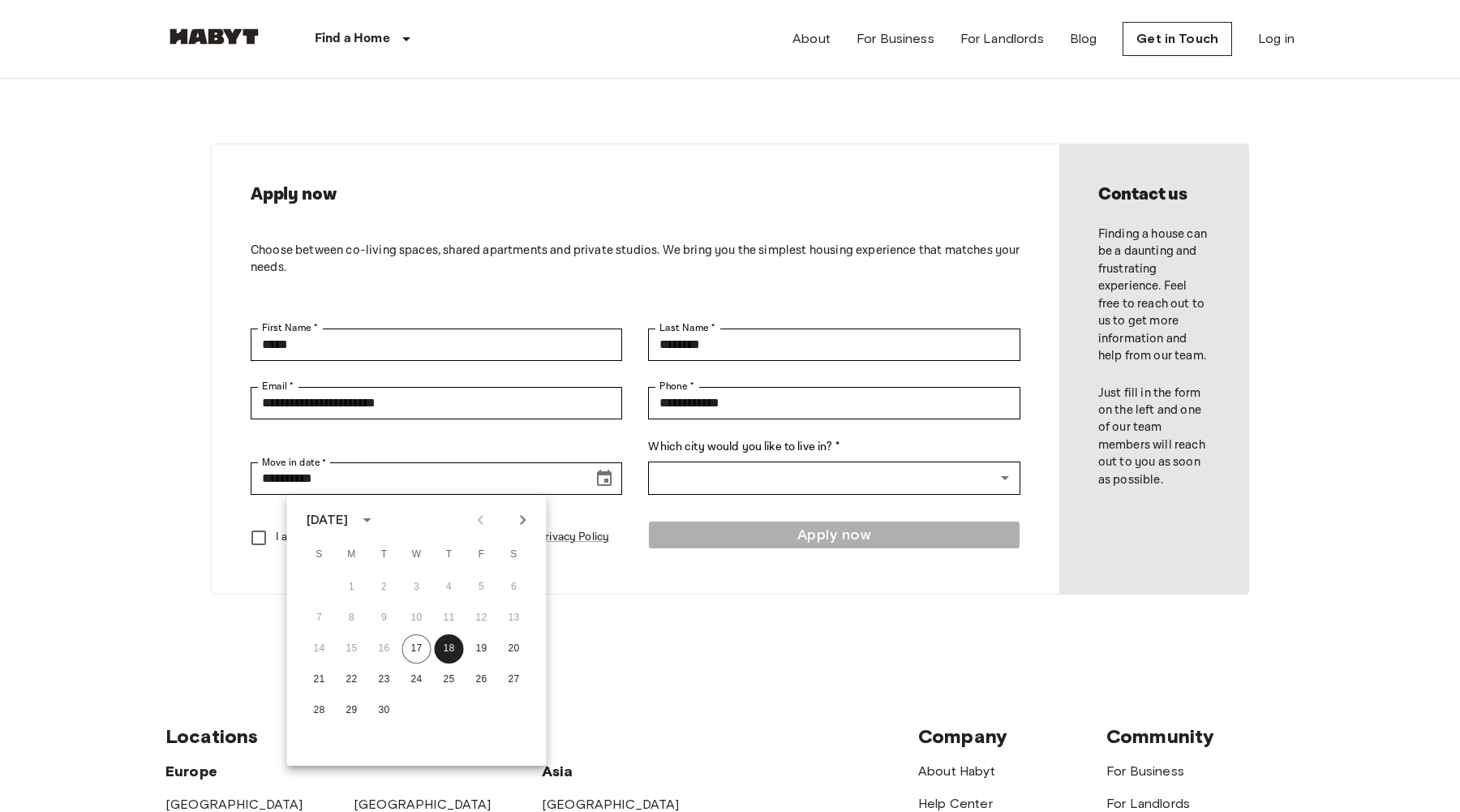
click at [519, 526] on icon "Next month" at bounding box center [522, 519] width 20 height 20
click at [482, 706] on button "31" at bounding box center [481, 709] width 29 height 29
type input "**********"
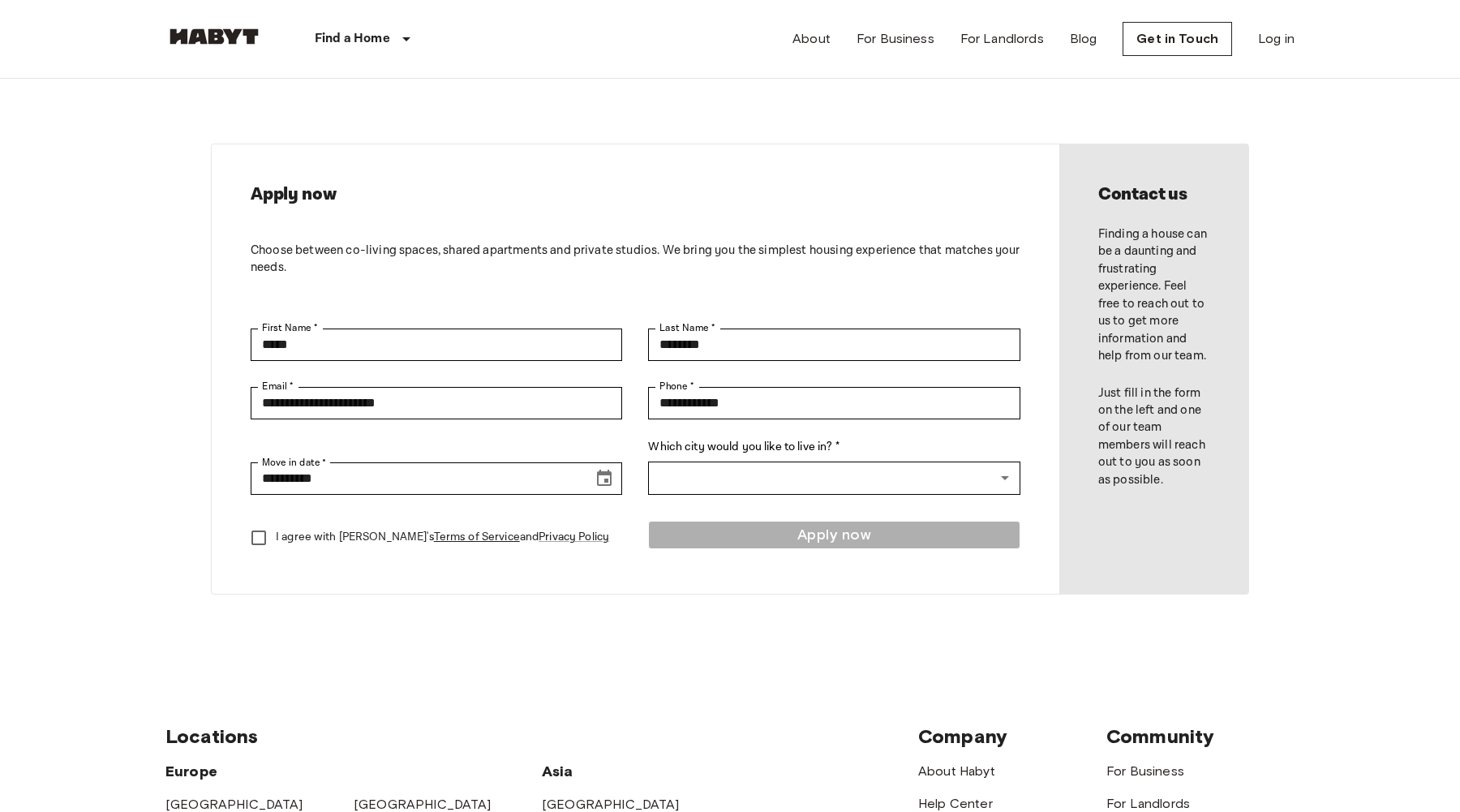
click at [697, 454] on label "Which city would you like to live in? *" at bounding box center [833, 447] width 372 height 17
click at [671, 486] on body "**********" at bounding box center [730, 695] width 1460 height 1392
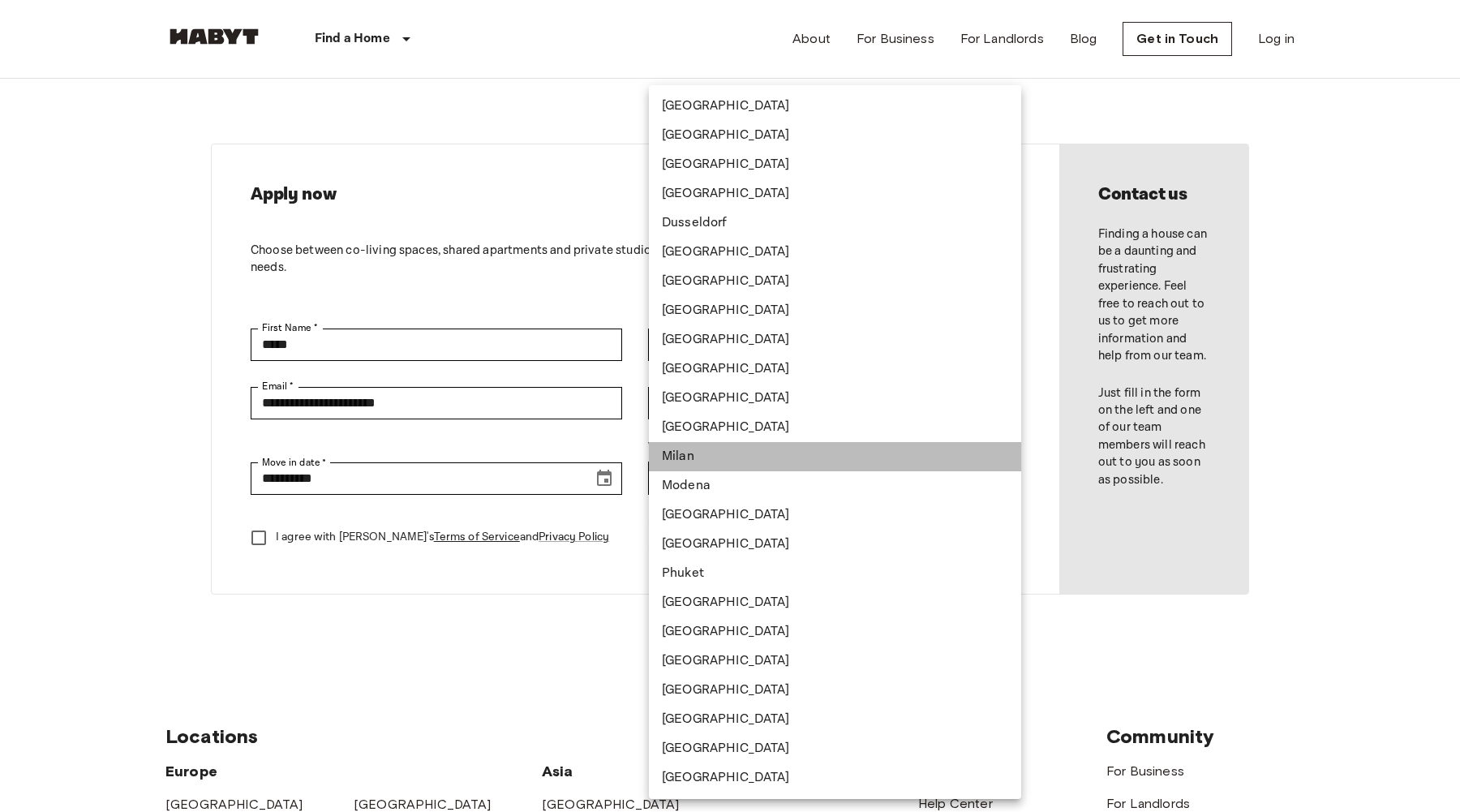
click at [679, 447] on li "Milan" at bounding box center [834, 456] width 372 height 29
type input "*****"
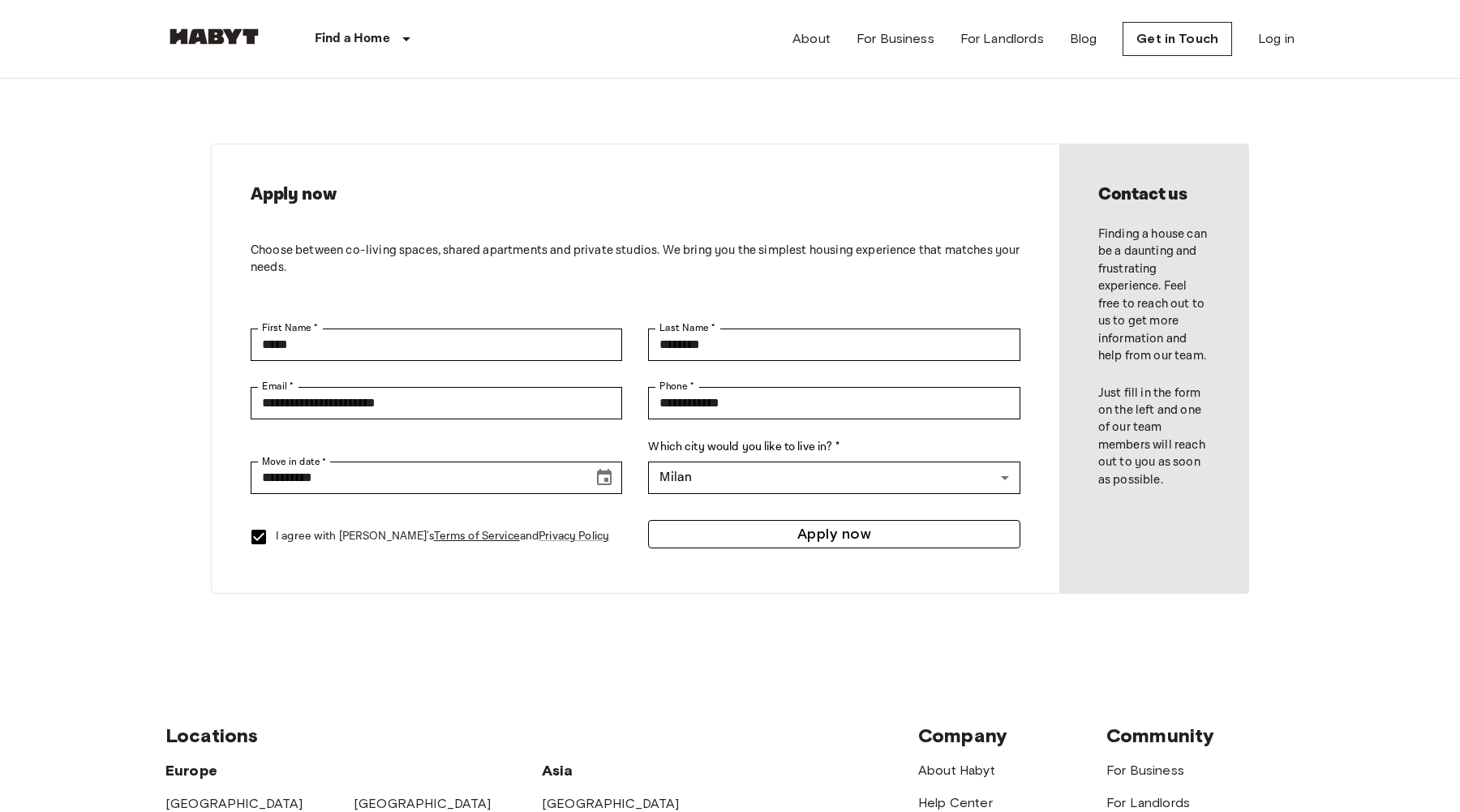
click at [749, 537] on button "Apply now" at bounding box center [833, 533] width 372 height 28
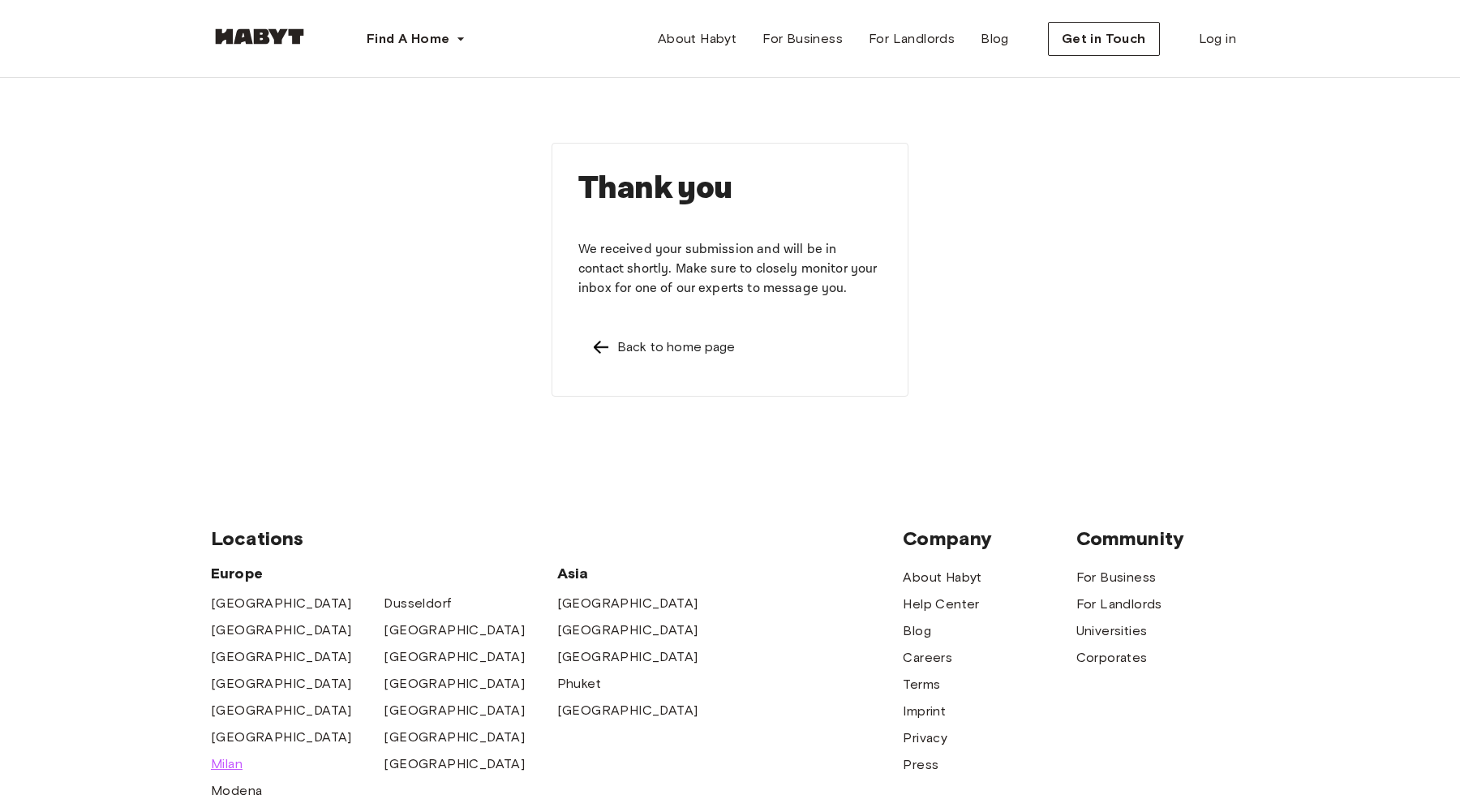
click at [226, 769] on span "Milan" at bounding box center [227, 763] width 32 height 20
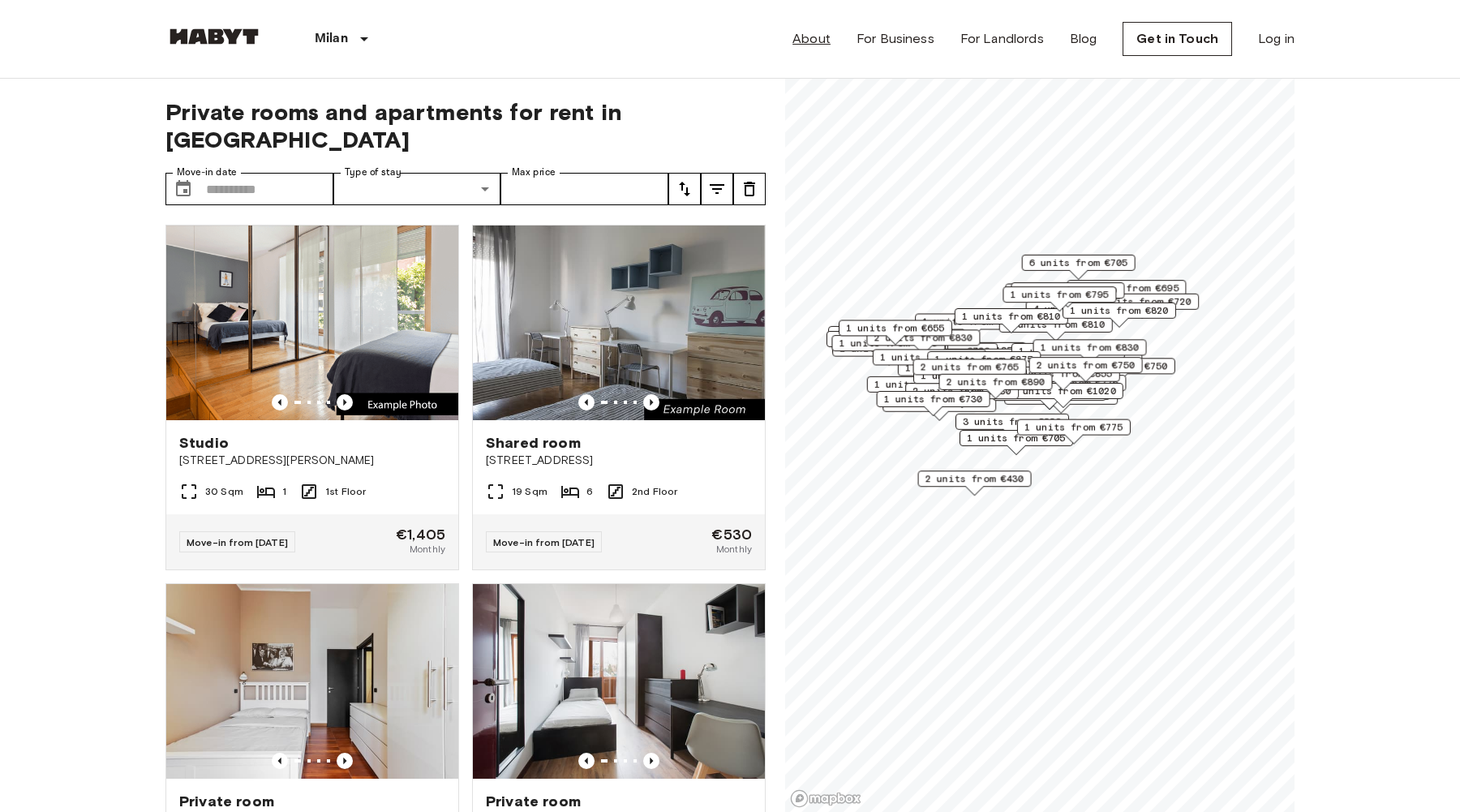
click at [812, 33] on link "About" at bounding box center [811, 39] width 38 height 20
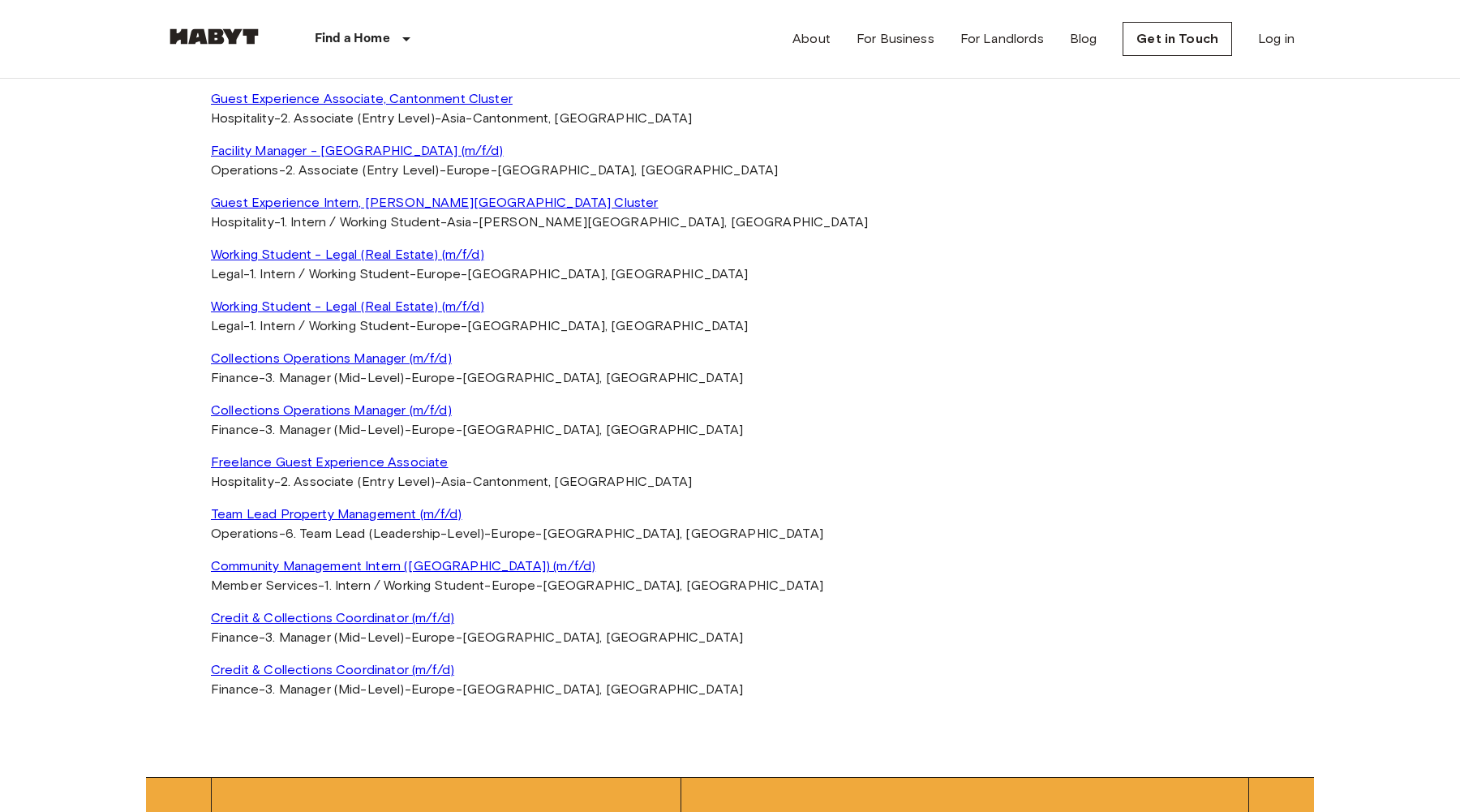
scroll to position [3539, 0]
select select "**********"
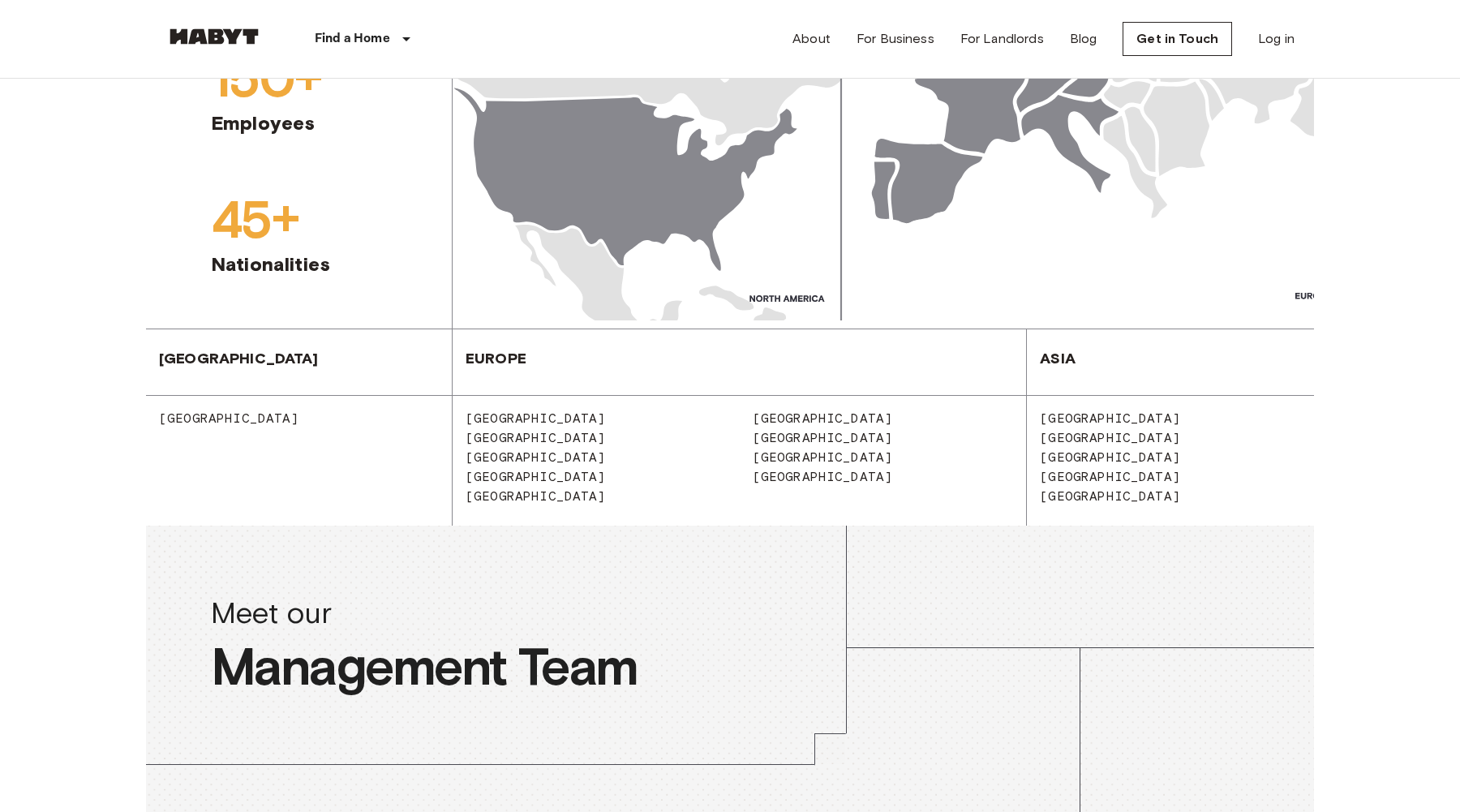
scroll to position [0, 0]
